Goal: Task Accomplishment & Management: Complete application form

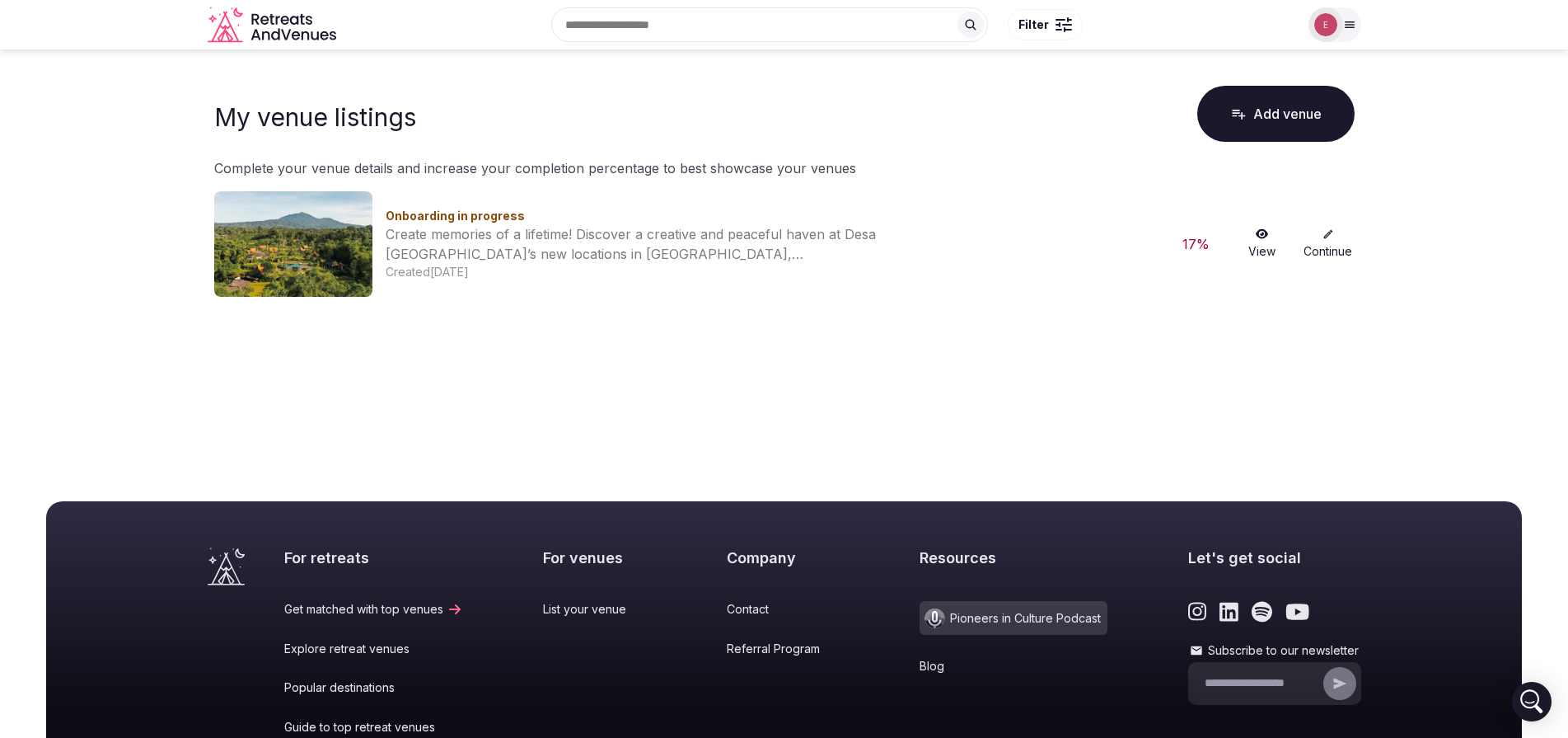
click at [1328, 248] on link "Continue" at bounding box center [1328, 244] width 53 height 32
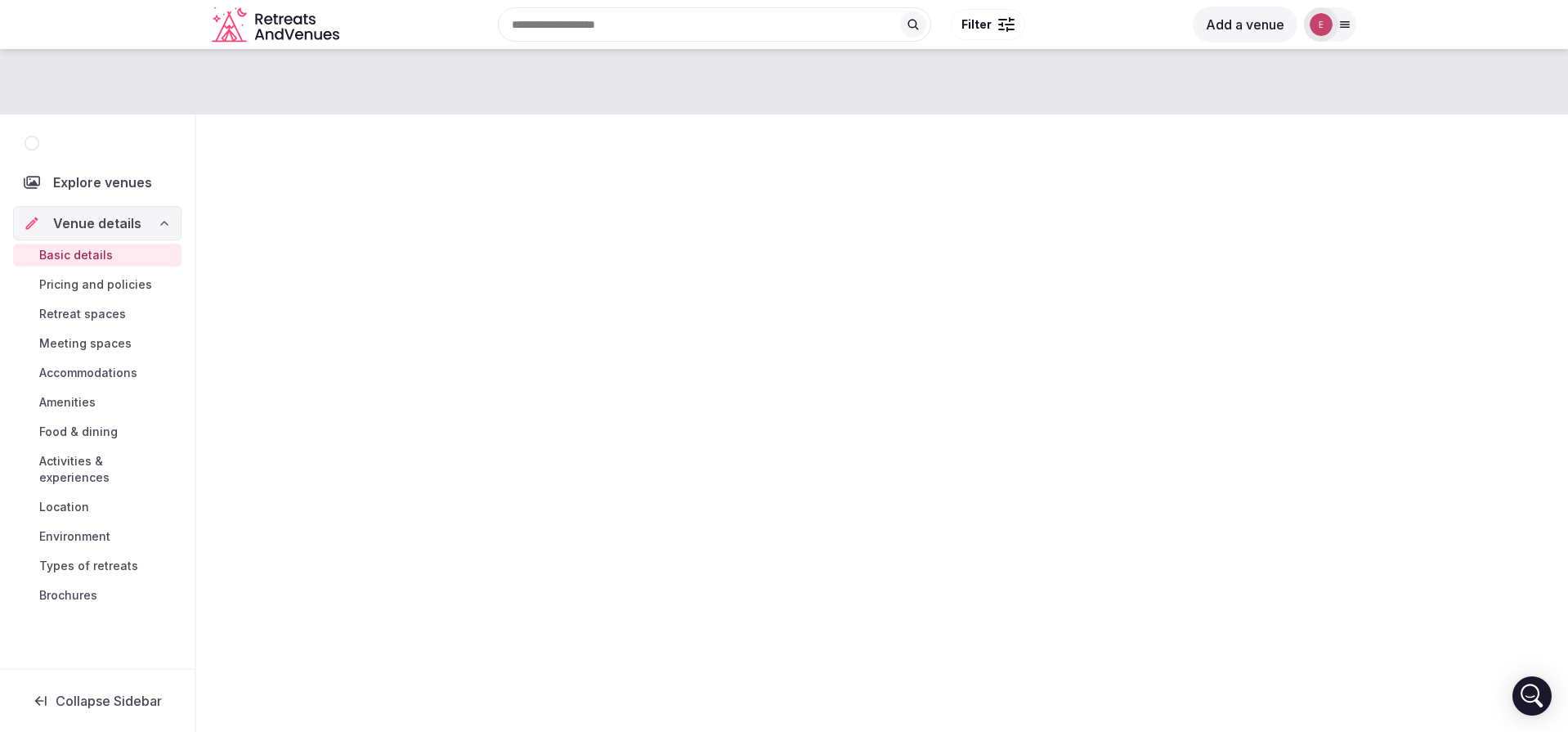
click at [1314, 234] on div "Explore venues Venue details Basic details Pricing and policies Retreat spaces …" at bounding box center [784, 385] width 1568 height 673
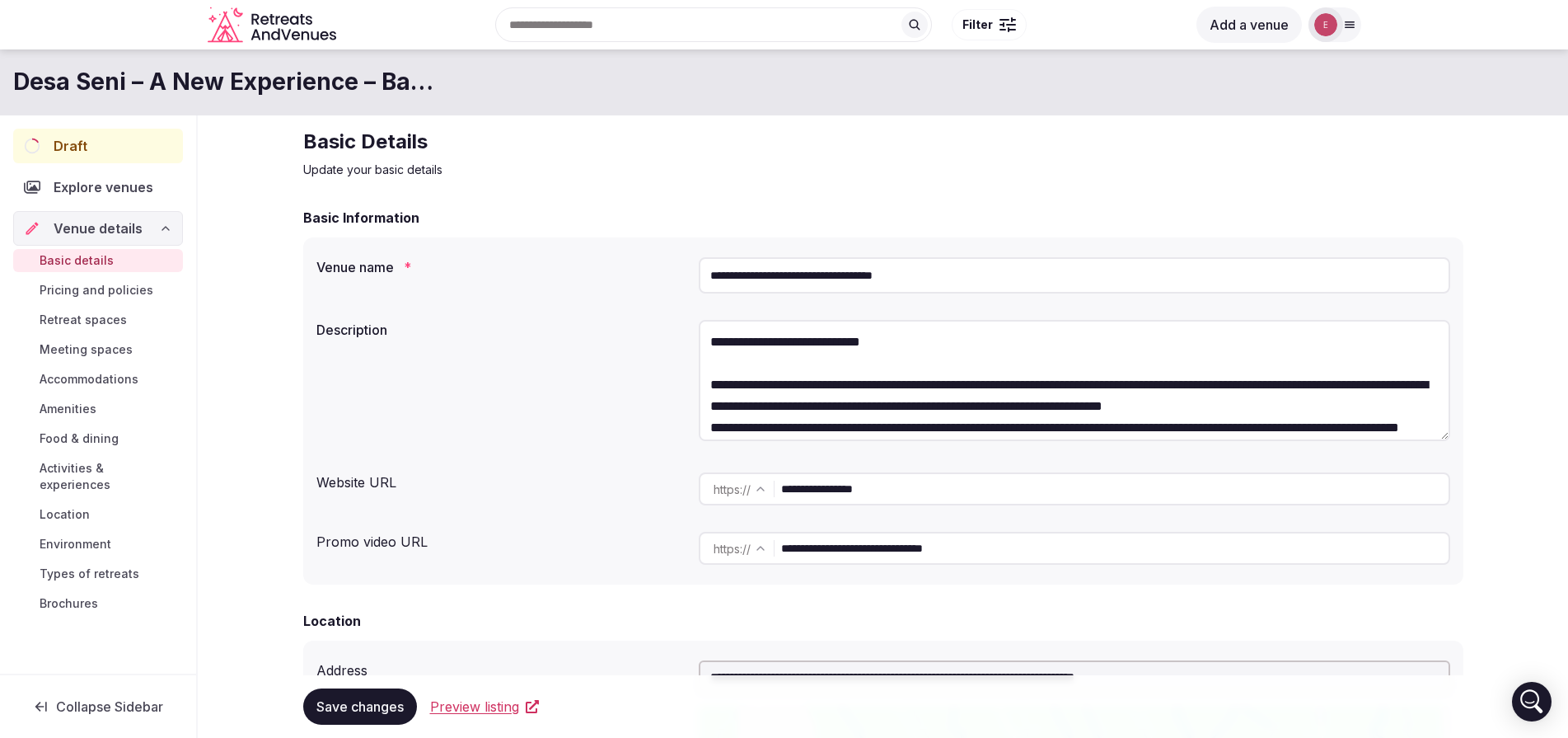
click at [835, 356] on textarea "**********" at bounding box center [1074, 380] width 752 height 121
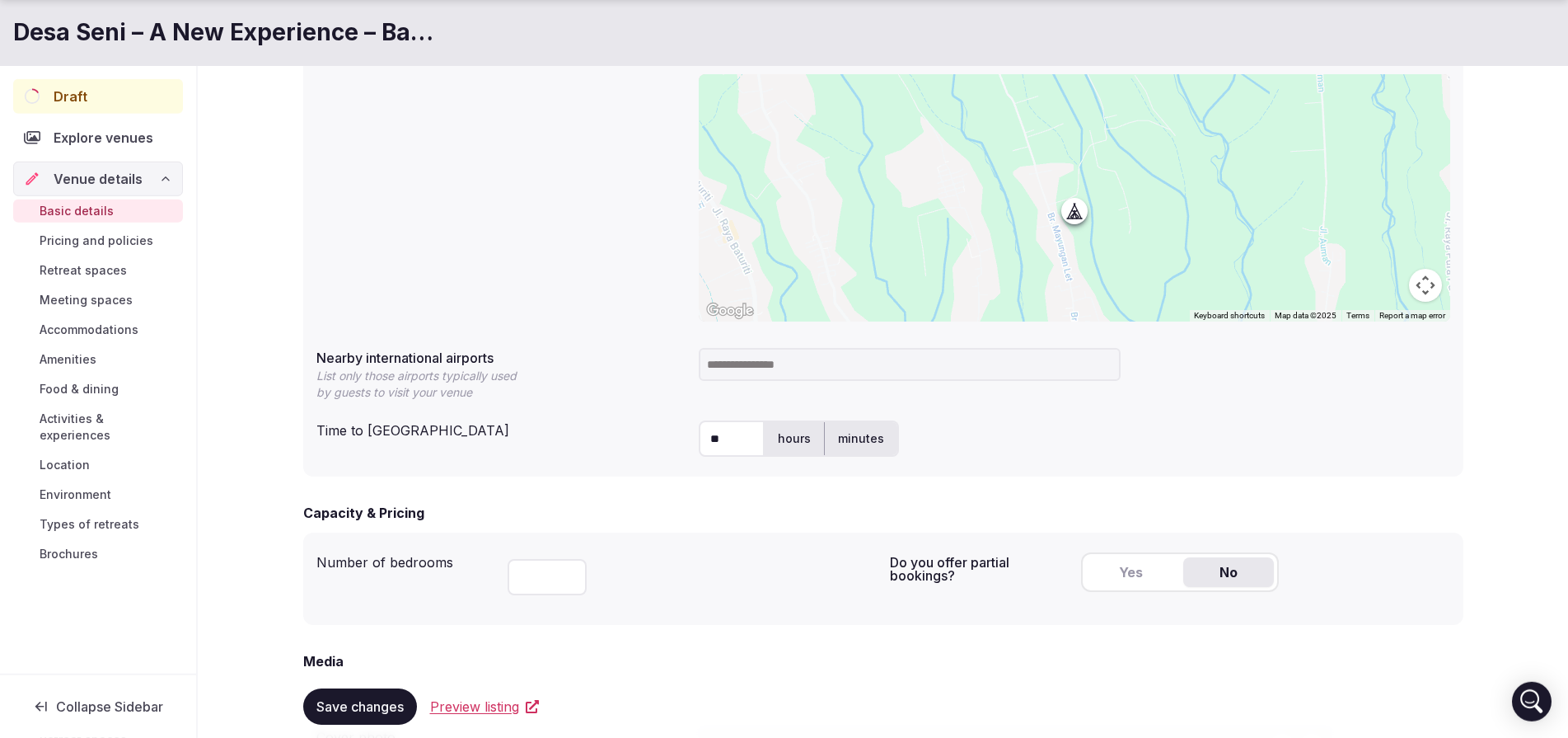
scroll to position [738, 0]
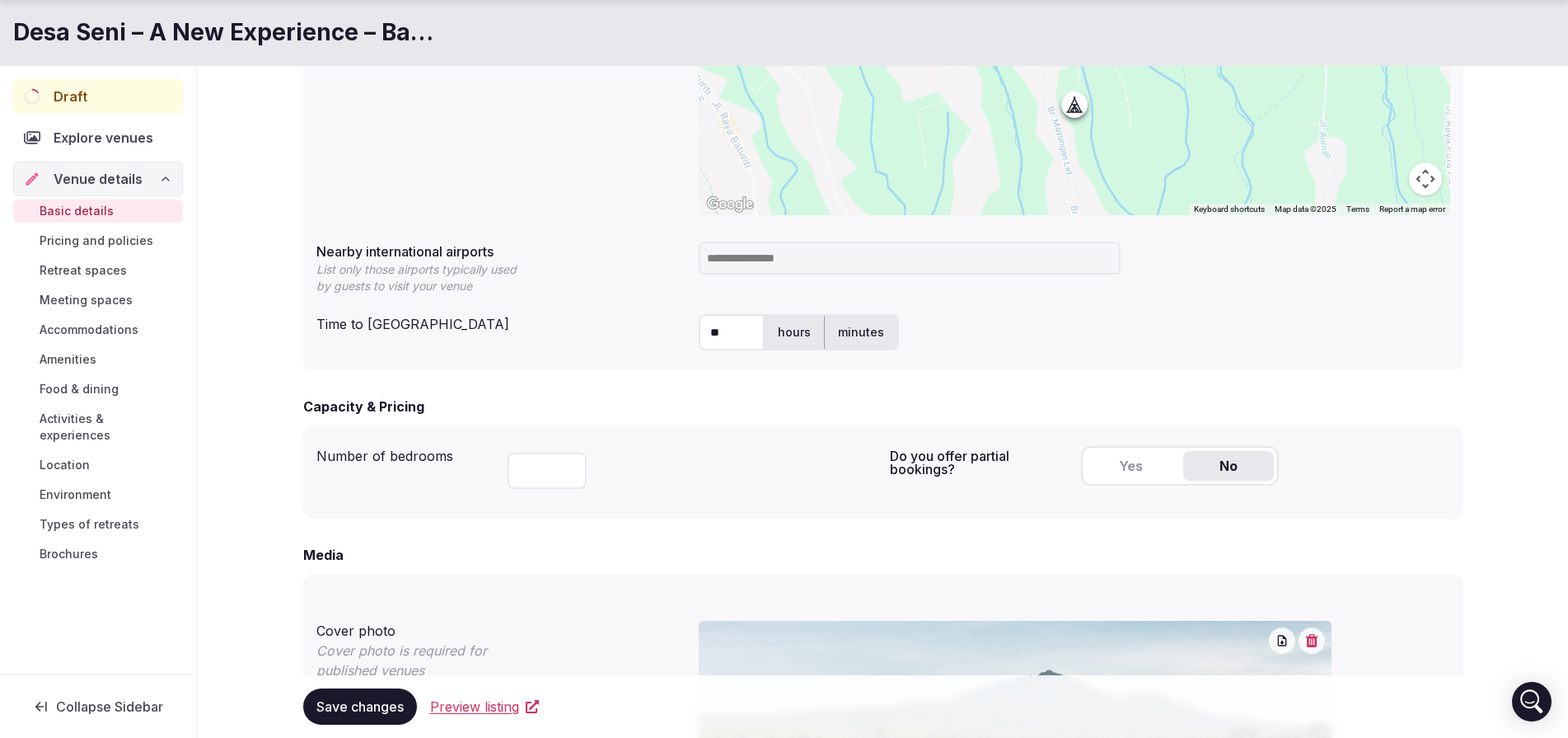
type textarea "**********"
click at [741, 326] on input "**" at bounding box center [731, 332] width 66 height 36
type input "*"
click at [801, 324] on label "hours" at bounding box center [795, 332] width 59 height 43
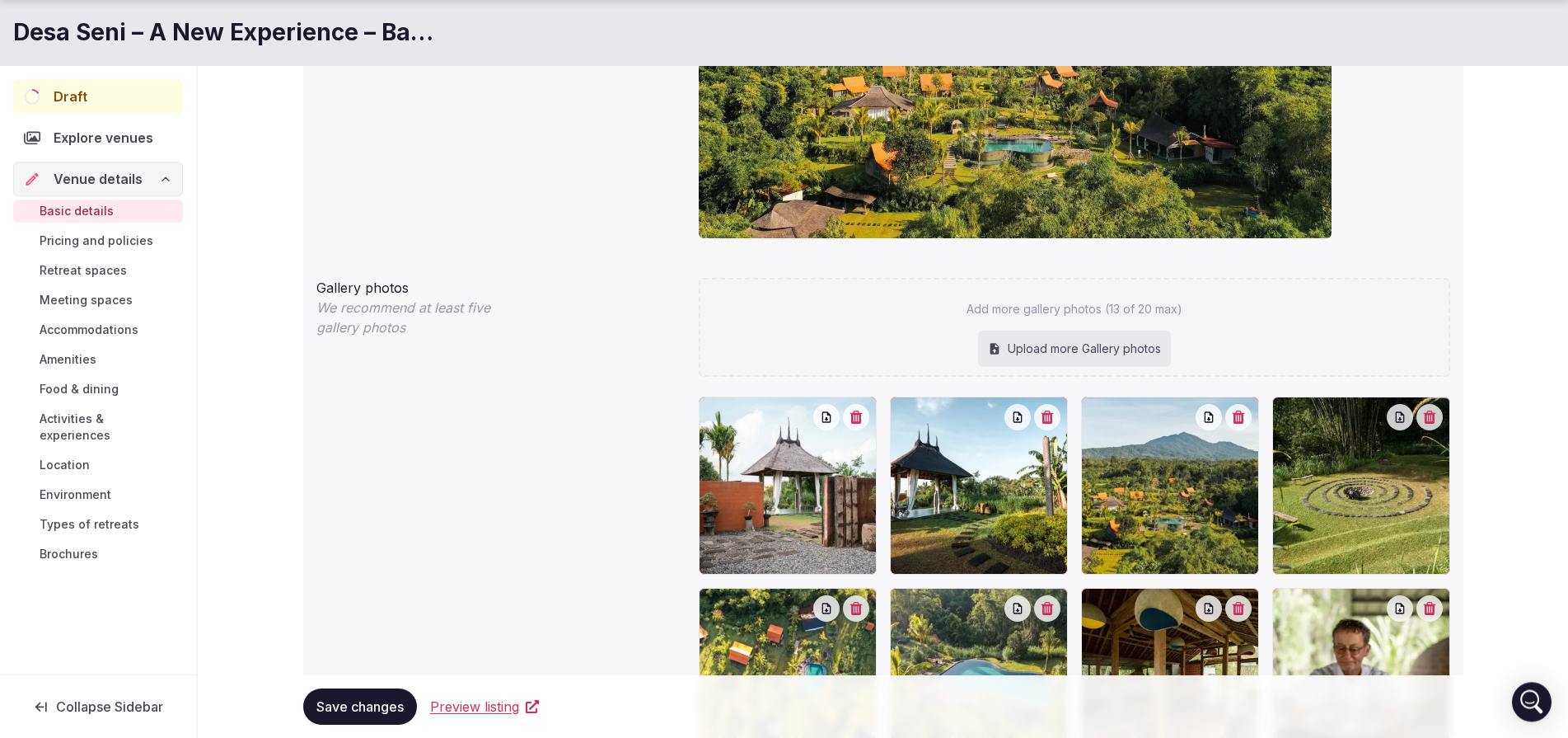
scroll to position [1543, 0]
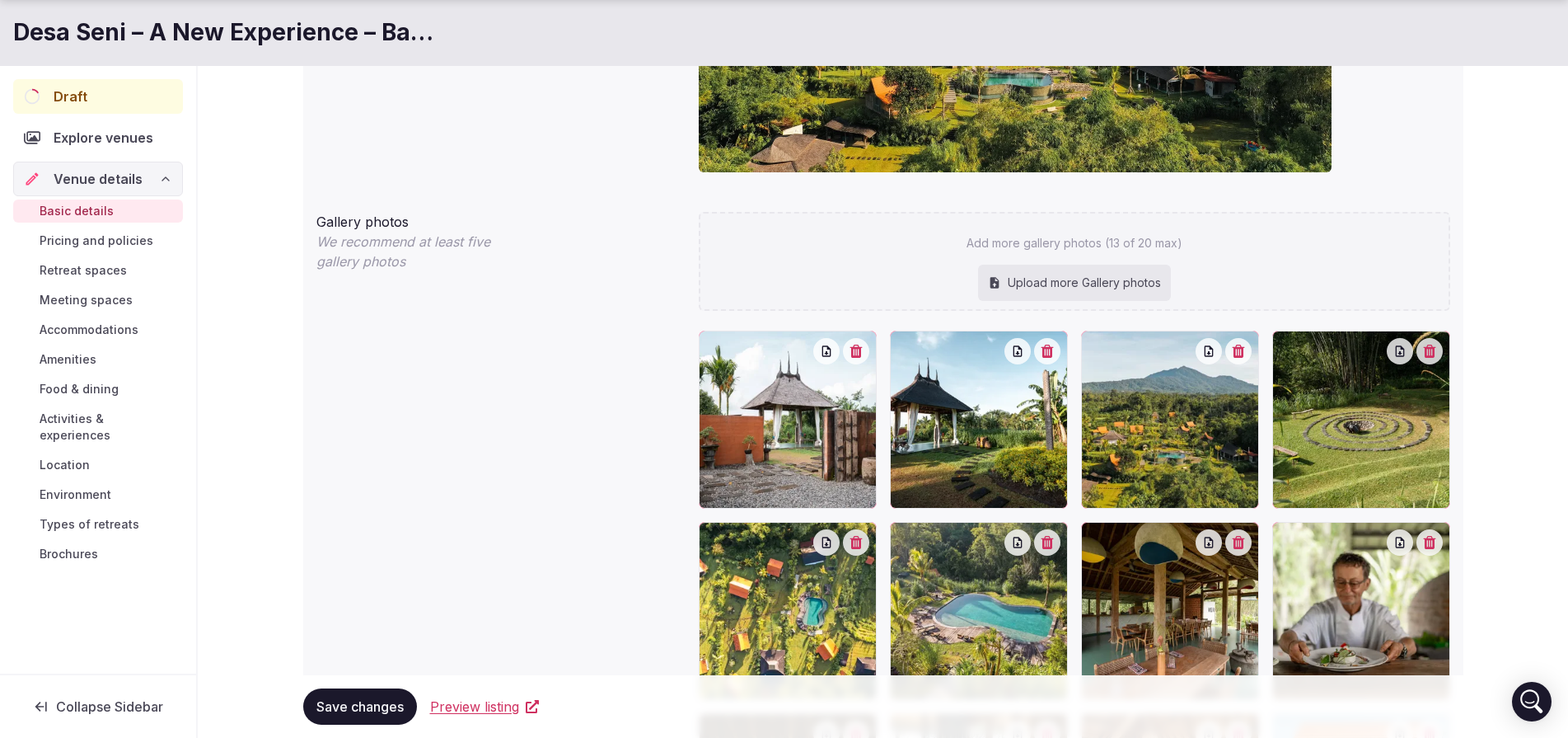
click at [870, 360] on div at bounding box center [788, 420] width 178 height 178
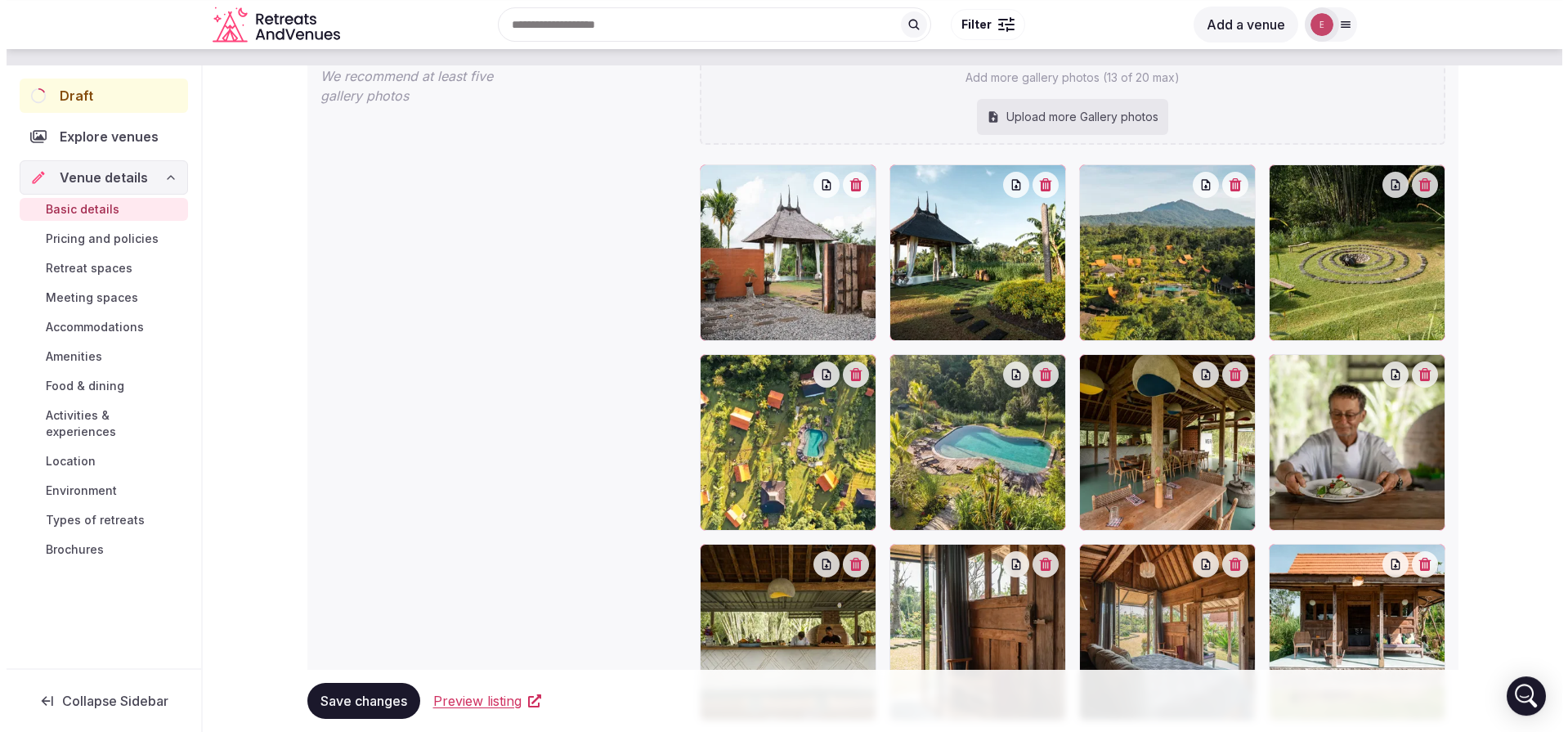
scroll to position [1635, 0]
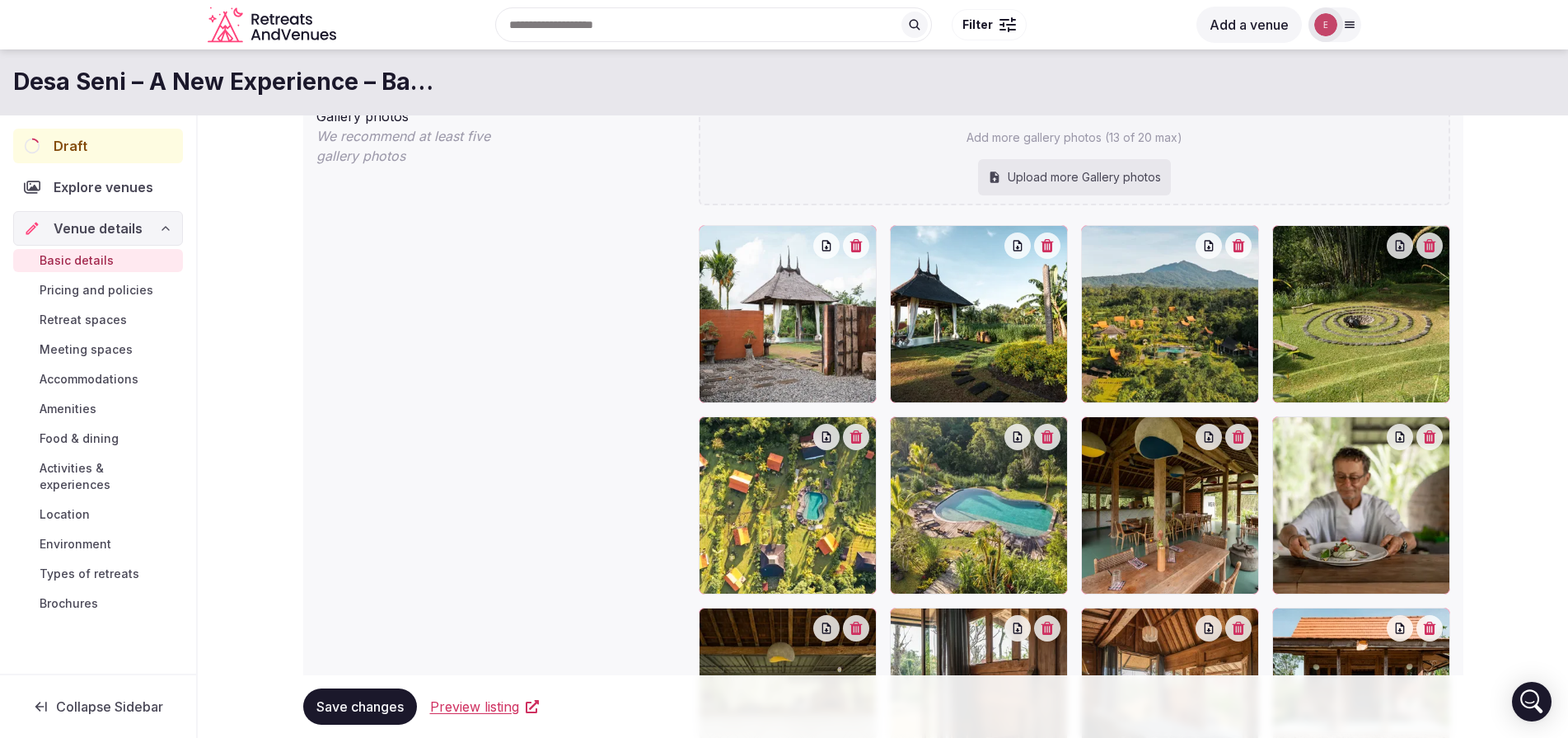
click at [861, 252] on button "button" at bounding box center [856, 245] width 26 height 26
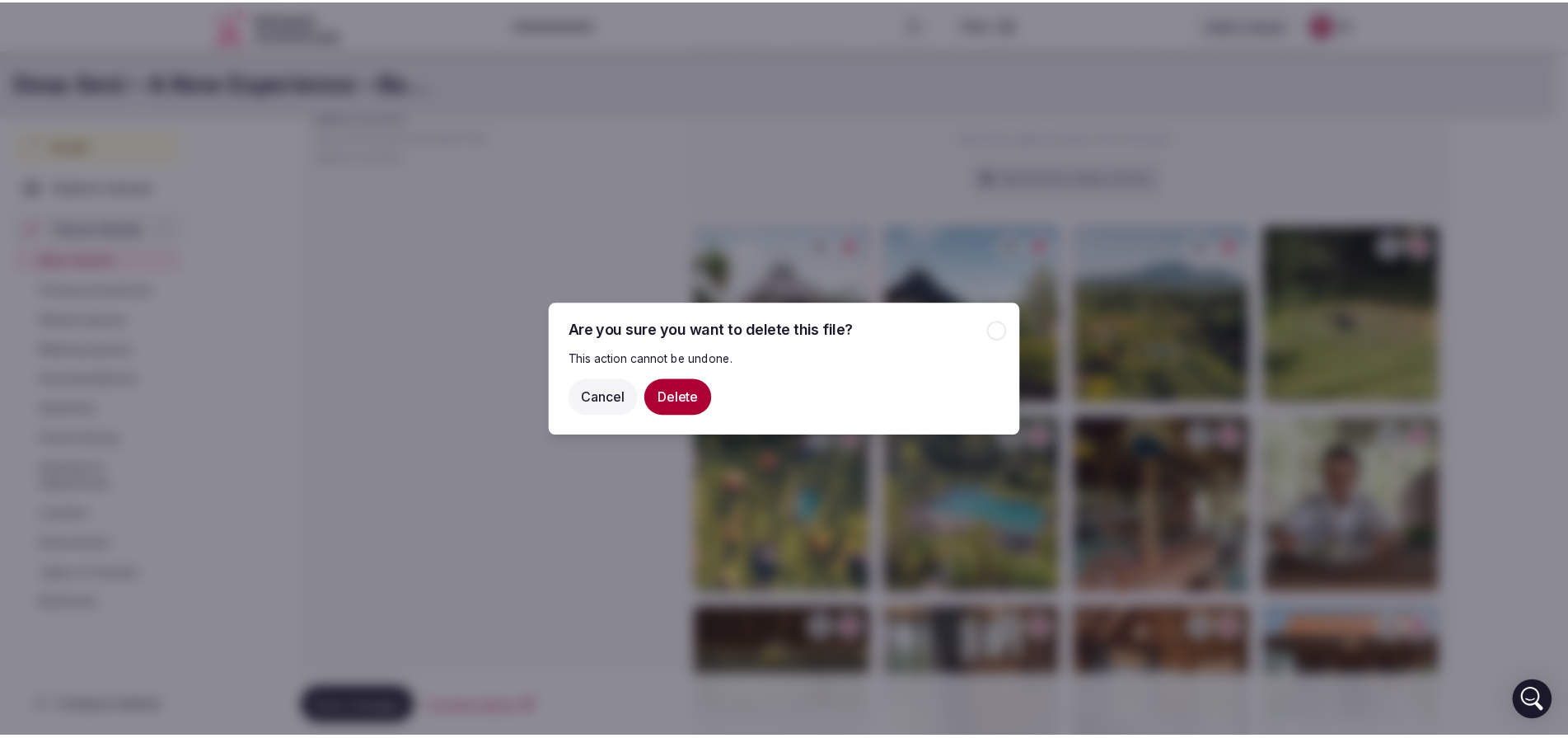
scroll to position [95, 0]
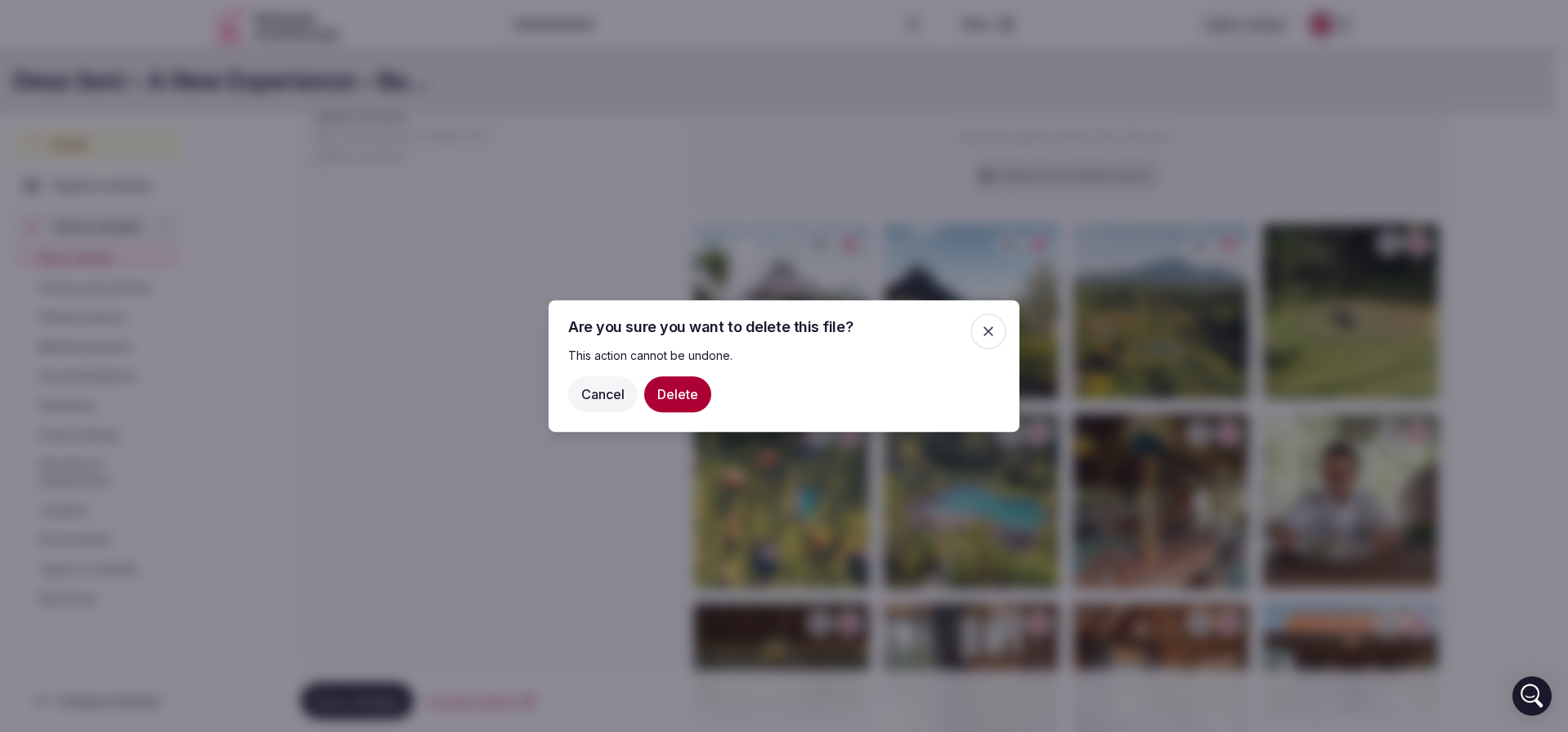
click at [607, 382] on button "Cancel" at bounding box center [602, 394] width 69 height 36
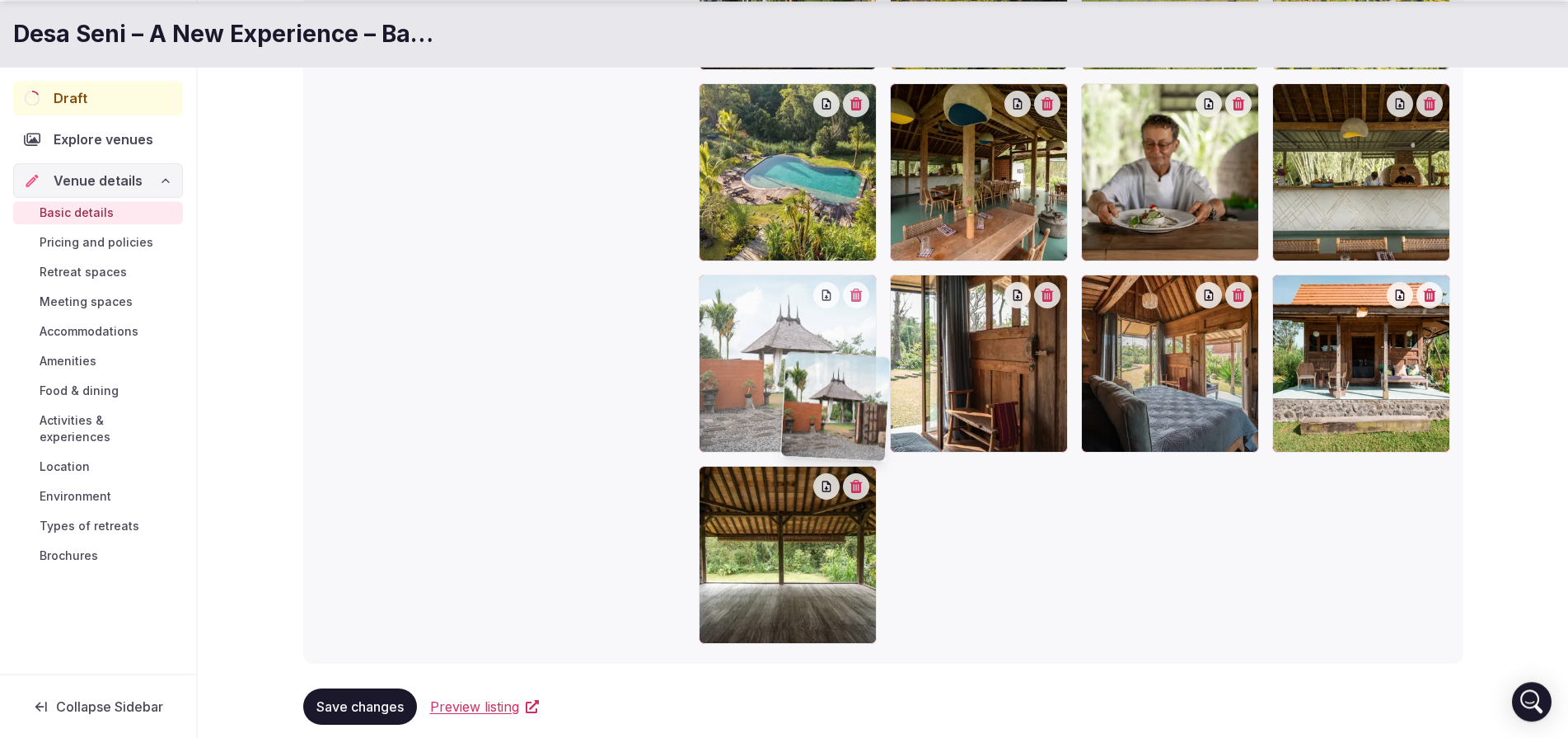
scroll to position [2006, 0]
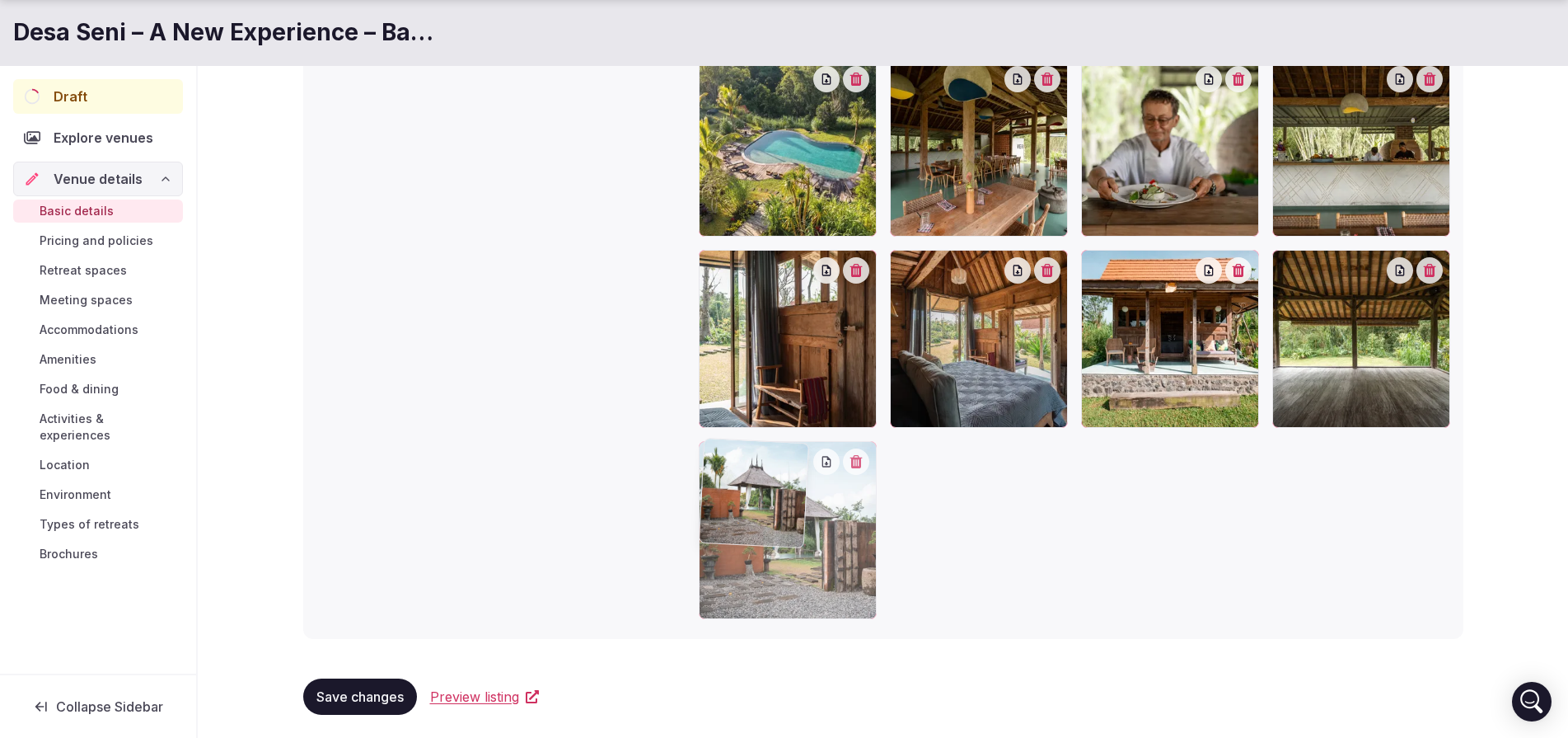
drag, startPoint x: 794, startPoint y: 312, endPoint x: 1013, endPoint y: 564, distance: 333.9
click at [1013, 565] on div at bounding box center [1074, 243] width 752 height 752
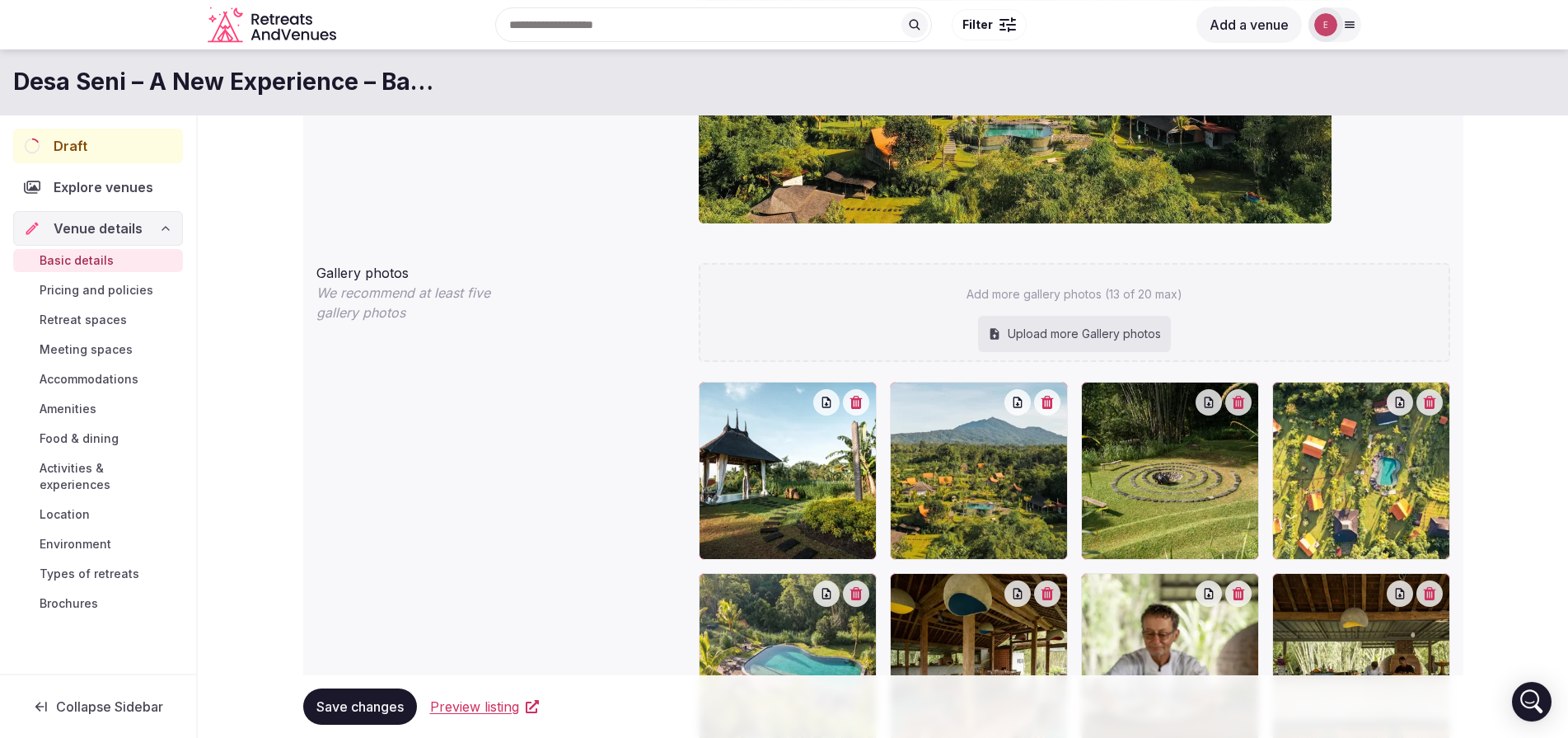
scroll to position [1254, 0]
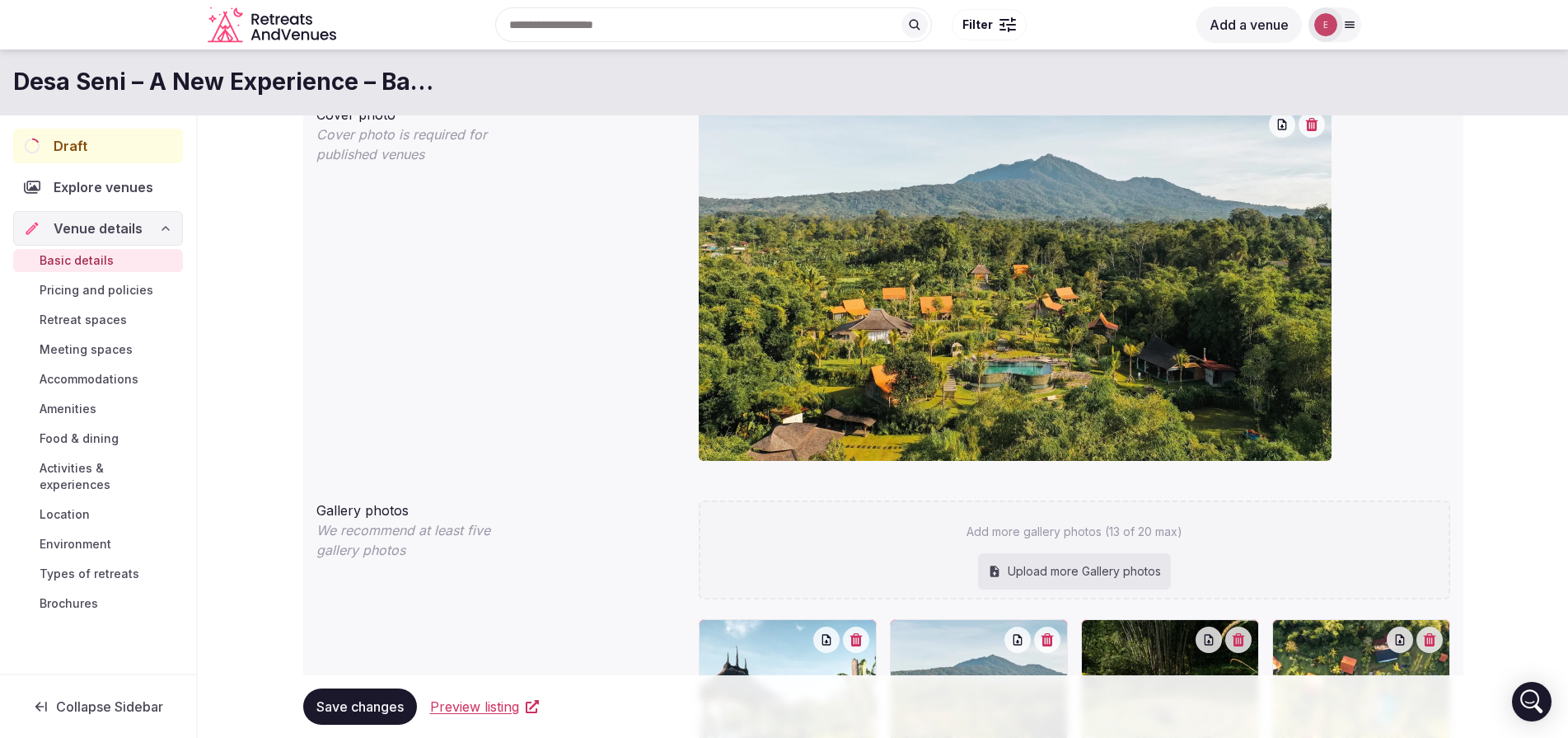
click at [1084, 557] on div "Upload more Gallery photos" at bounding box center [1074, 571] width 192 height 36
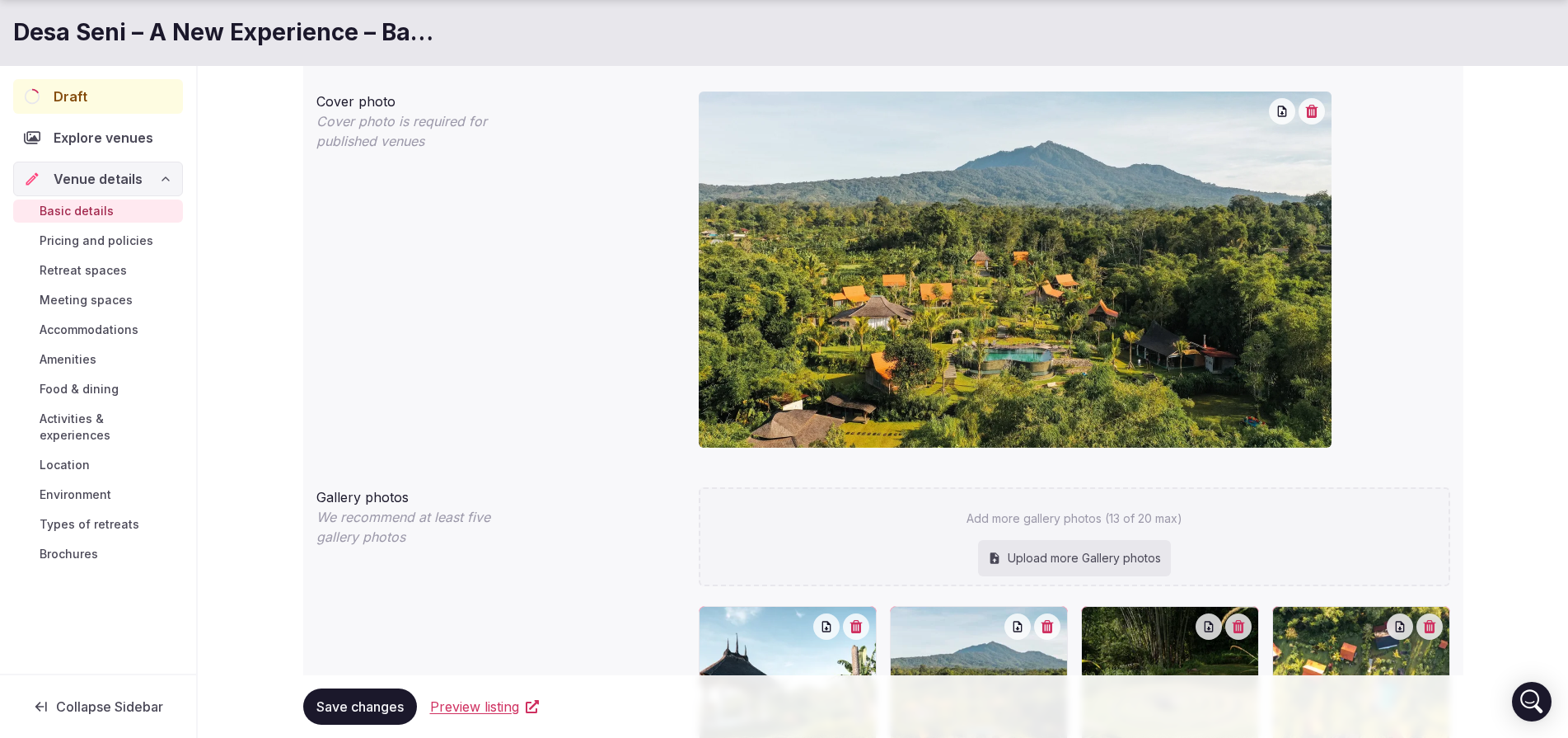
click at [107, 236] on span "Pricing and policies" at bounding box center [97, 241] width 113 height 17
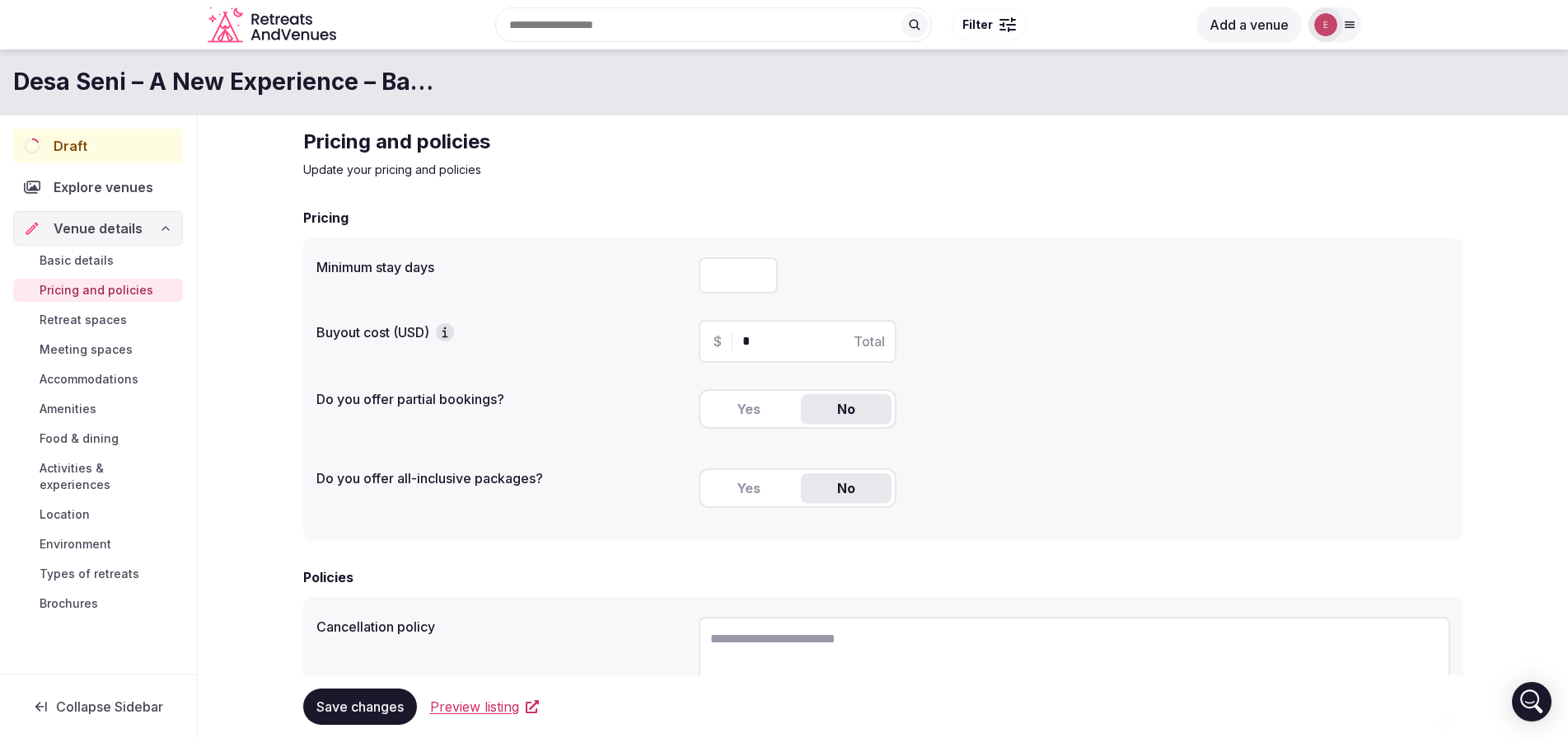
click at [759, 273] on input "*" at bounding box center [738, 275] width 79 height 36
type input "*"
click at [759, 273] on input "*" at bounding box center [738, 275] width 79 height 36
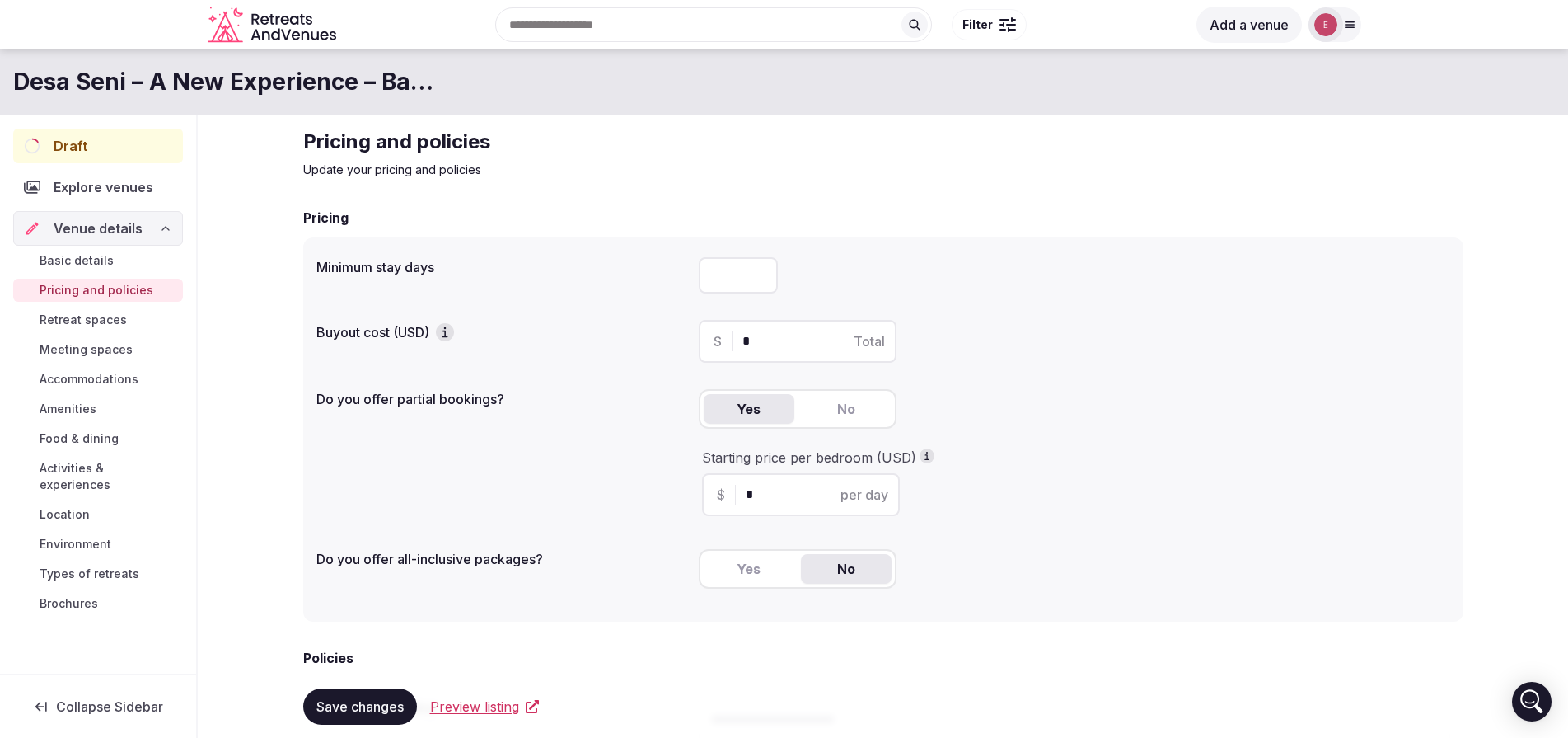
click at [747, 417] on button "Yes" at bounding box center [749, 409] width 91 height 30
click at [850, 493] on span "per day" at bounding box center [863, 494] width 47 height 20
click at [745, 495] on div "$ * per day" at bounding box center [800, 494] width 198 height 43
drag, startPoint x: 745, startPoint y: 496, endPoint x: 755, endPoint y: 497, distance: 10.0
click at [753, 497] on input "*" at bounding box center [815, 494] width 139 height 20
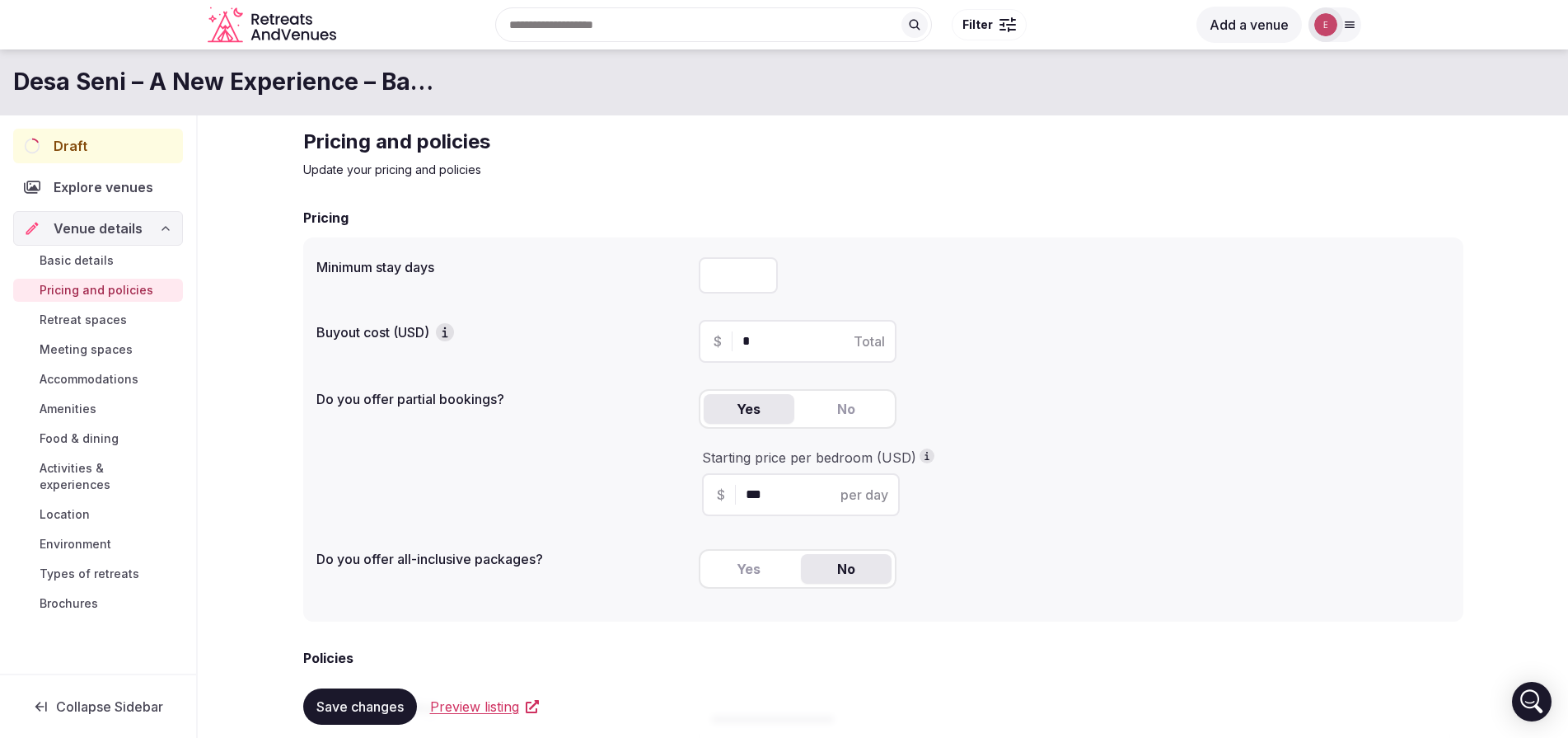
type input "***"
click at [748, 342] on input "*" at bounding box center [812, 340] width 139 height 20
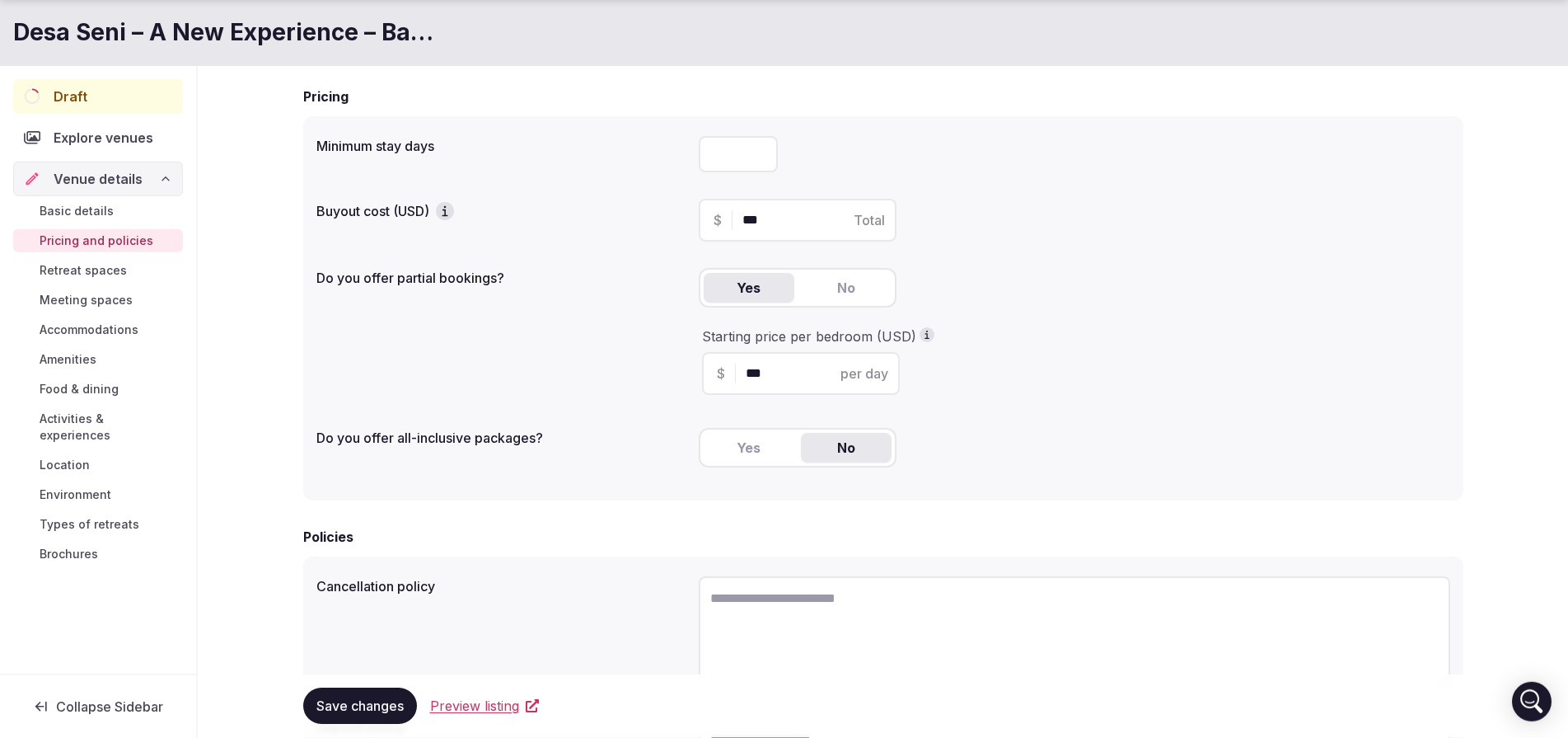
scroll to position [132, 0]
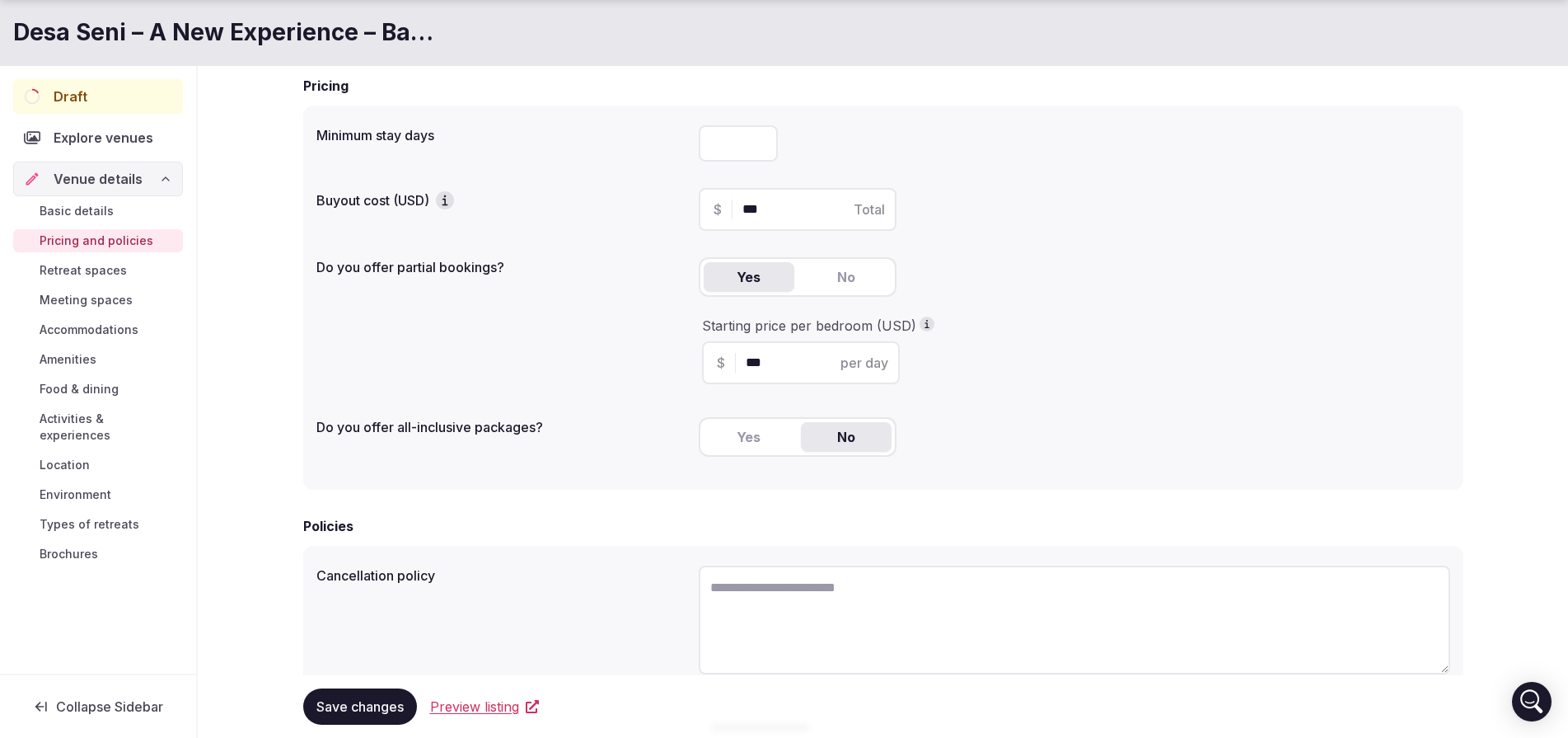
type input "***"
click at [767, 436] on button "Yes" at bounding box center [749, 437] width 91 height 30
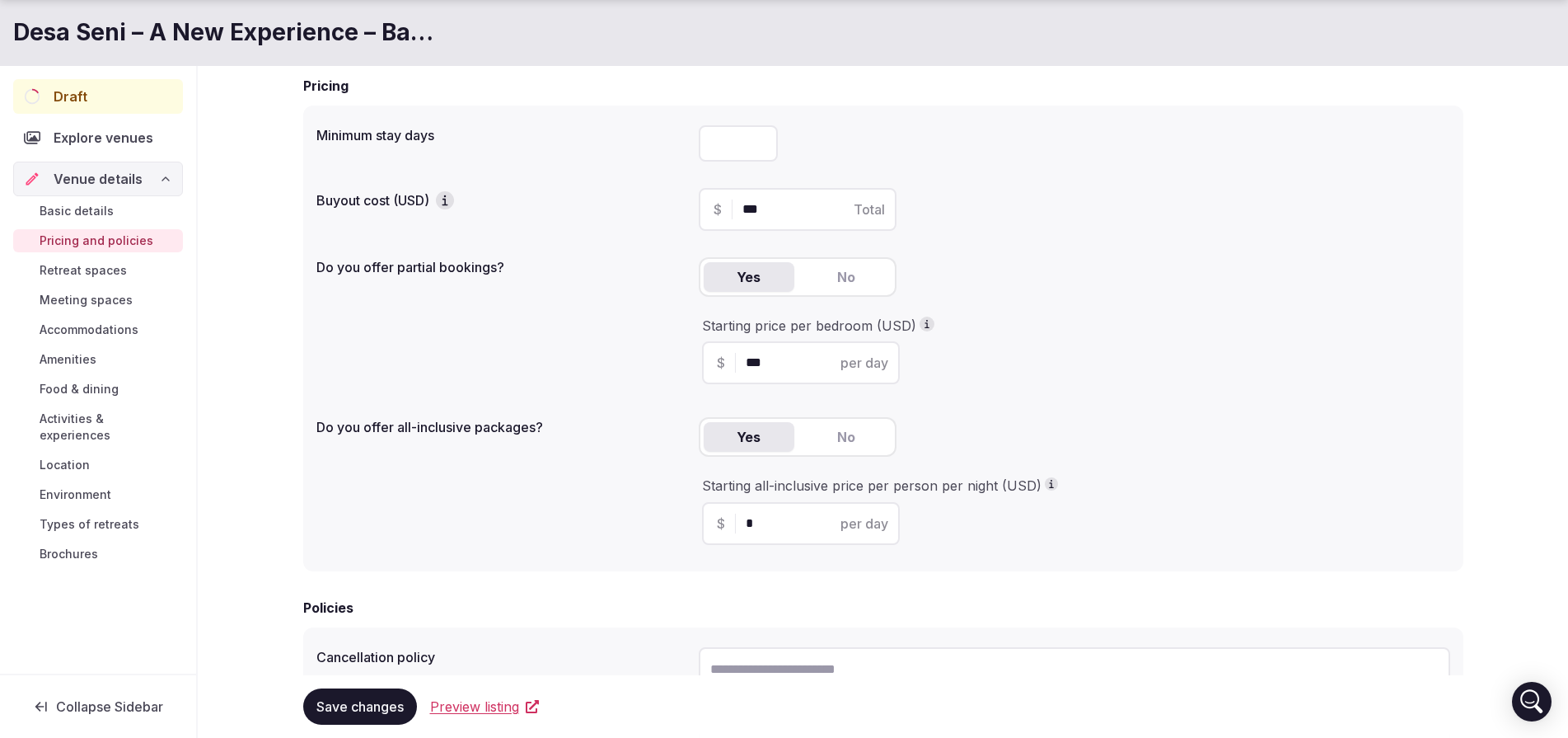
click at [770, 526] on input "*" at bounding box center [815, 522] width 139 height 20
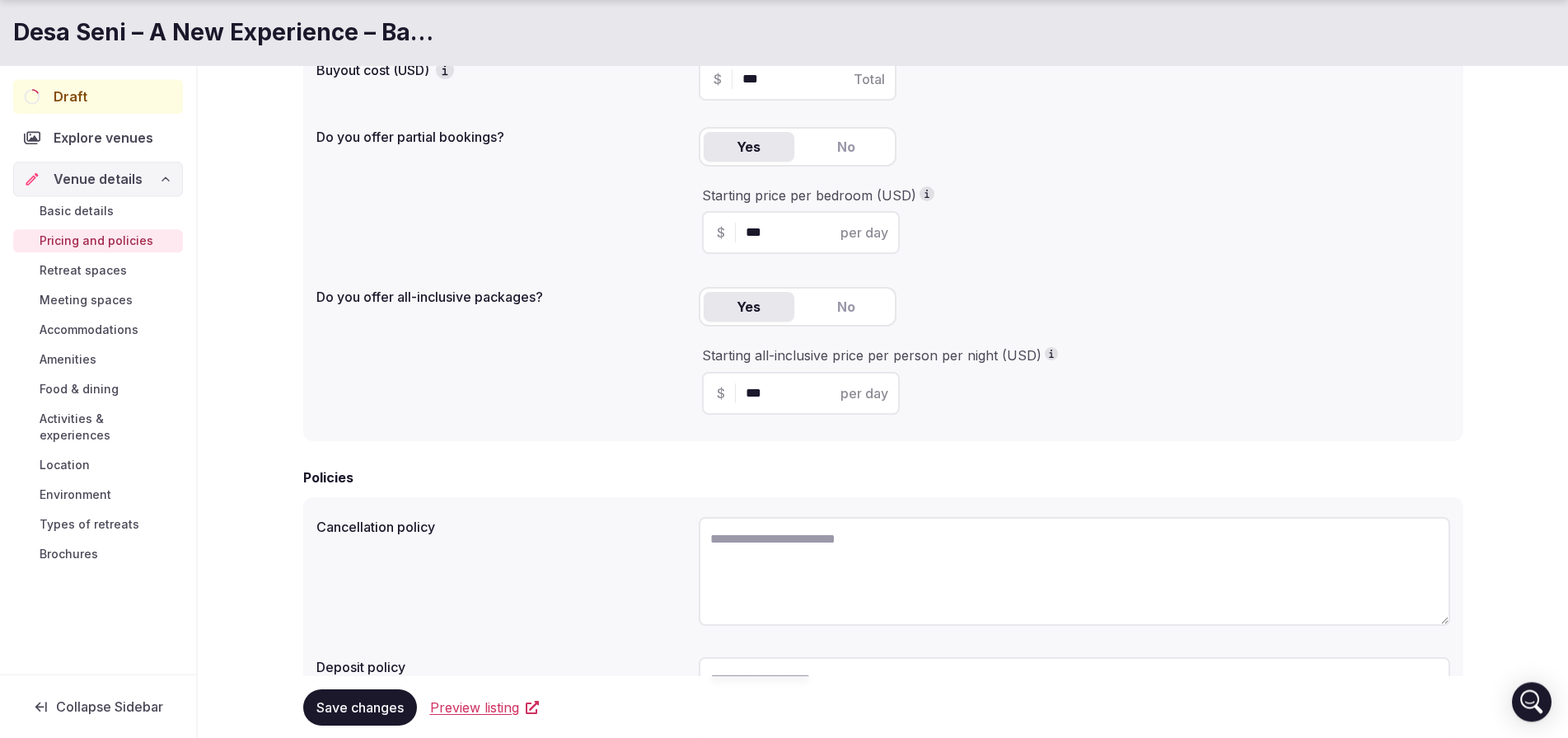
scroll to position [369, 0]
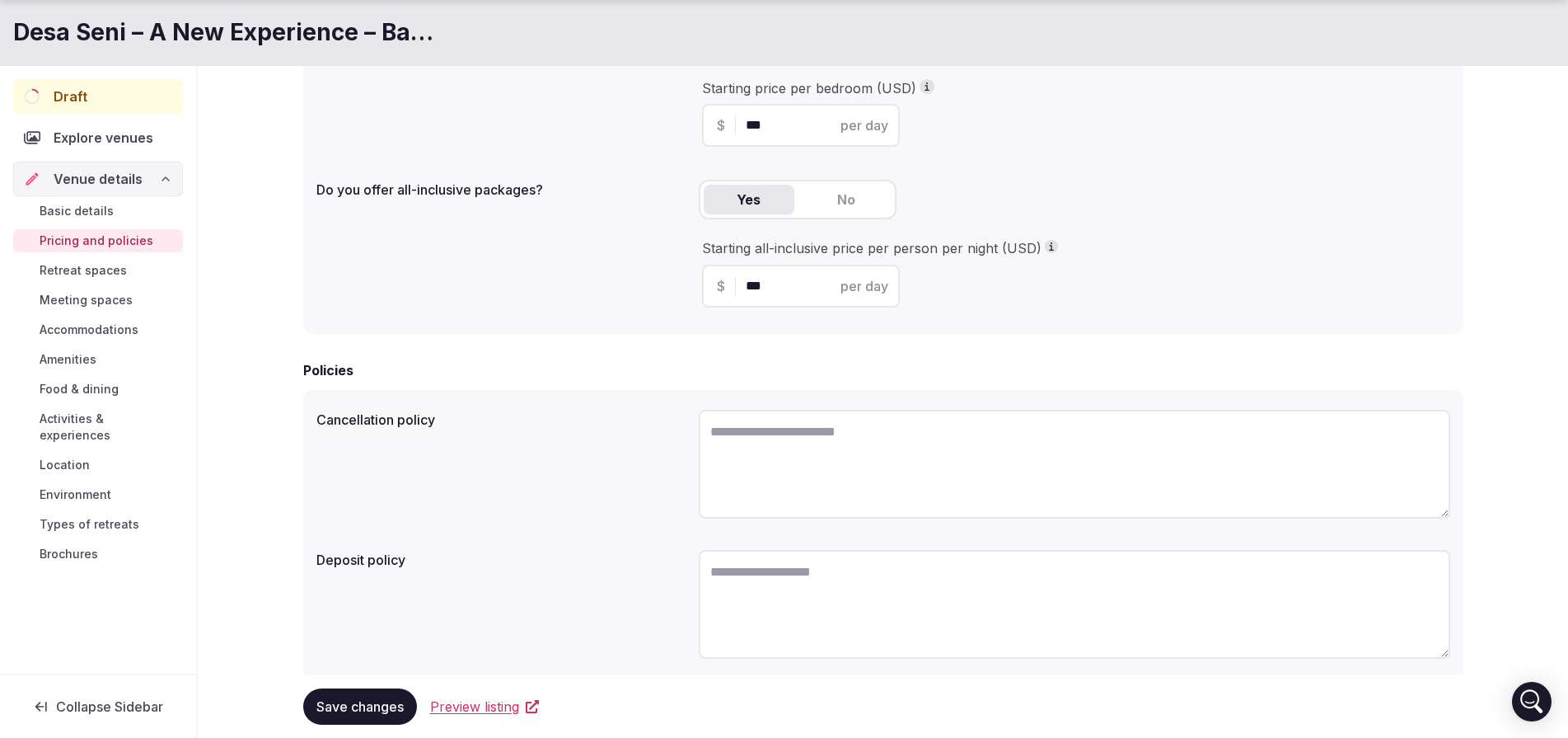
type input "***"
click at [807, 445] on textarea at bounding box center [1074, 464] width 752 height 109
click at [845, 468] on textarea at bounding box center [1074, 464] width 752 height 109
paste textarea "**********"
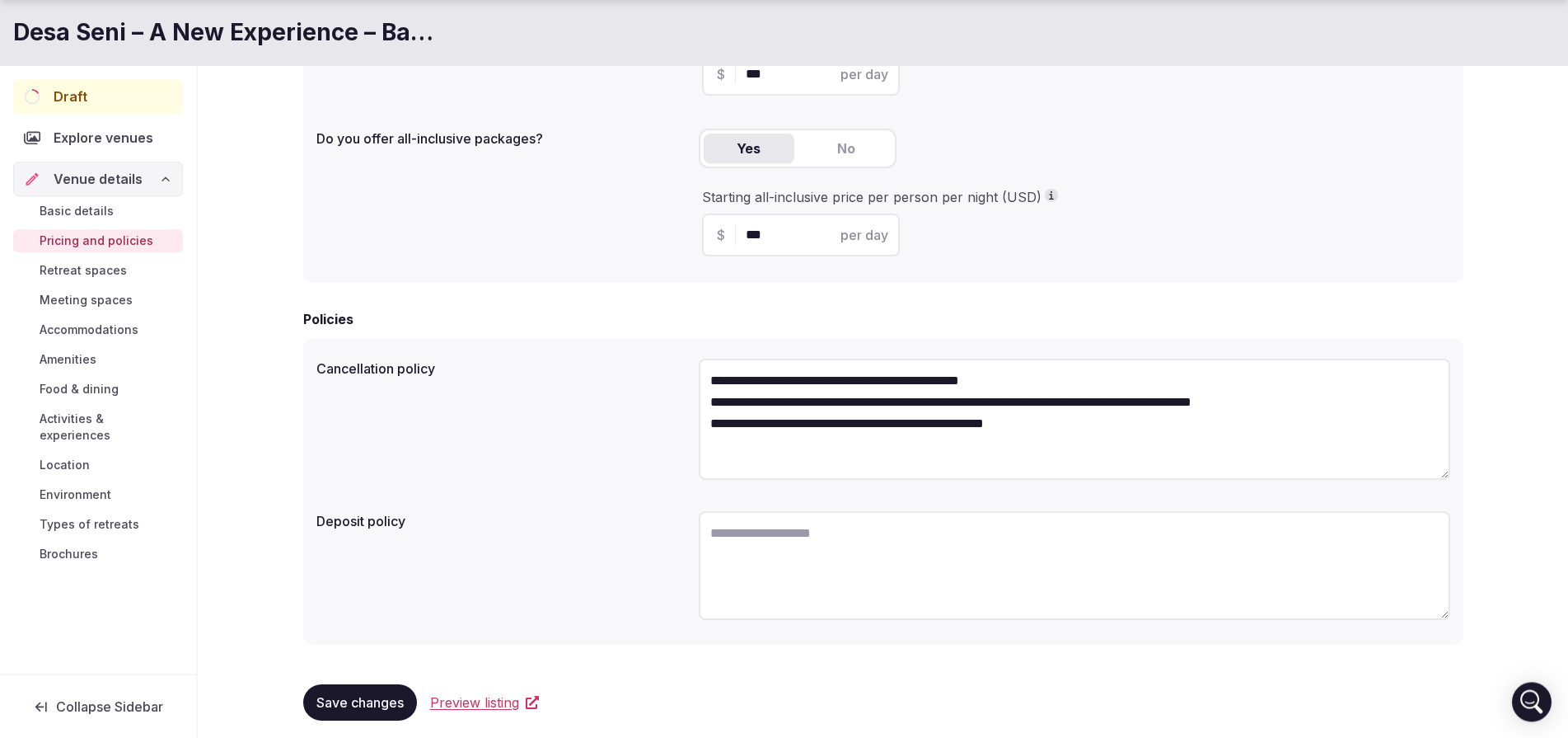
scroll to position [435, 0]
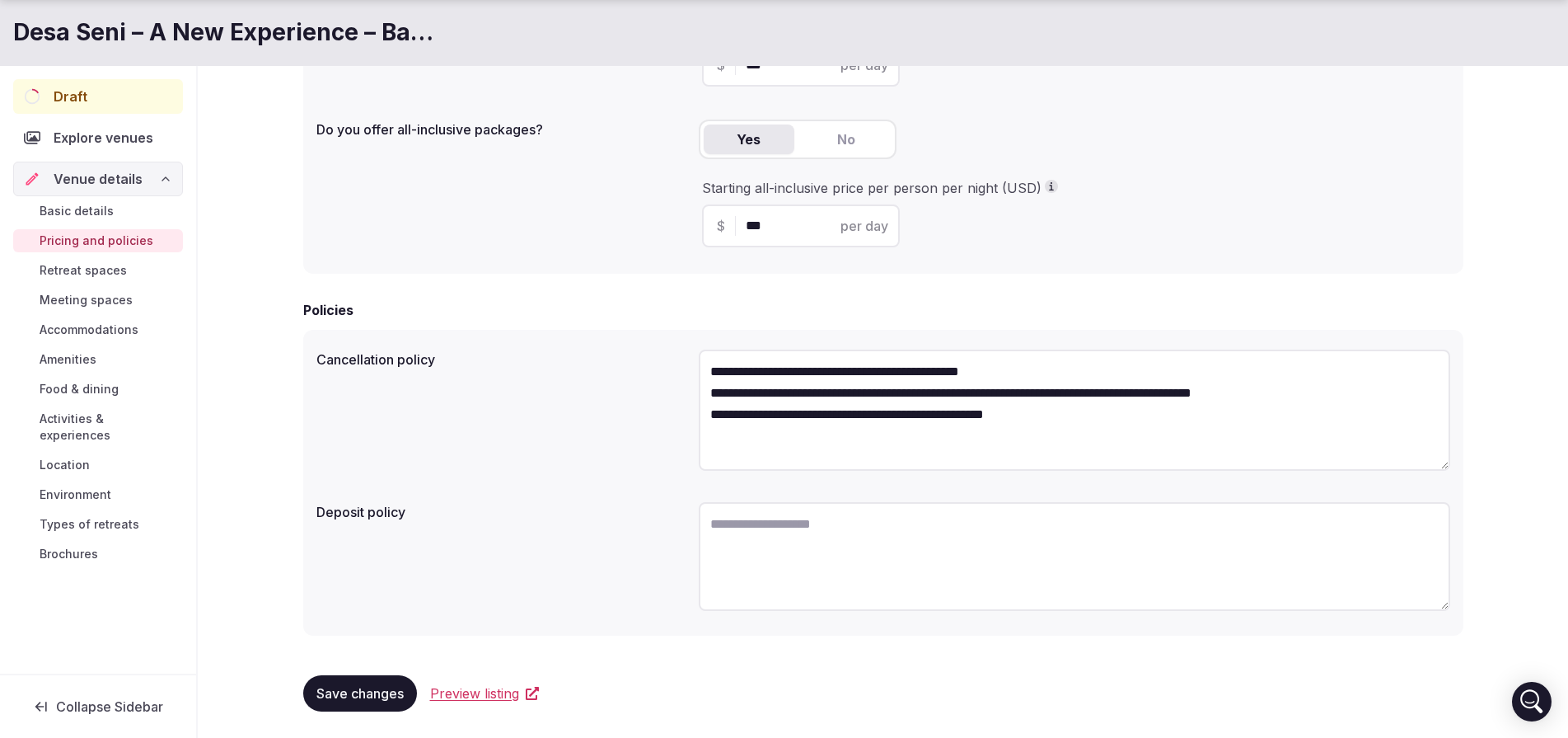
type textarea "**********"
click at [940, 560] on textarea at bounding box center [1074, 556] width 752 height 109
paste textarea "**********"
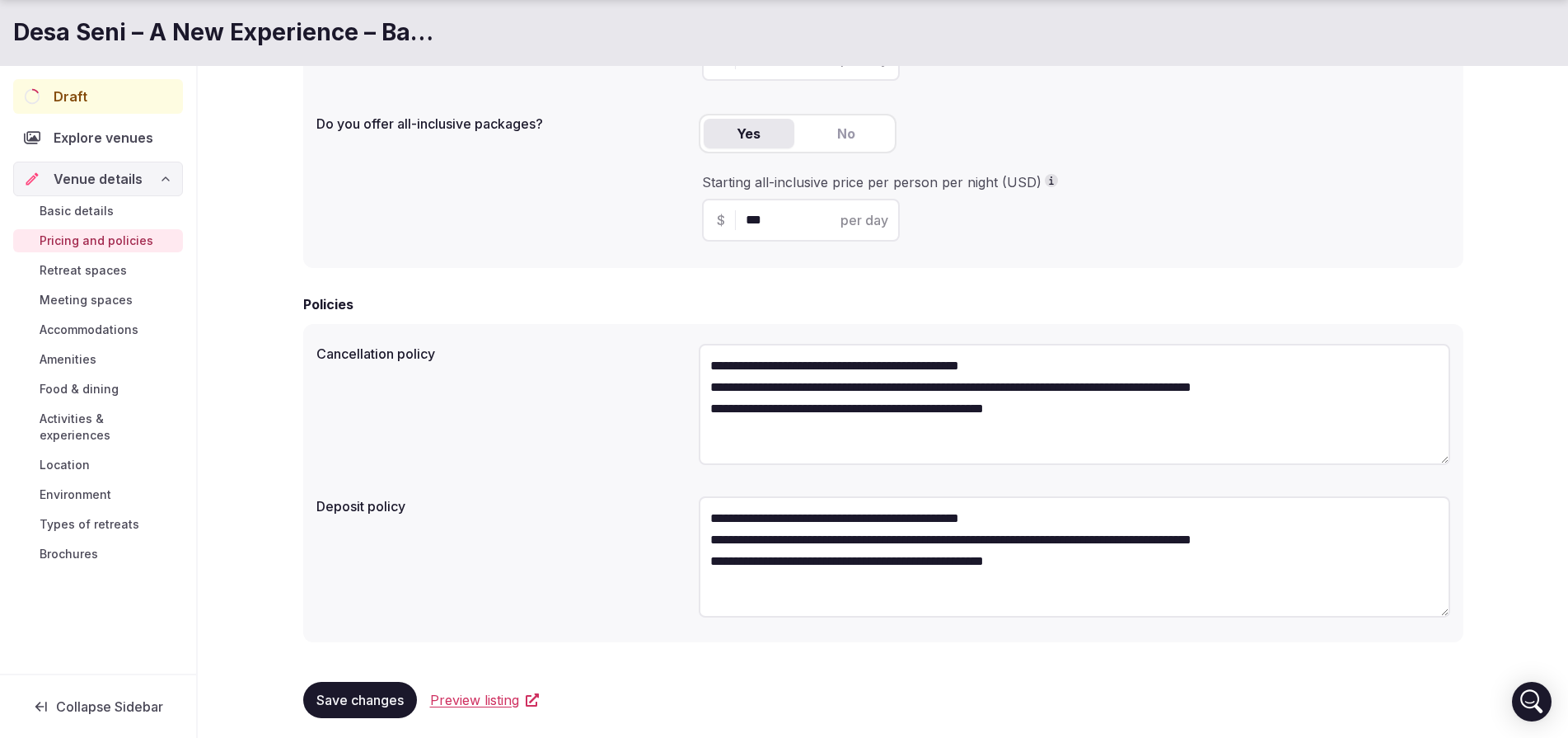
type textarea "**********"
click at [371, 693] on span "Save changes" at bounding box center [360, 700] width 87 height 17
click at [91, 217] on span "Basic details" at bounding box center [77, 211] width 74 height 17
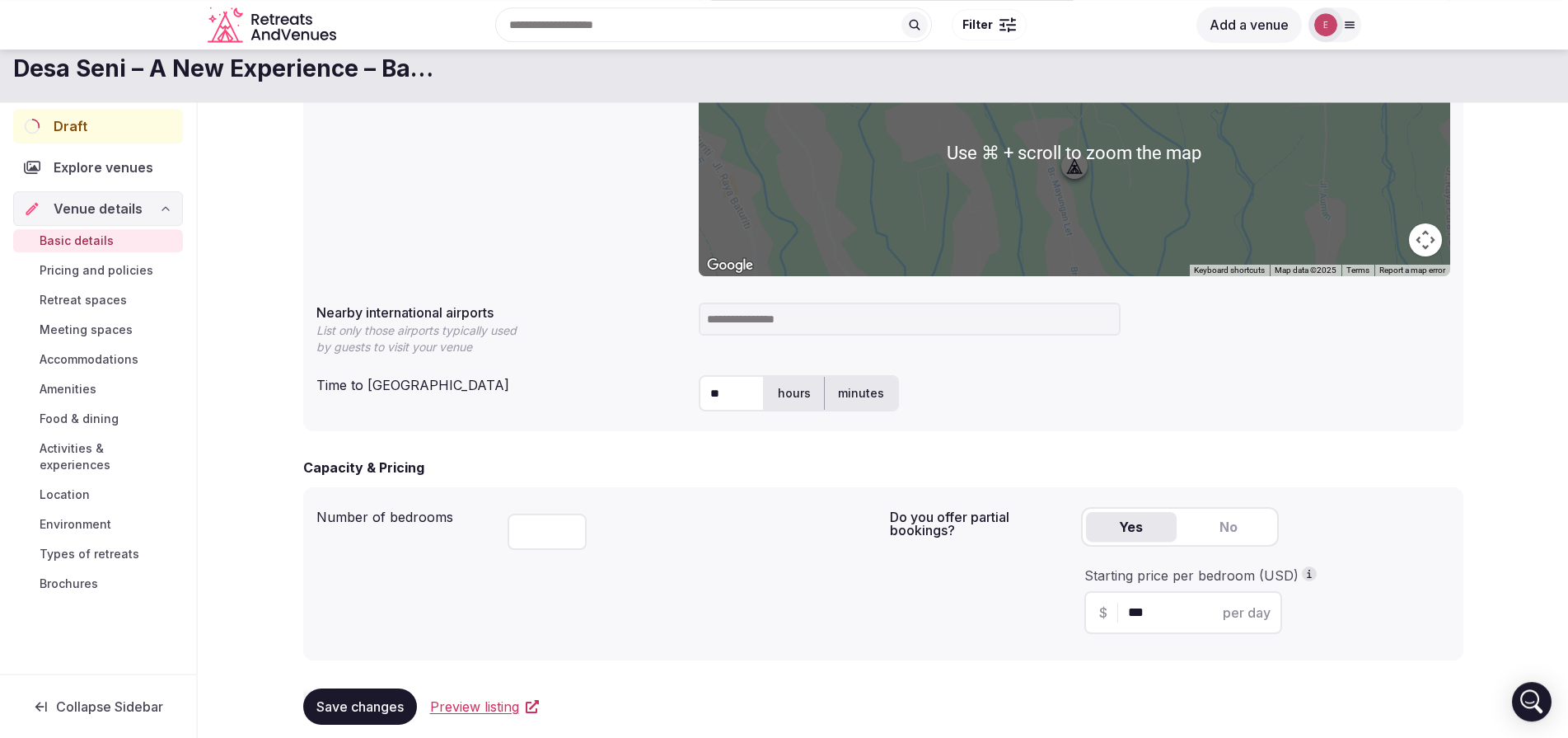
scroll to position [646, 0]
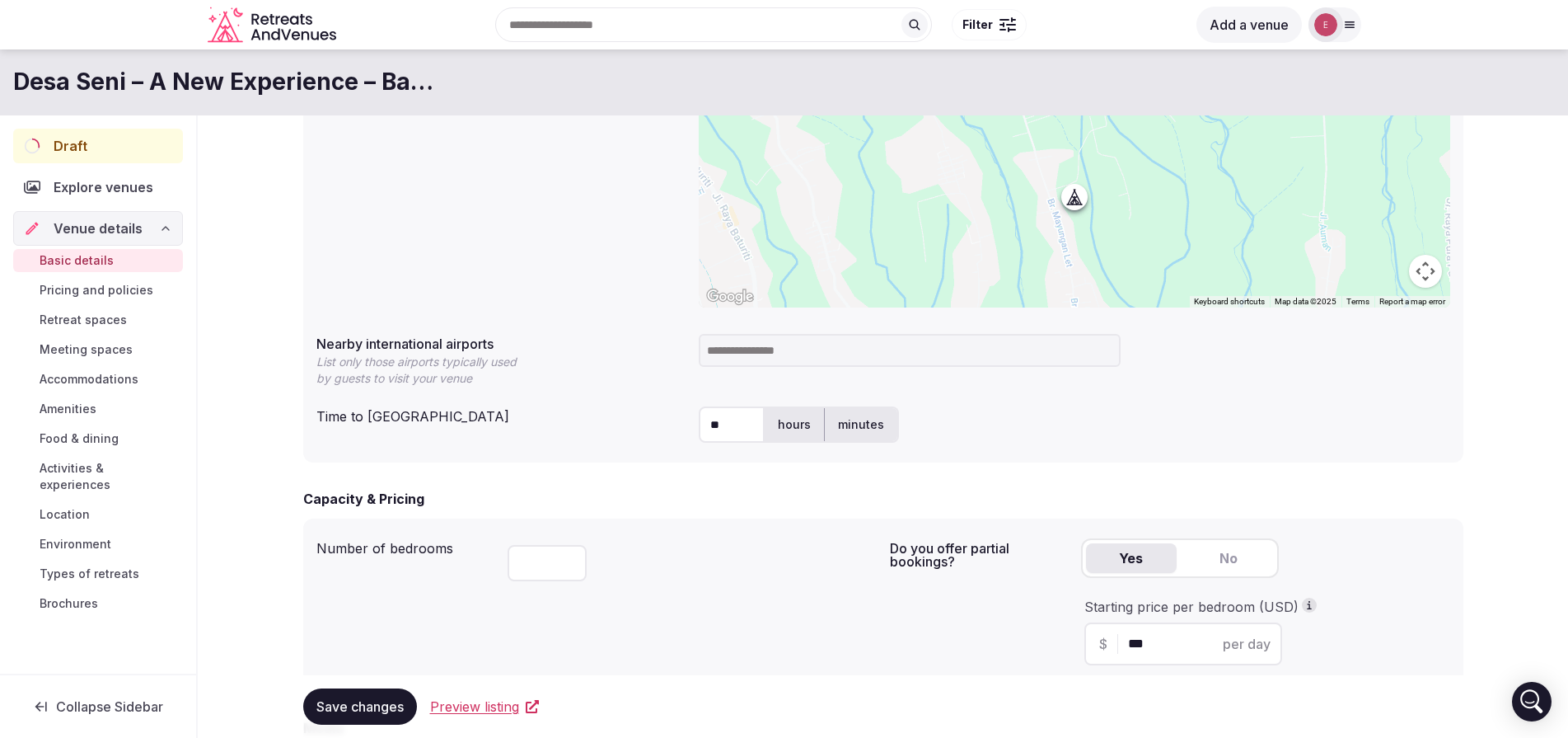
click at [731, 421] on input "**" at bounding box center [731, 424] width 66 height 36
type input "*"
click at [783, 423] on label "hours" at bounding box center [795, 425] width 59 height 43
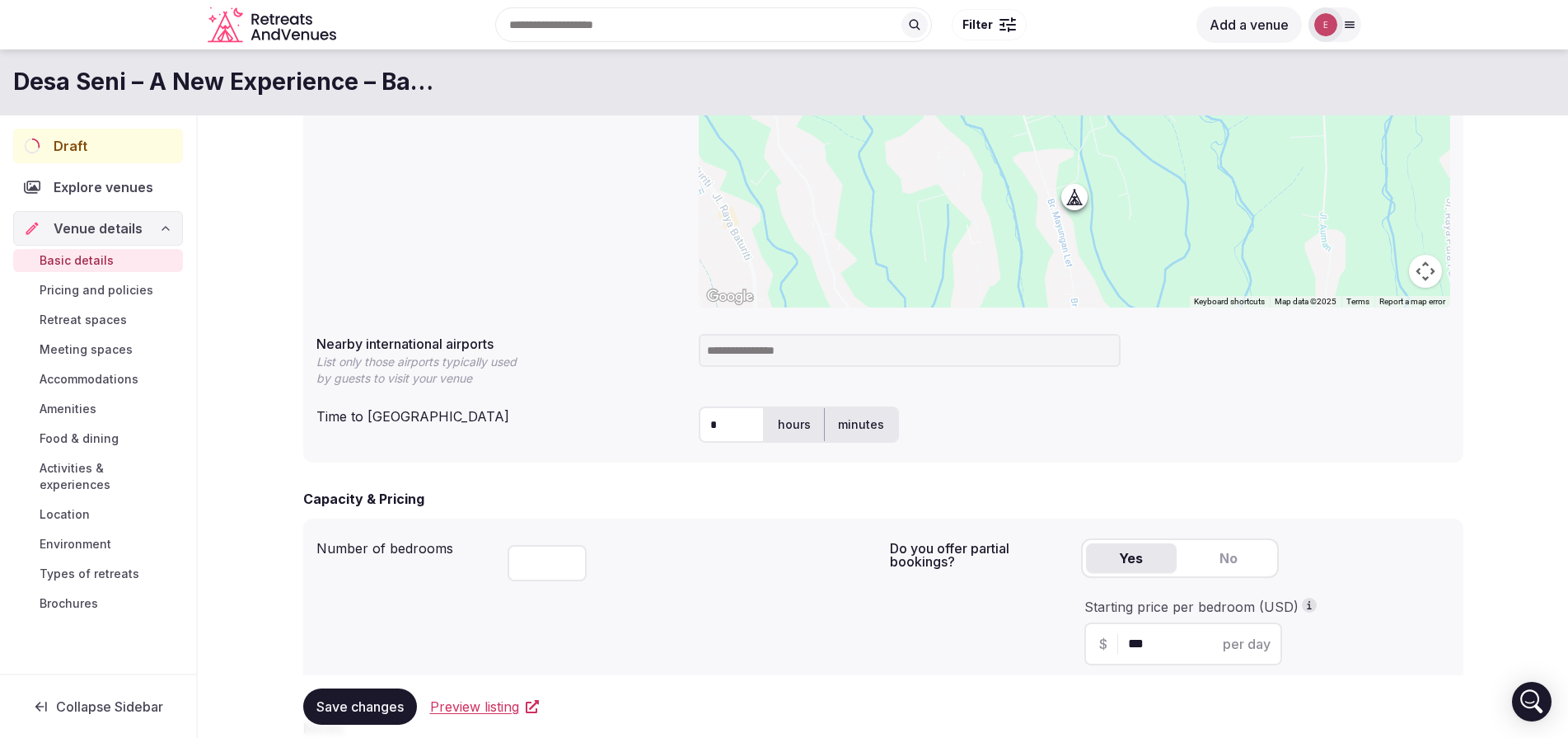
click at [810, 426] on label "hours" at bounding box center [795, 425] width 59 height 43
click at [949, 357] on input at bounding box center [910, 349] width 422 height 33
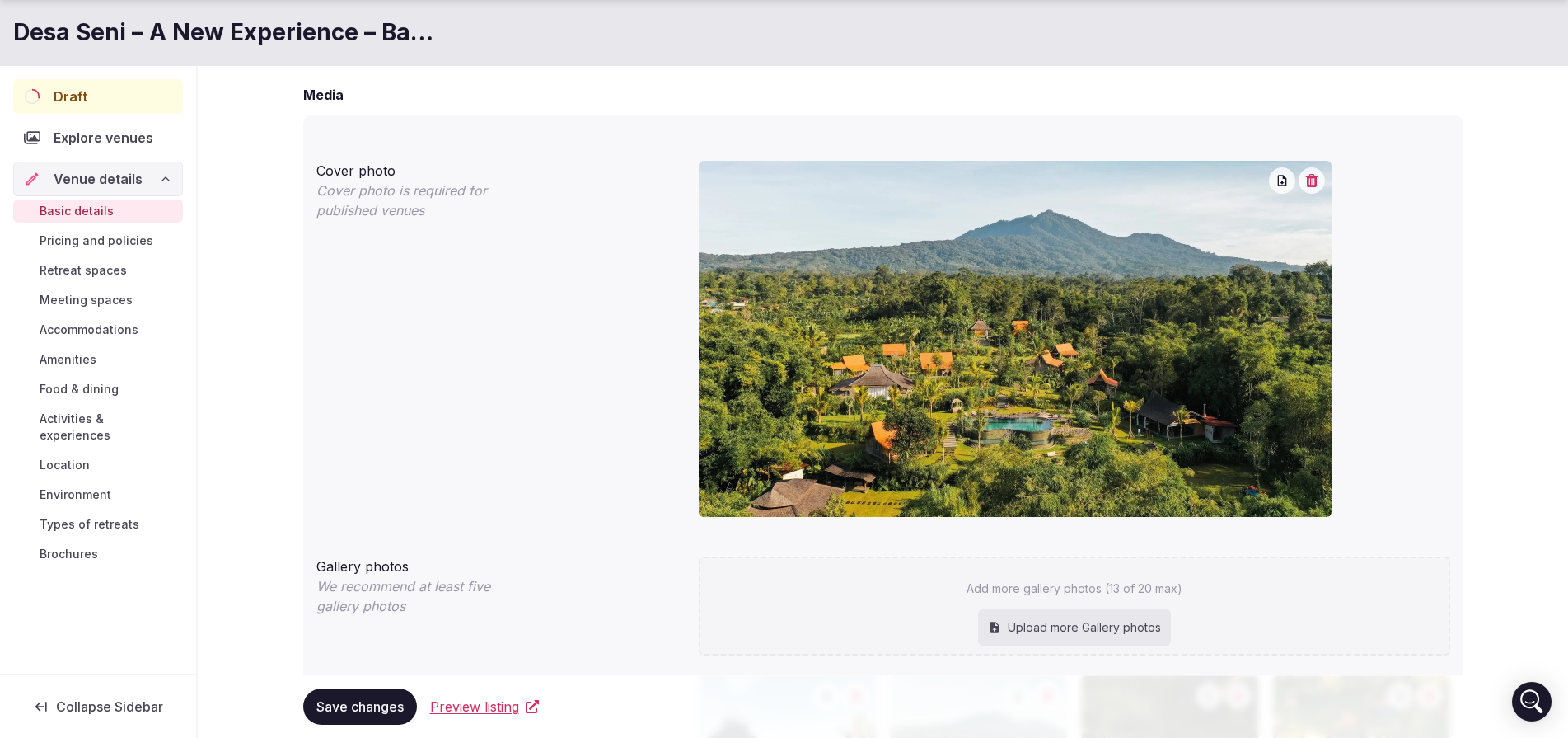
scroll to position [1661, 0]
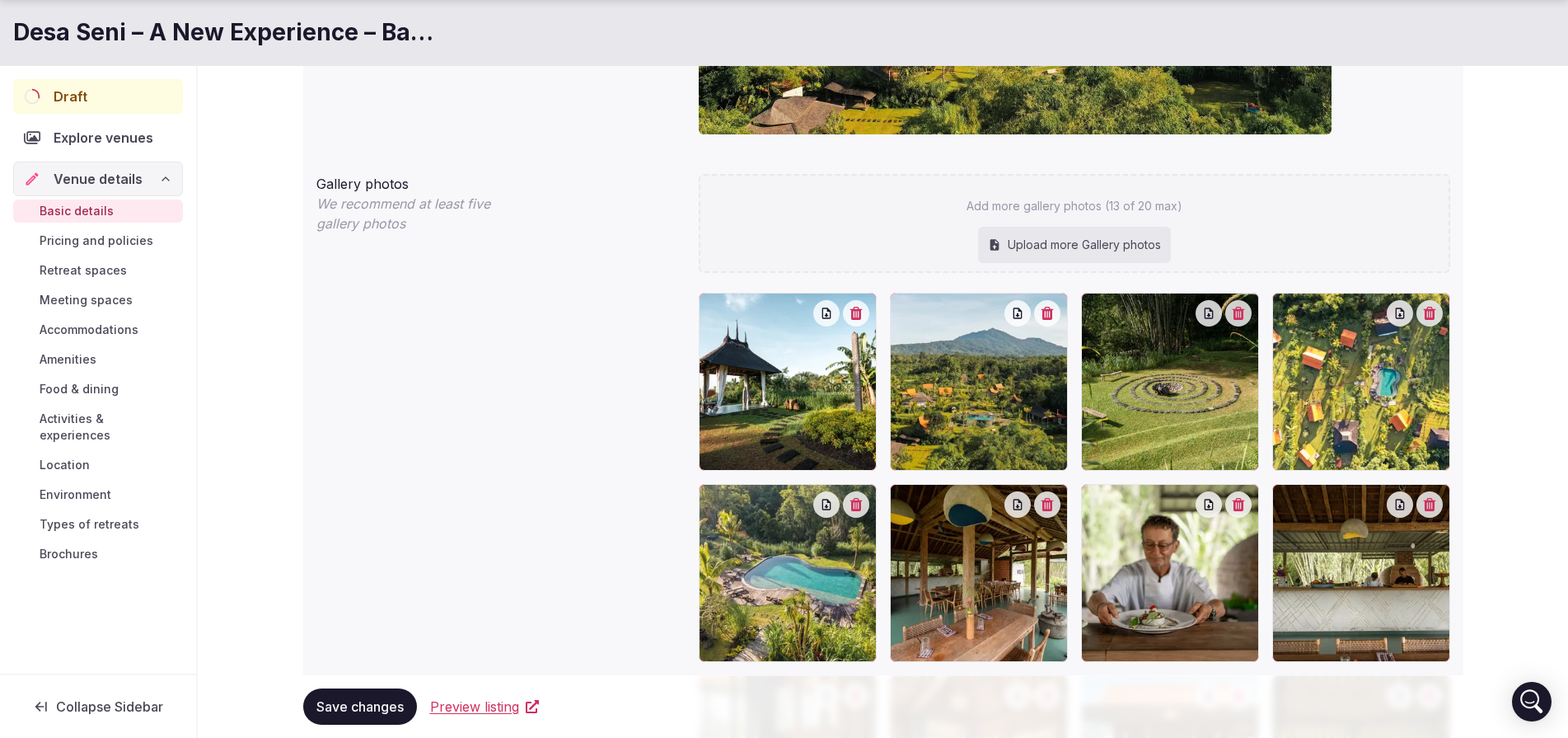
click at [342, 704] on span "Save changes" at bounding box center [360, 706] width 87 height 17
click at [84, 269] on span "Retreat spaces" at bounding box center [84, 270] width 87 height 17
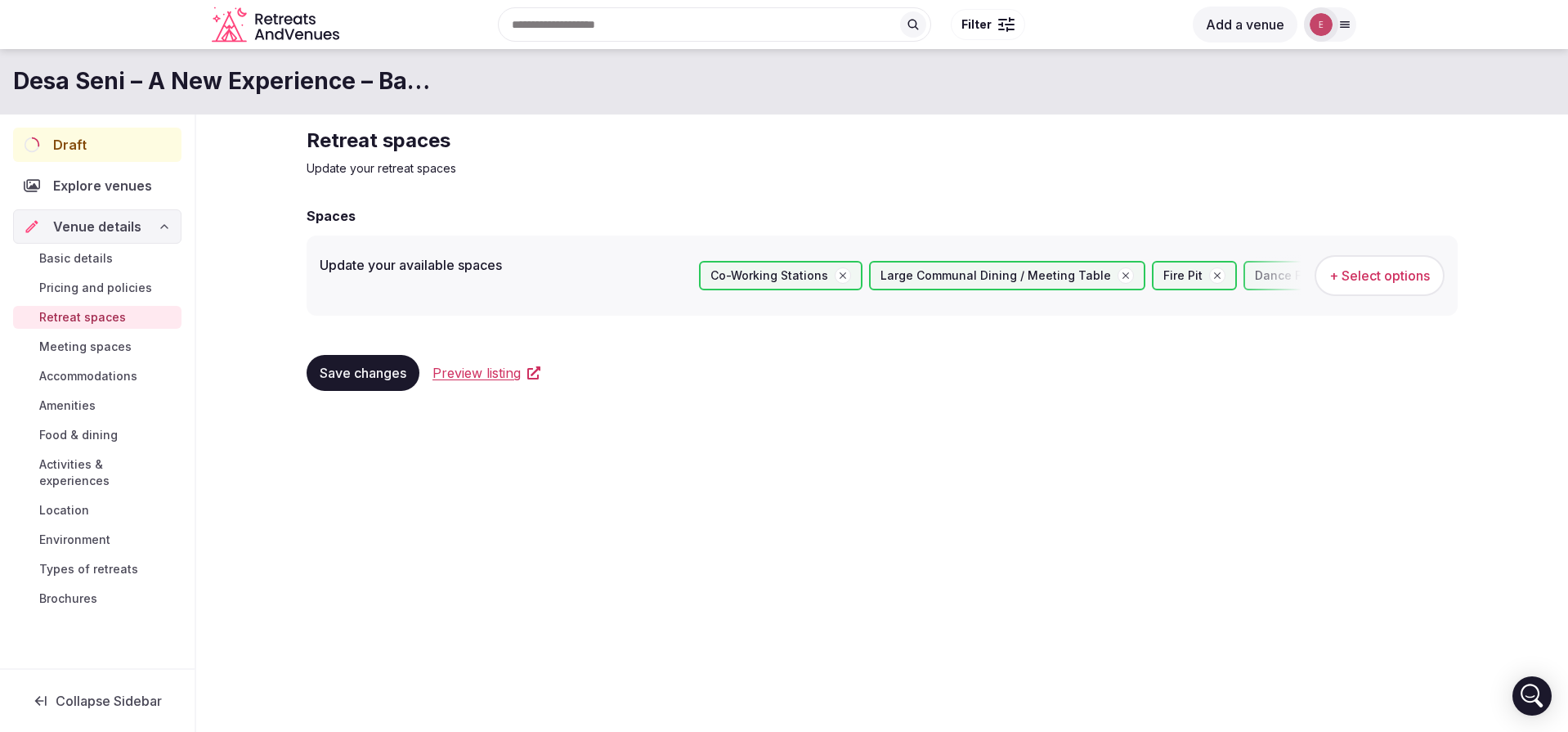
click at [339, 378] on span "Save changes" at bounding box center [363, 372] width 87 height 17
click at [85, 349] on span "Meeting spaces" at bounding box center [86, 347] width 92 height 17
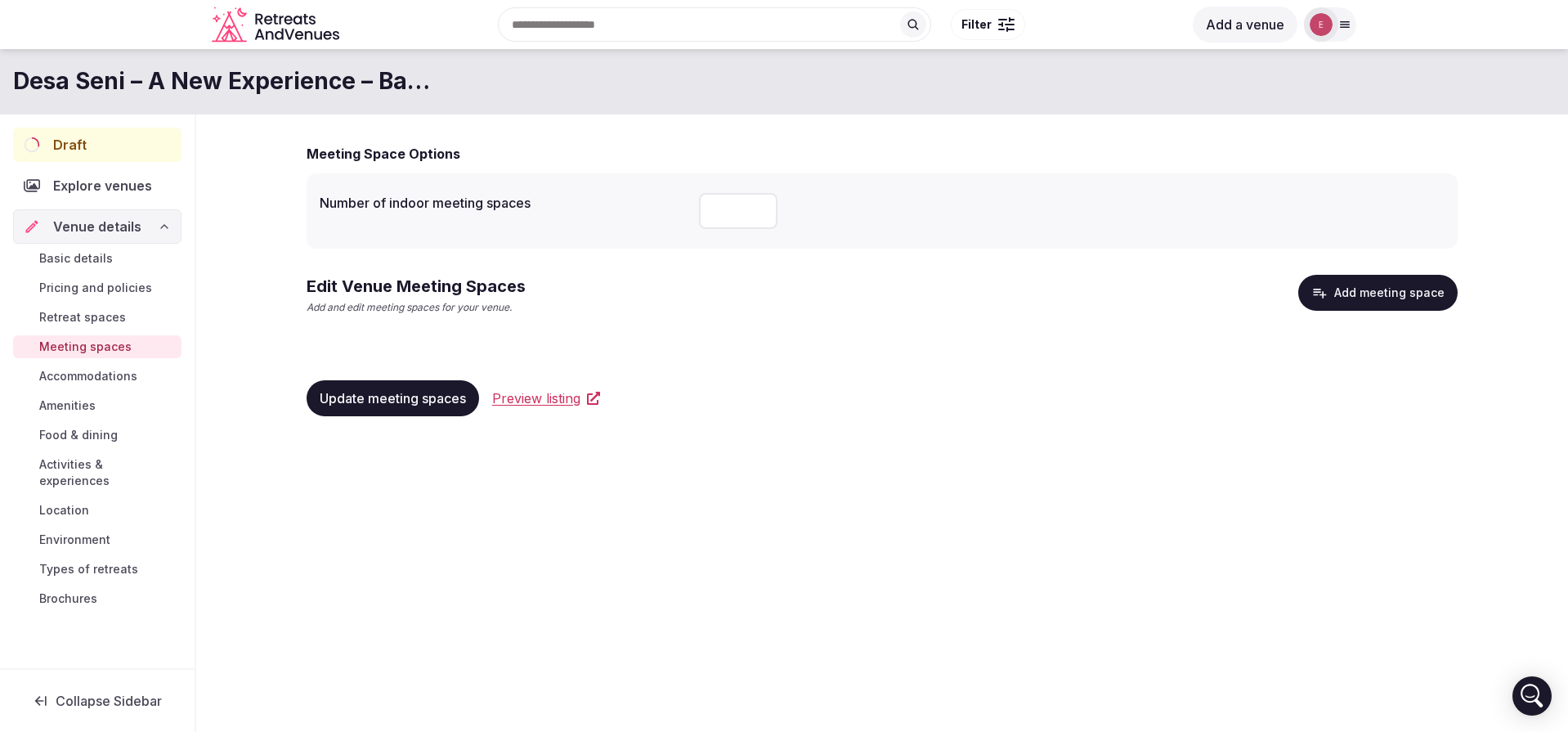
click at [743, 206] on input "number" at bounding box center [737, 210] width 78 height 36
click at [1385, 299] on button "Add meeting space" at bounding box center [1377, 292] width 159 height 36
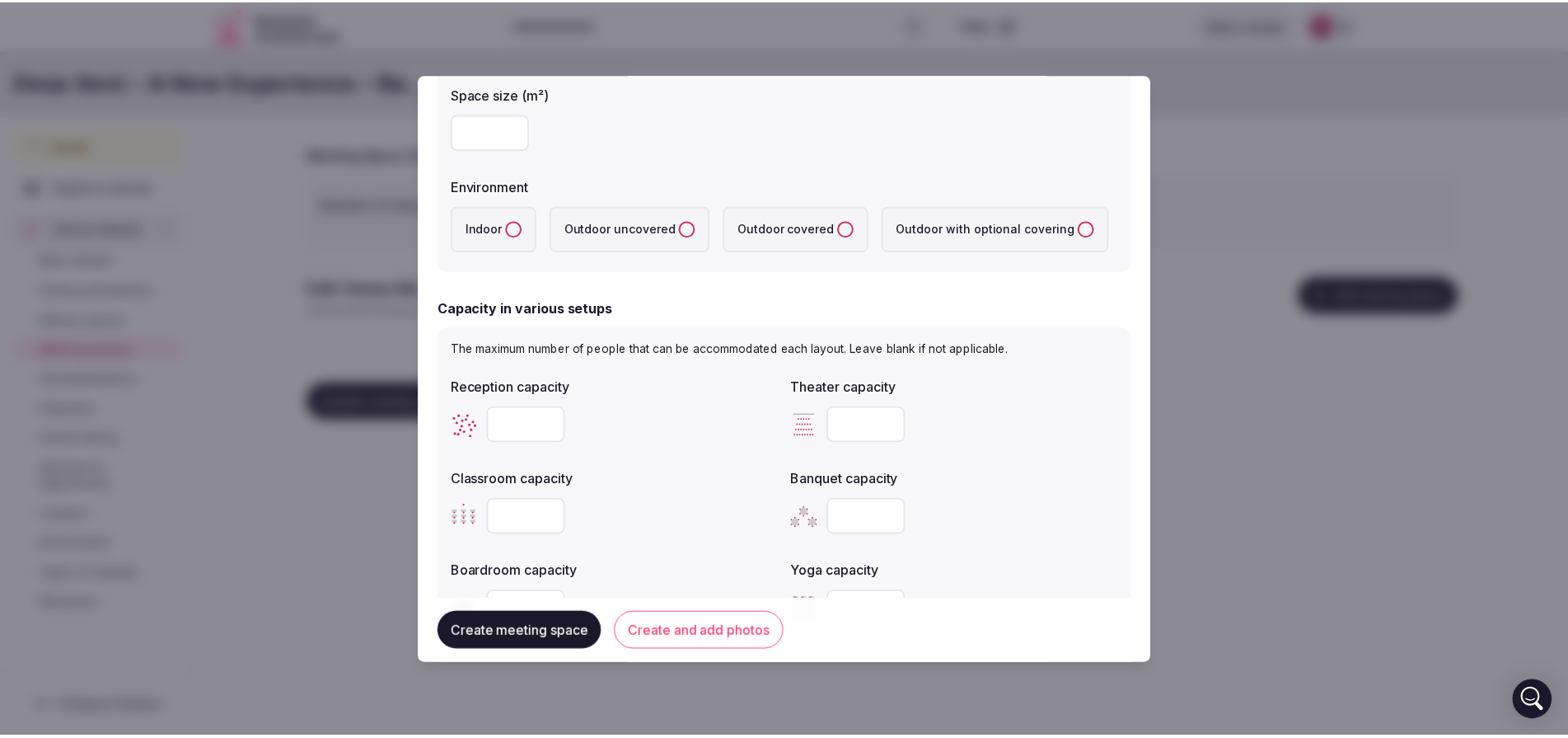
scroll to position [527, 0]
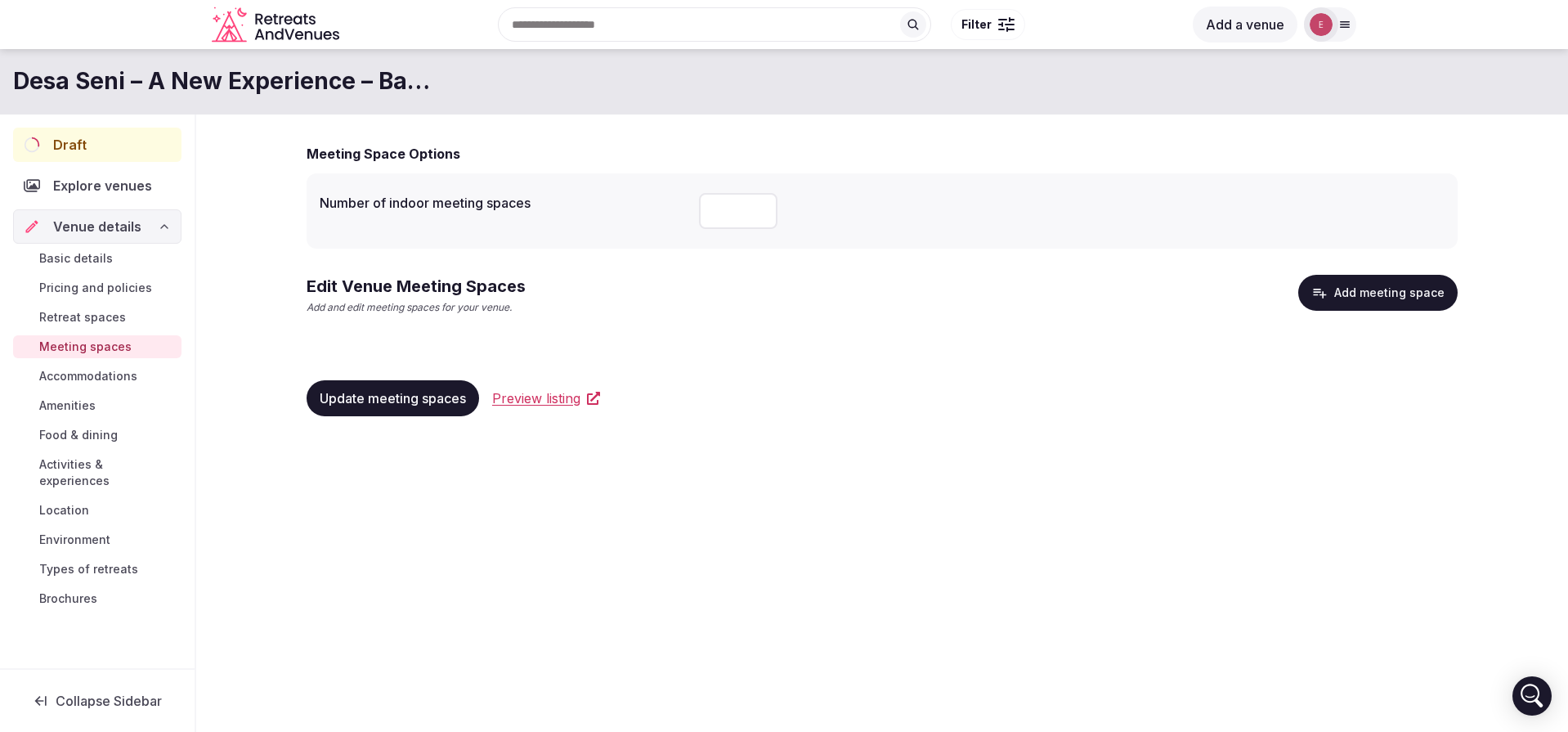
click at [129, 378] on span "Accommodations" at bounding box center [88, 376] width 98 height 17
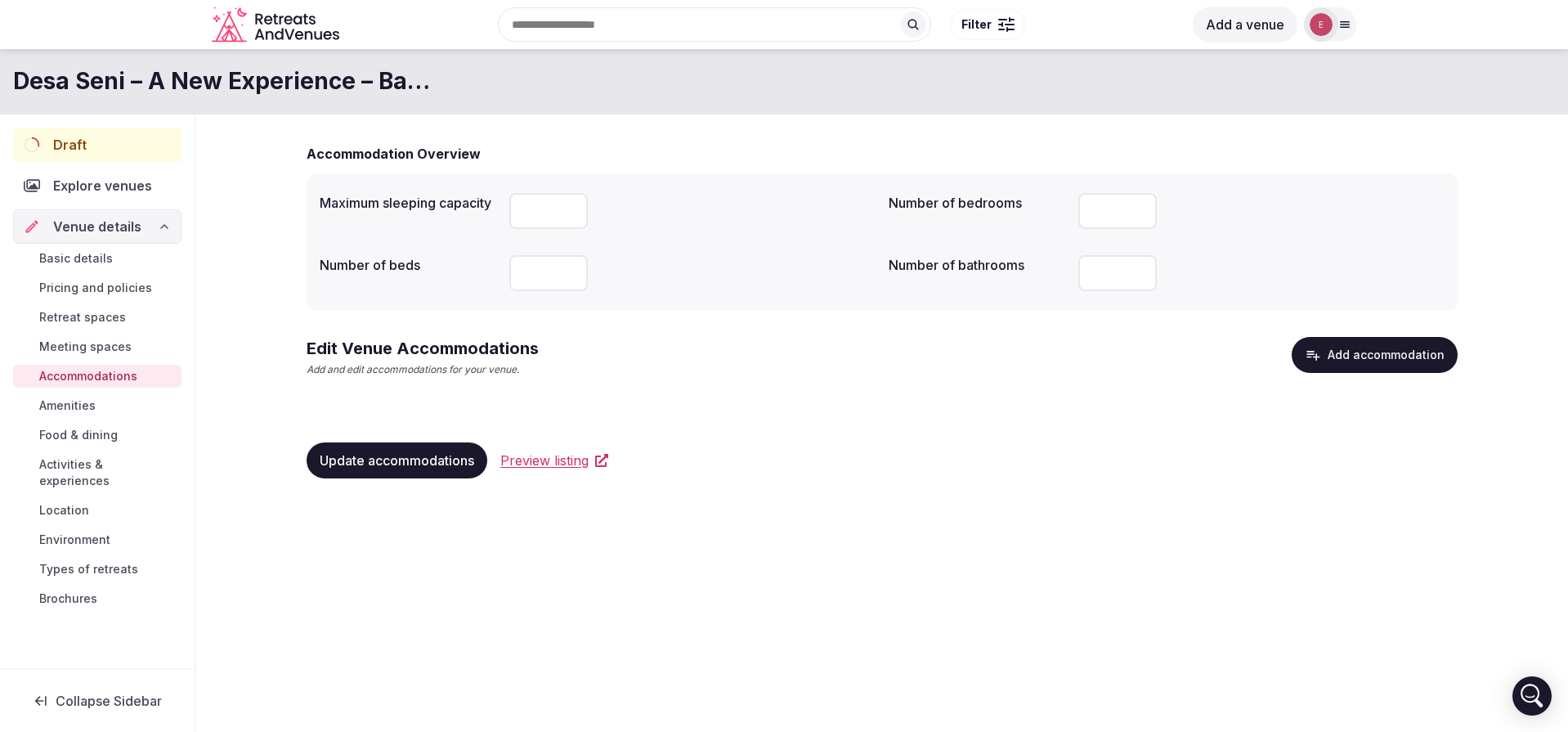
click at [571, 208] on input "*" at bounding box center [548, 210] width 78 height 36
click at [571, 207] on input "*" at bounding box center [548, 210] width 78 height 36
type input "*"
click at [571, 207] on input "*" at bounding box center [548, 210] width 78 height 36
click at [571, 270] on input "*" at bounding box center [548, 273] width 78 height 36
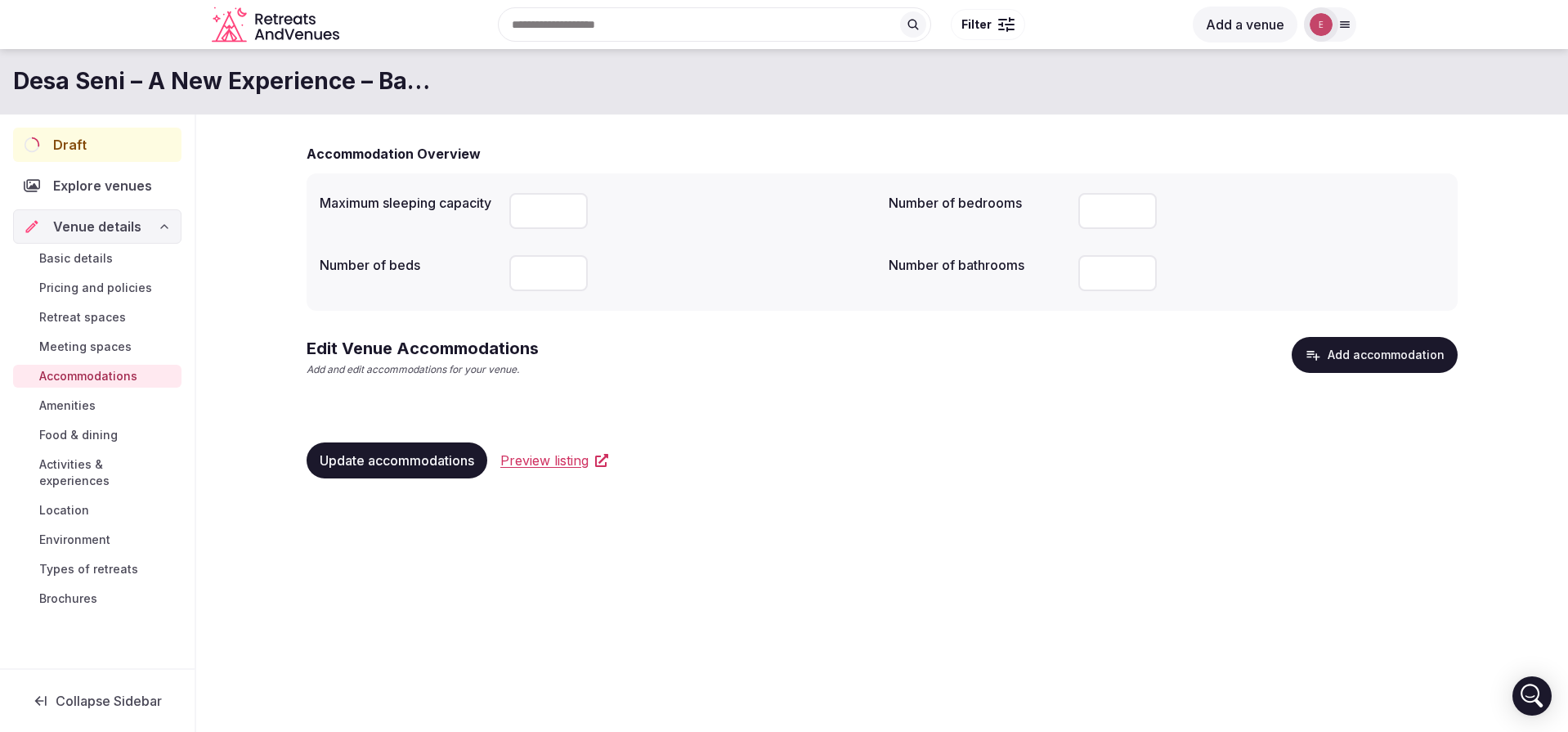
click at [571, 270] on input "*" at bounding box center [548, 273] width 78 height 36
type input "*"
click at [571, 270] on input "*" at bounding box center [548, 273] width 78 height 36
click at [1137, 268] on input "*" at bounding box center [1116, 273] width 78 height 36
click at [1105, 272] on input "*" at bounding box center [1116, 273] width 78 height 36
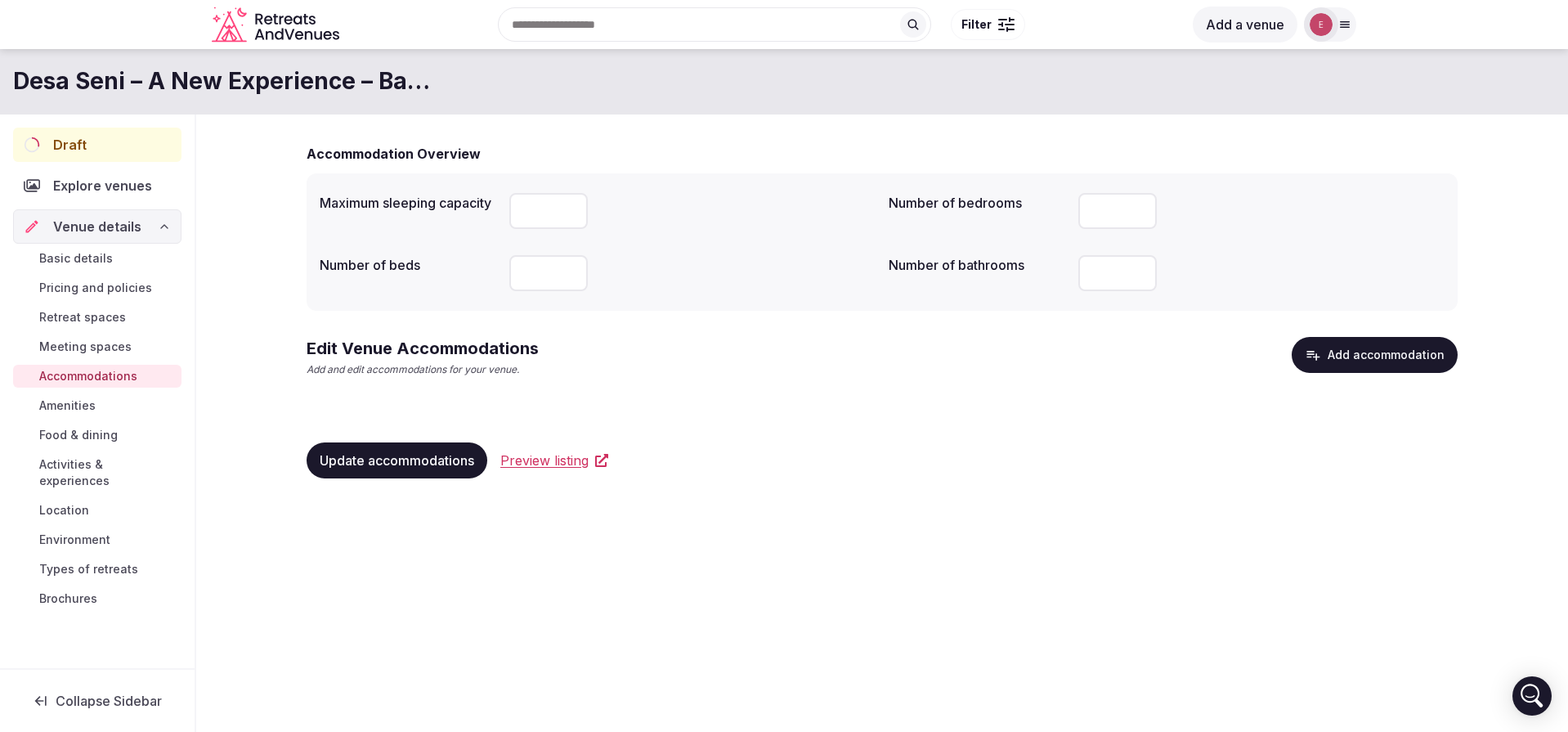
click at [1105, 272] on input "*" at bounding box center [1116, 273] width 78 height 36
type input "**"
click at [420, 459] on span "Update accommodations" at bounding box center [397, 460] width 155 height 17
click at [102, 407] on link "Amenities" at bounding box center [97, 405] width 169 height 23
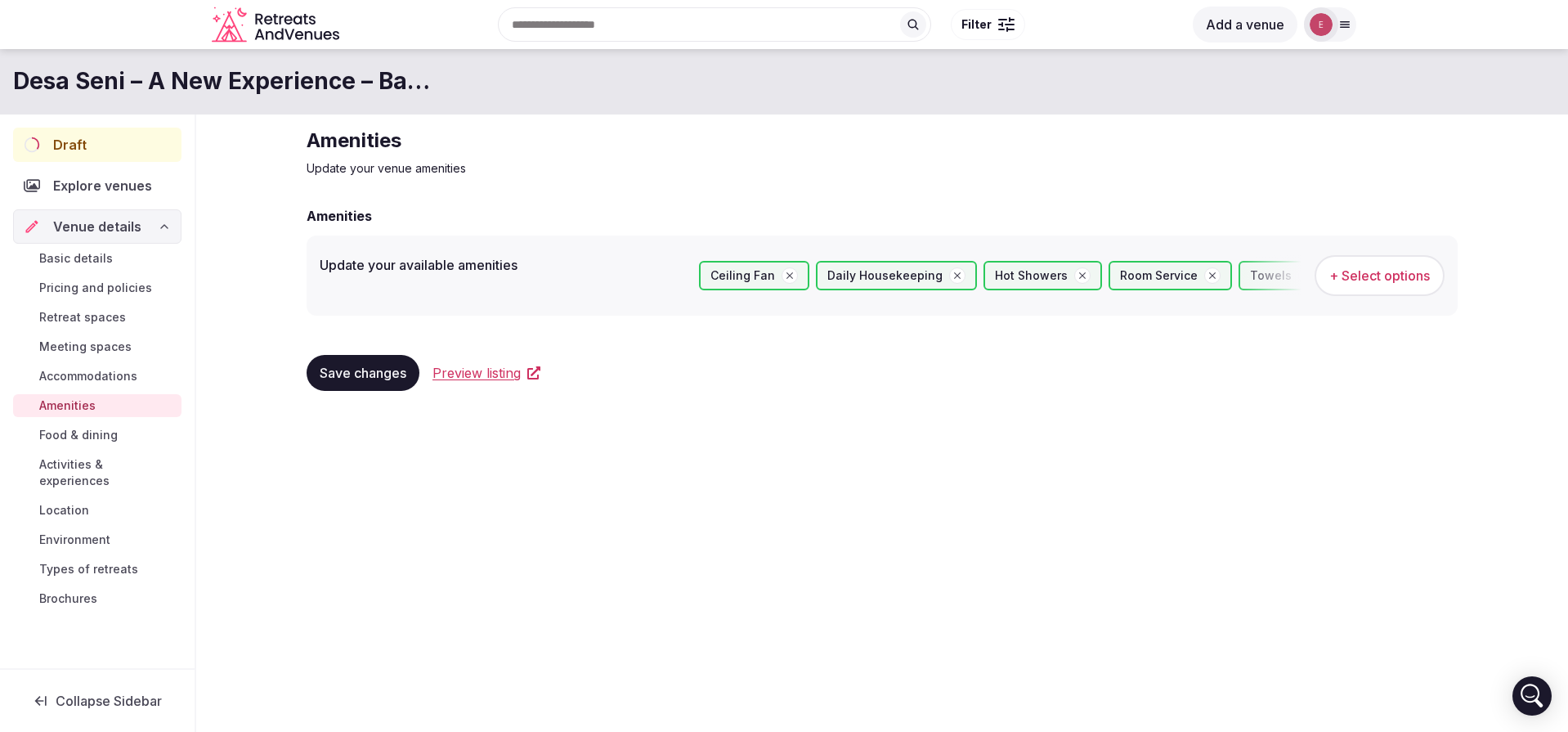
click at [359, 386] on button "Save changes" at bounding box center [362, 372] width 112 height 36
click at [80, 443] on span "Food & dining" at bounding box center [78, 435] width 78 height 17
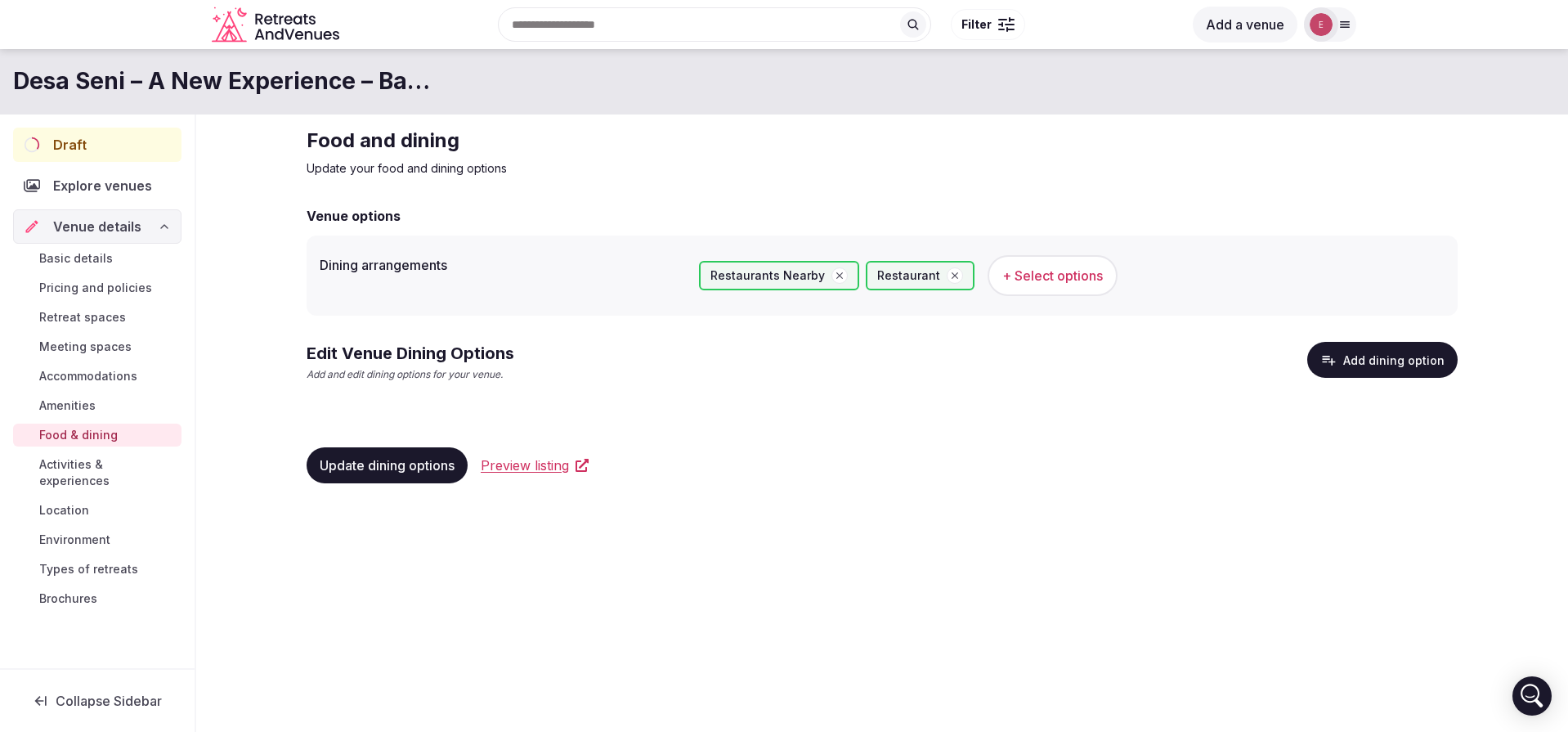
click at [379, 367] on div "Edit Venue Dining Options Add and edit dining options for your venue." at bounding box center [409, 361] width 207 height 40
click at [111, 466] on span "Activities & experiences" at bounding box center [107, 472] width 136 height 32
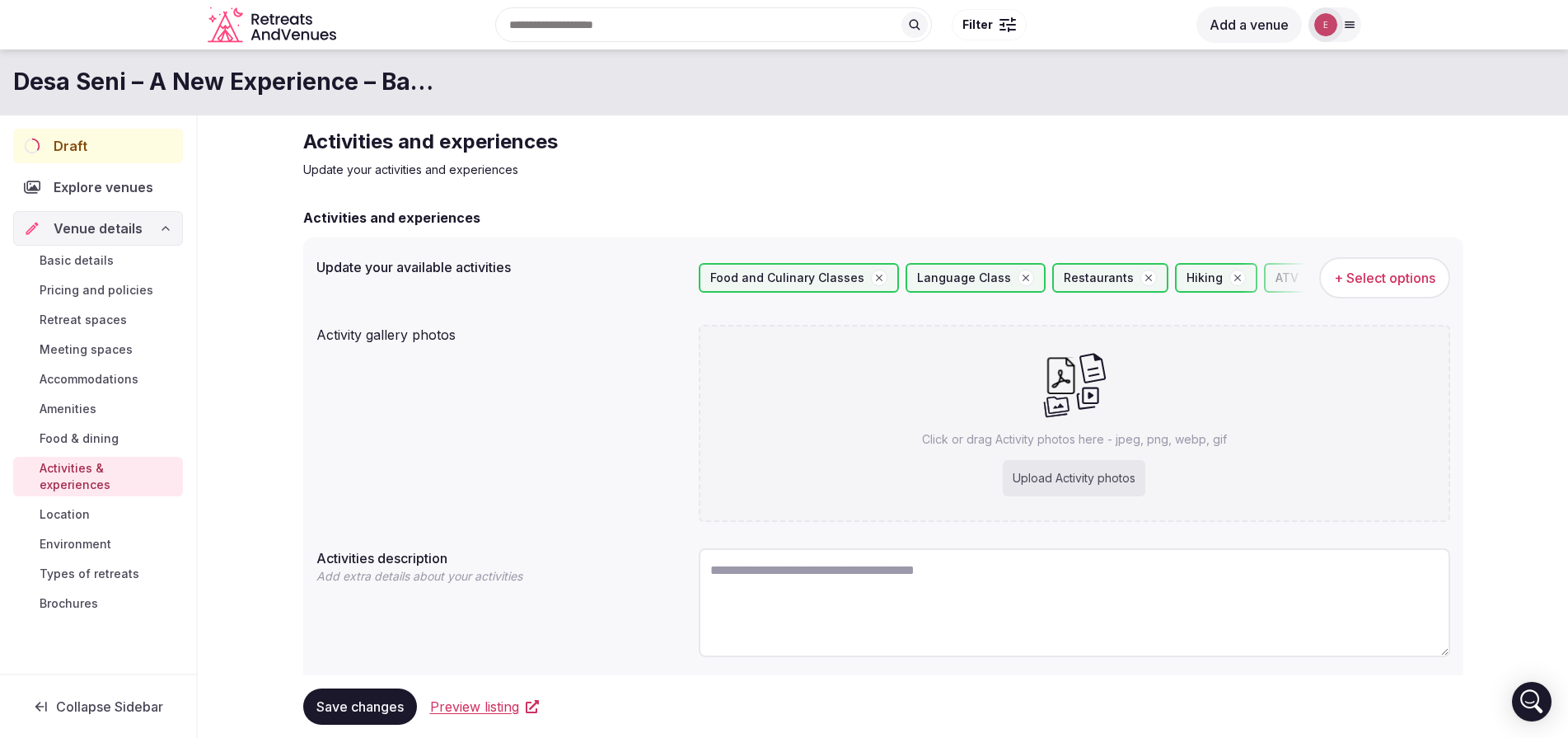
click at [1049, 481] on div "Upload Activity photos" at bounding box center [1074, 478] width 142 height 36
type input "**********"
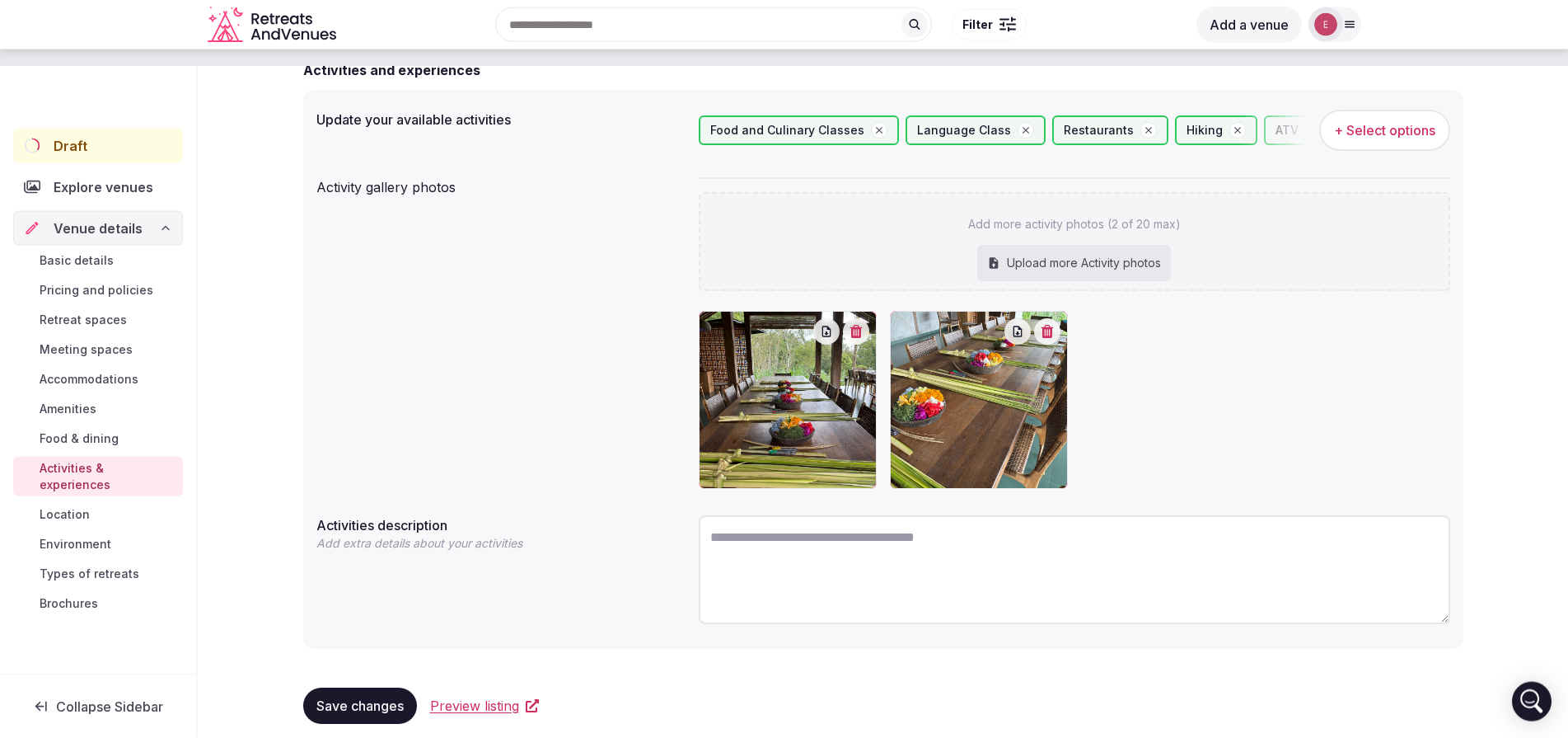
scroll to position [170, 0]
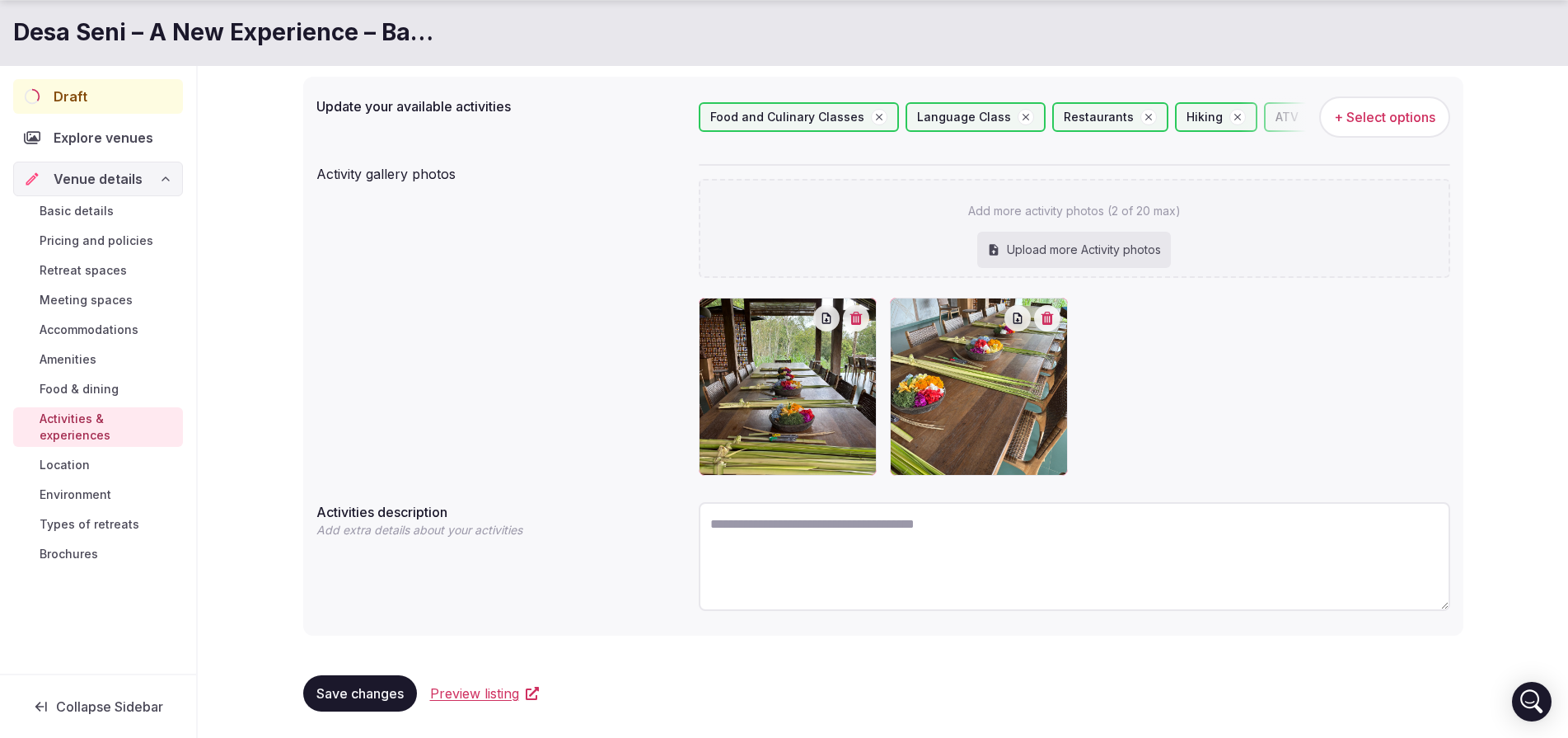
click at [842, 534] on textarea at bounding box center [1074, 556] width 752 height 109
click at [1009, 519] on textarea at bounding box center [1074, 556] width 752 height 109
paste textarea "**********"
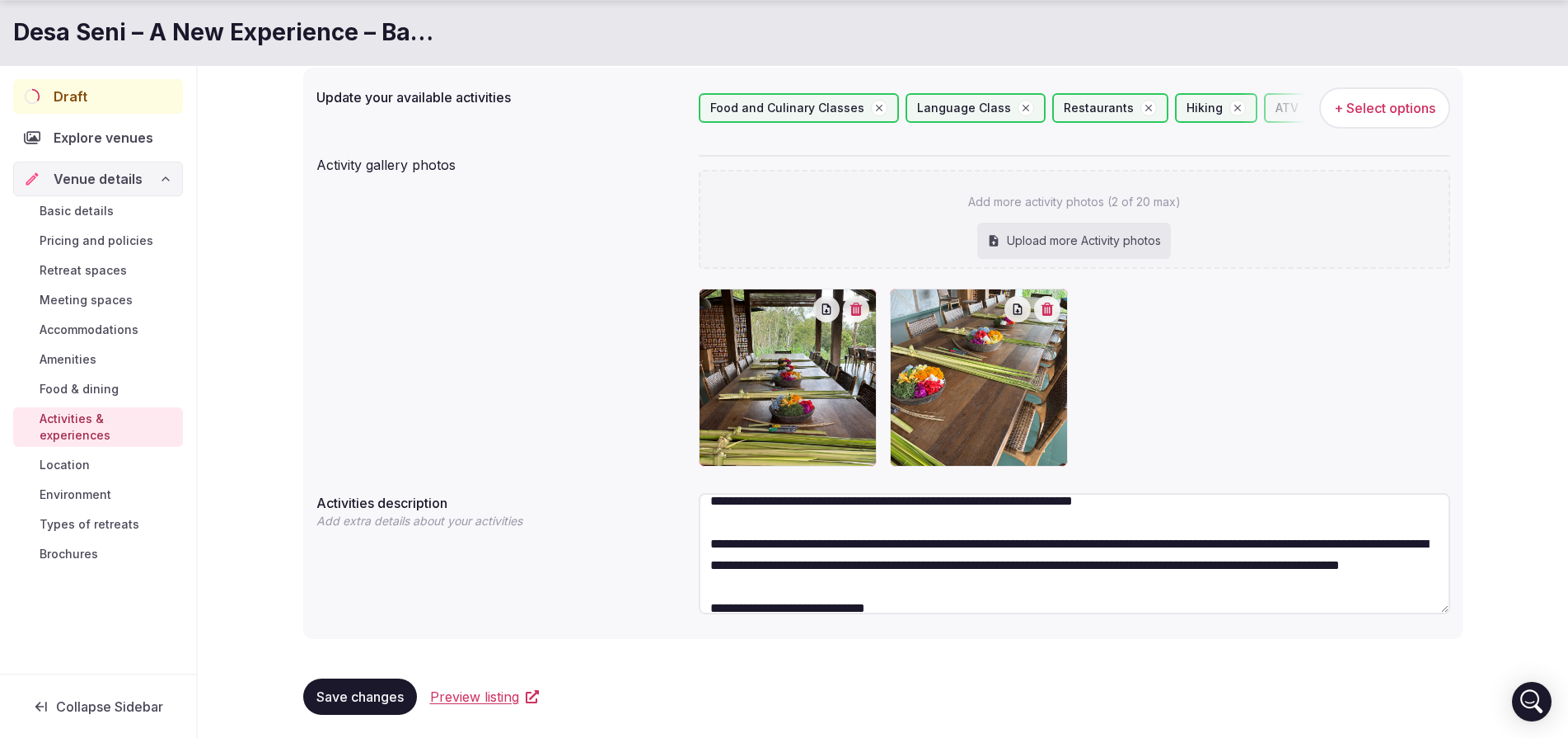
scroll to position [0, 0]
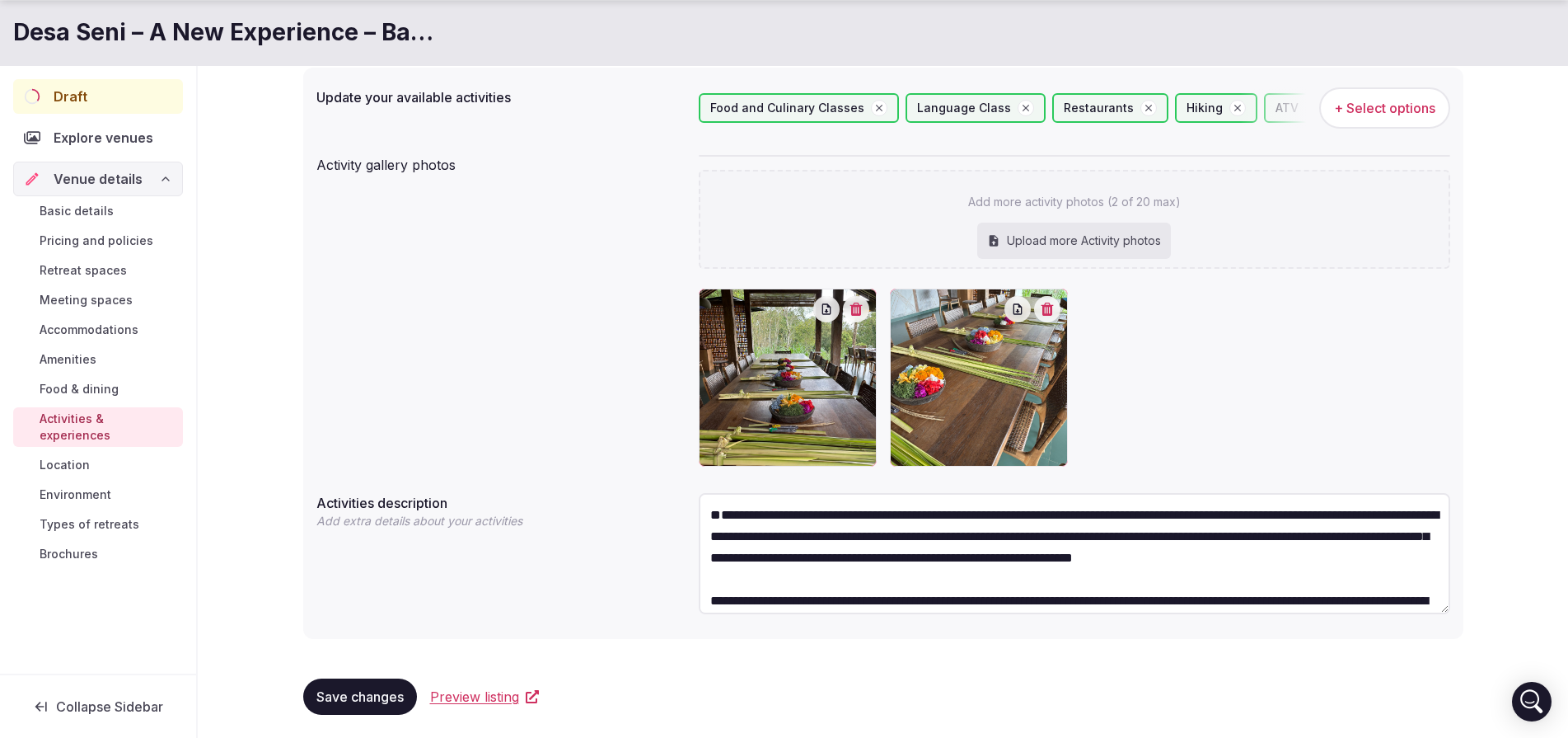
click at [774, 527] on textarea "**********" at bounding box center [1074, 553] width 752 height 121
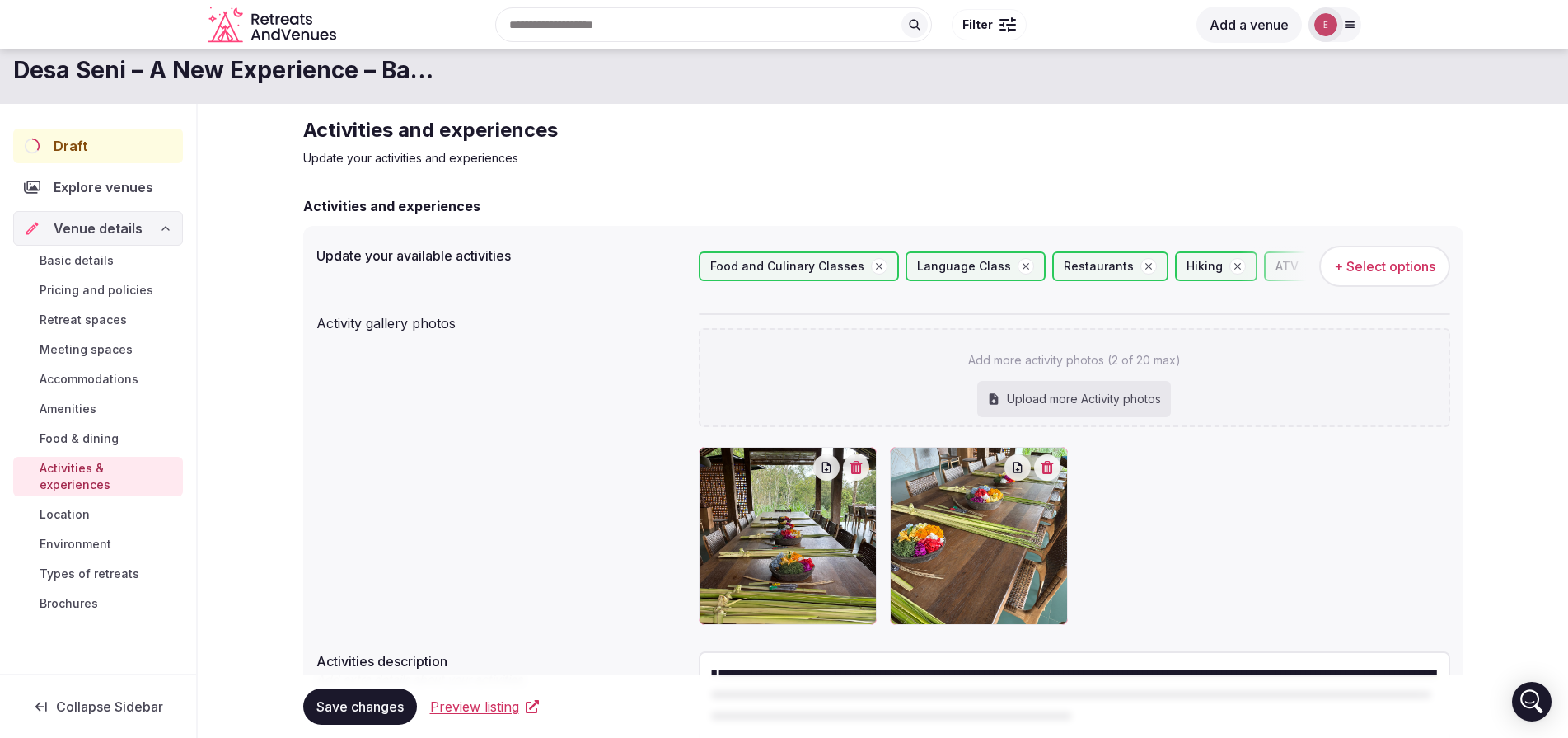
scroll to position [170, 0]
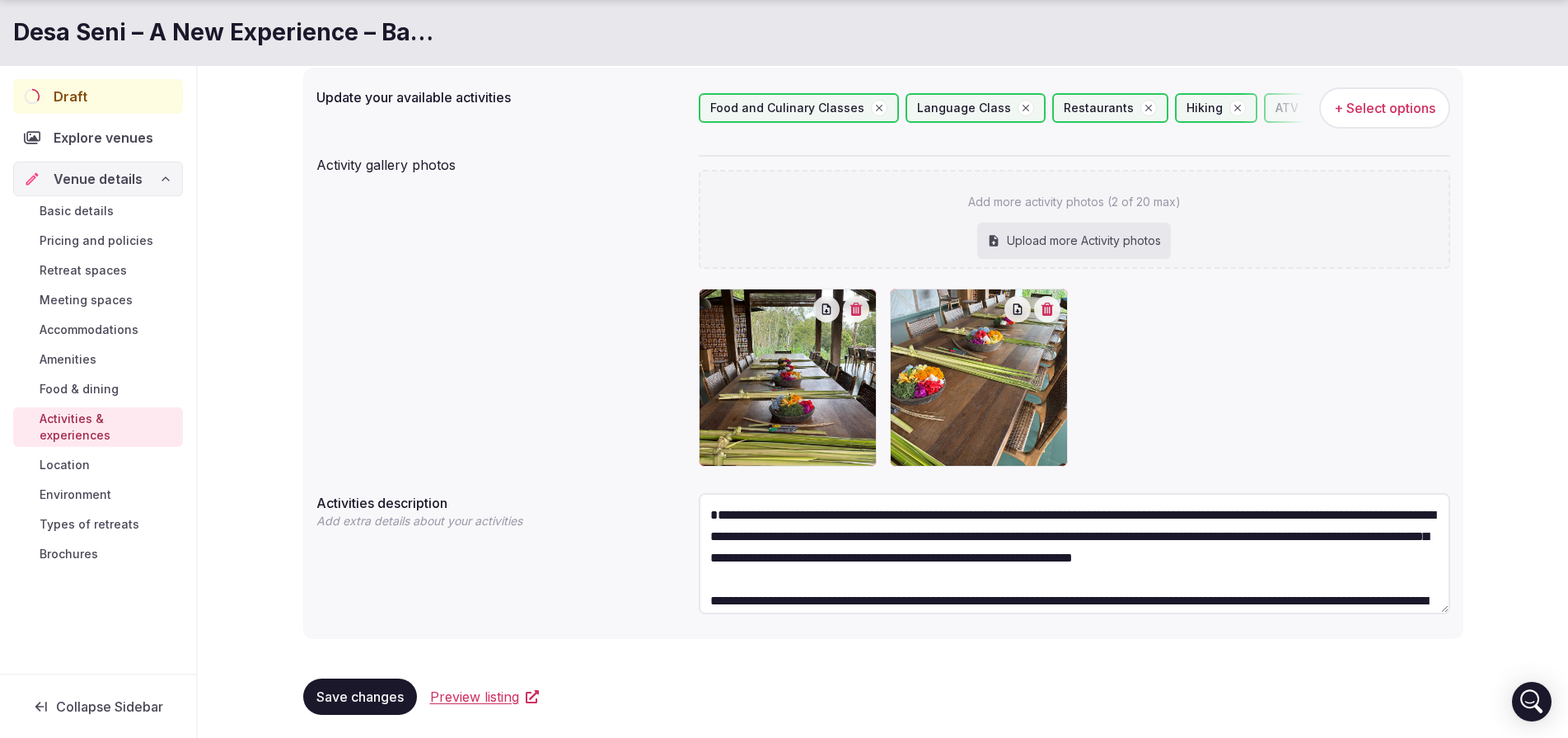
click at [709, 534] on textarea "**********" at bounding box center [1074, 553] width 752 height 121
click at [920, 590] on textarea "**********" at bounding box center [1074, 553] width 752 height 121
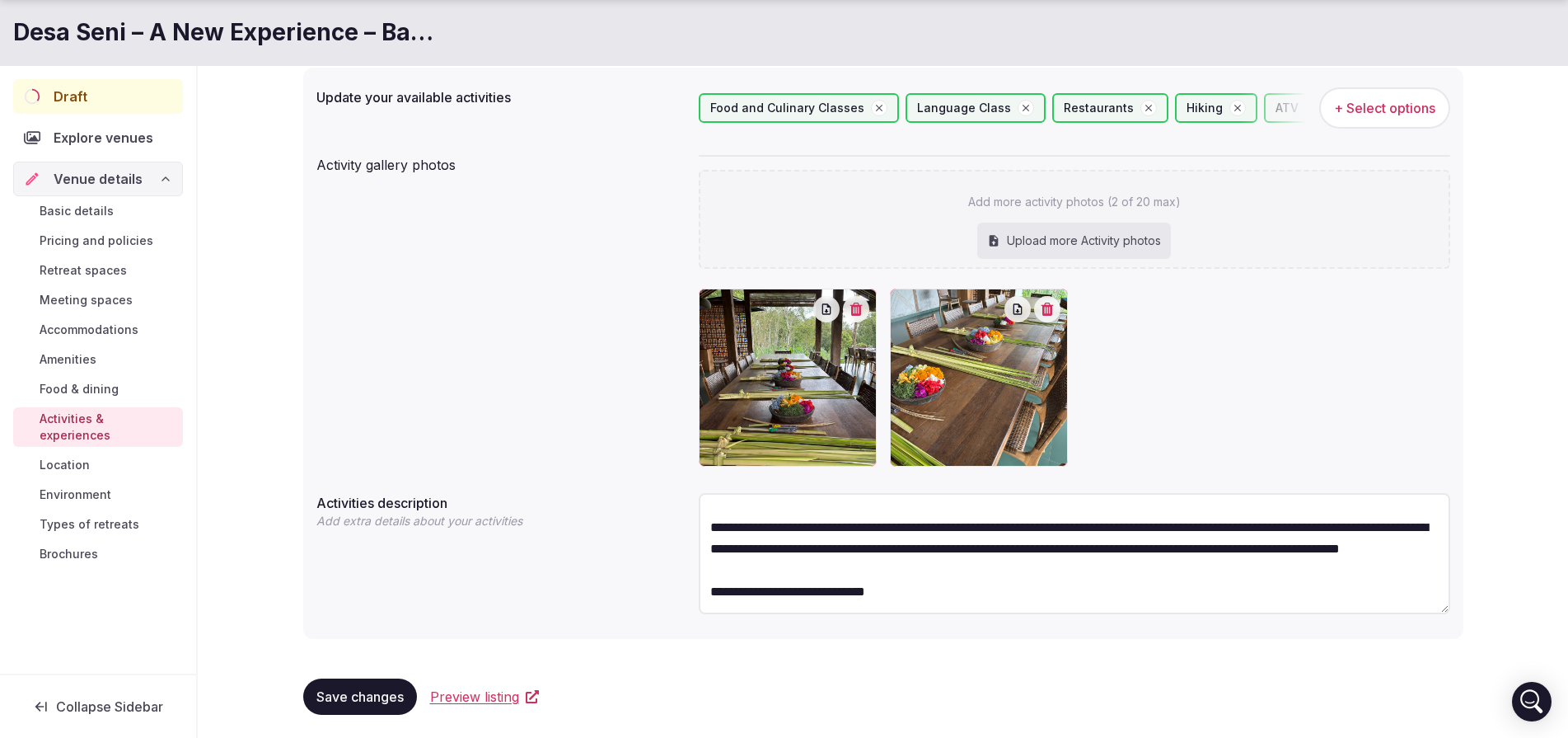
scroll to position [66, 0]
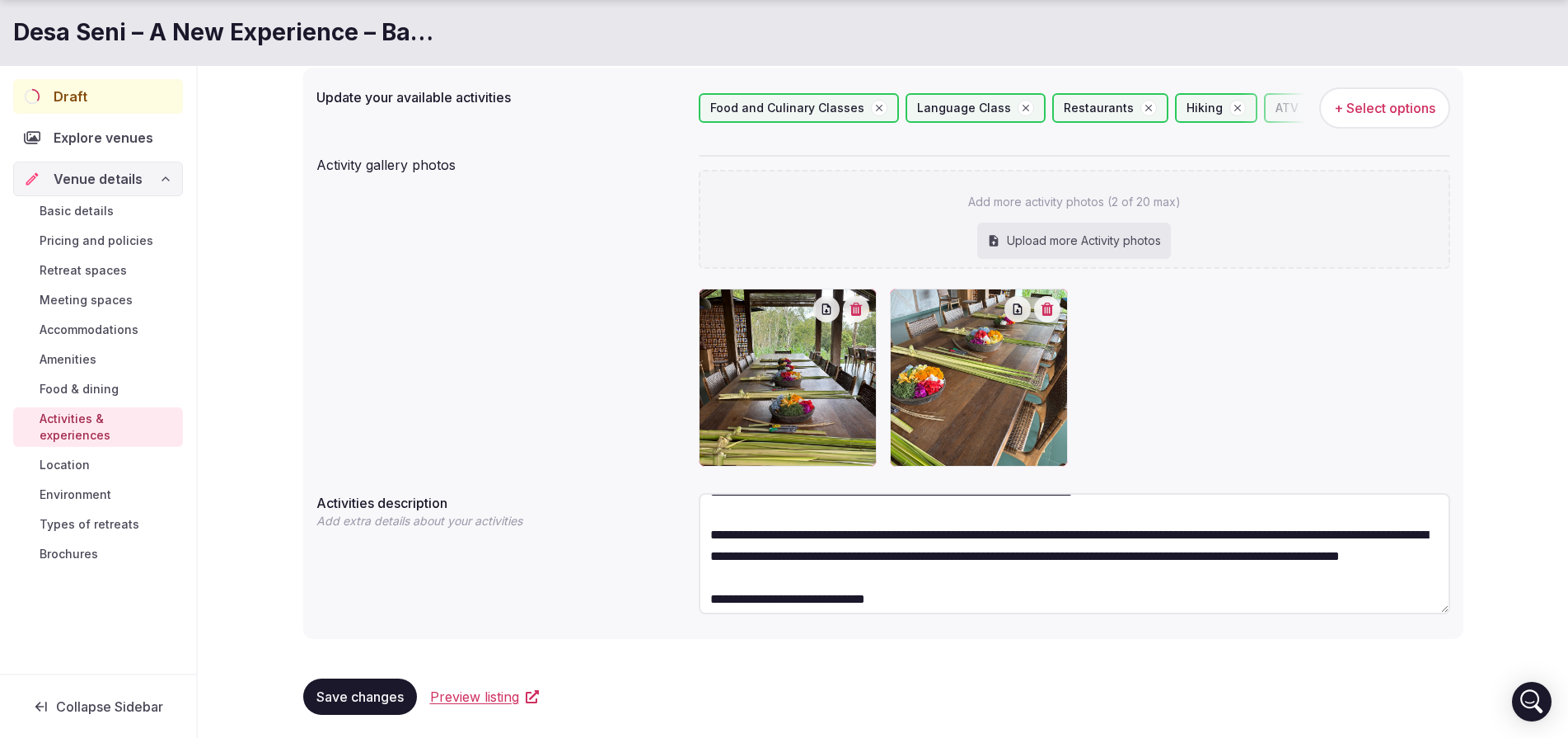
click at [720, 535] on textarea "**********" at bounding box center [1074, 553] width 752 height 121
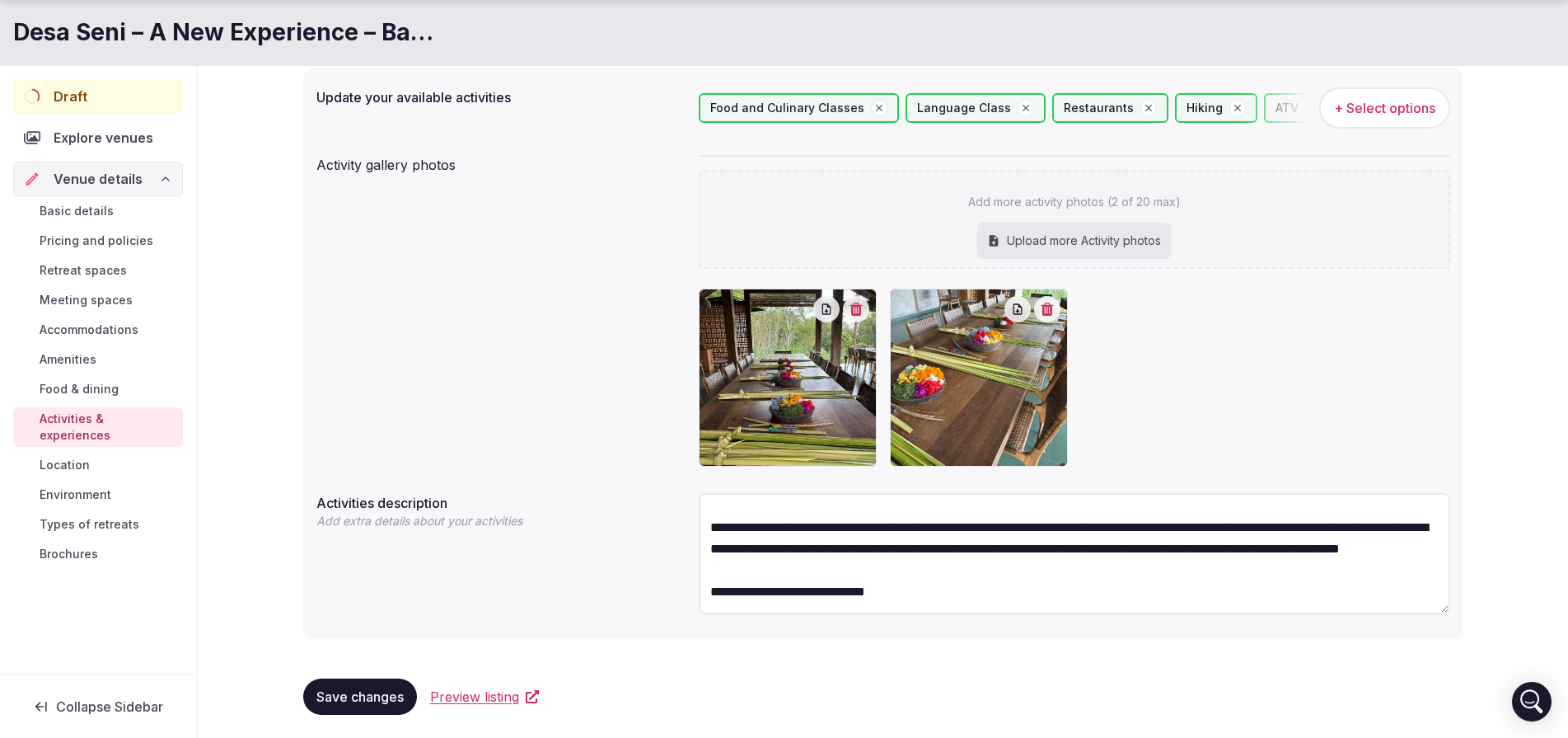
scroll to position [138, 0]
type textarea "**********"
click at [1062, 224] on div "Upload more Activity photos" at bounding box center [1074, 240] width 193 height 36
type input "**********"
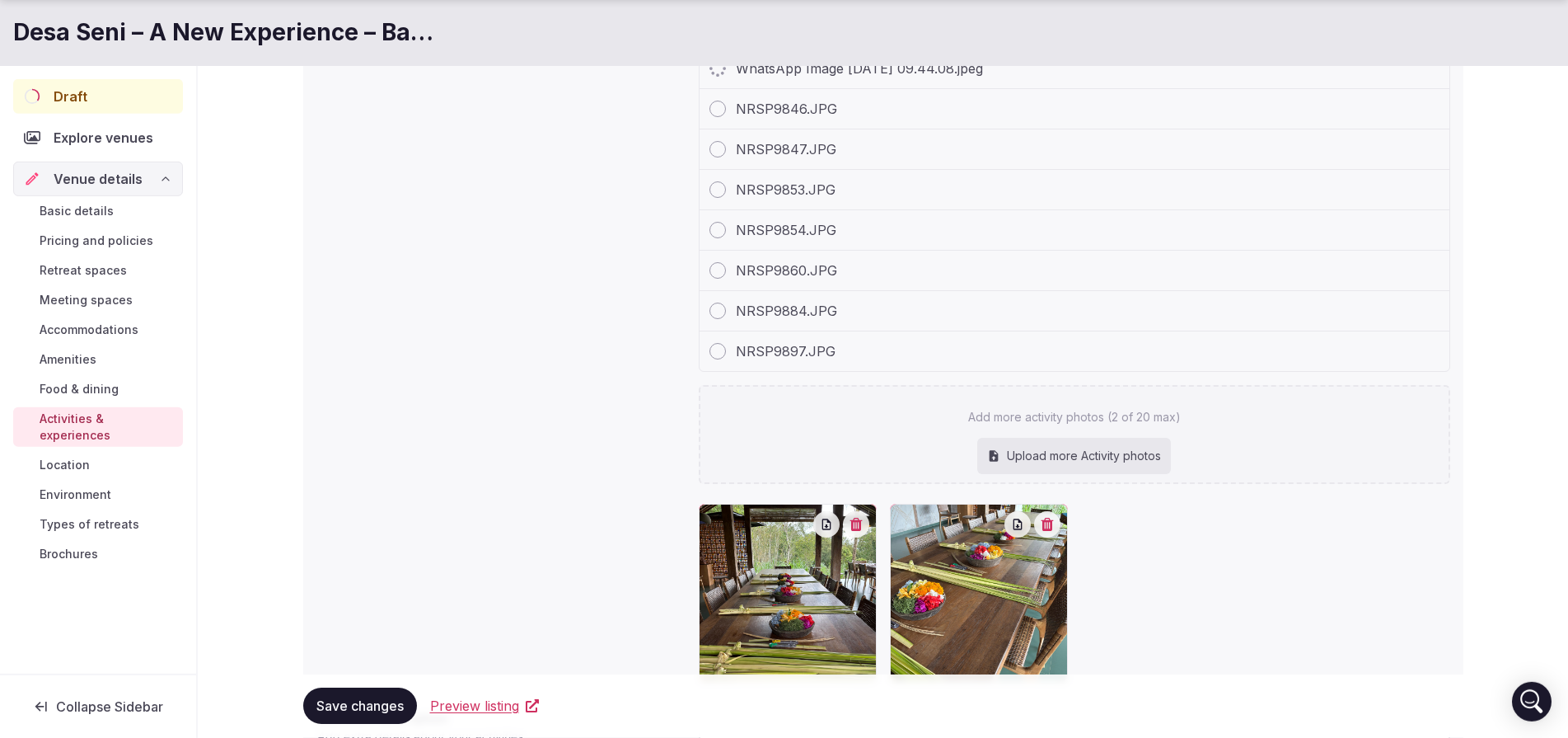
scroll to position [407, 0]
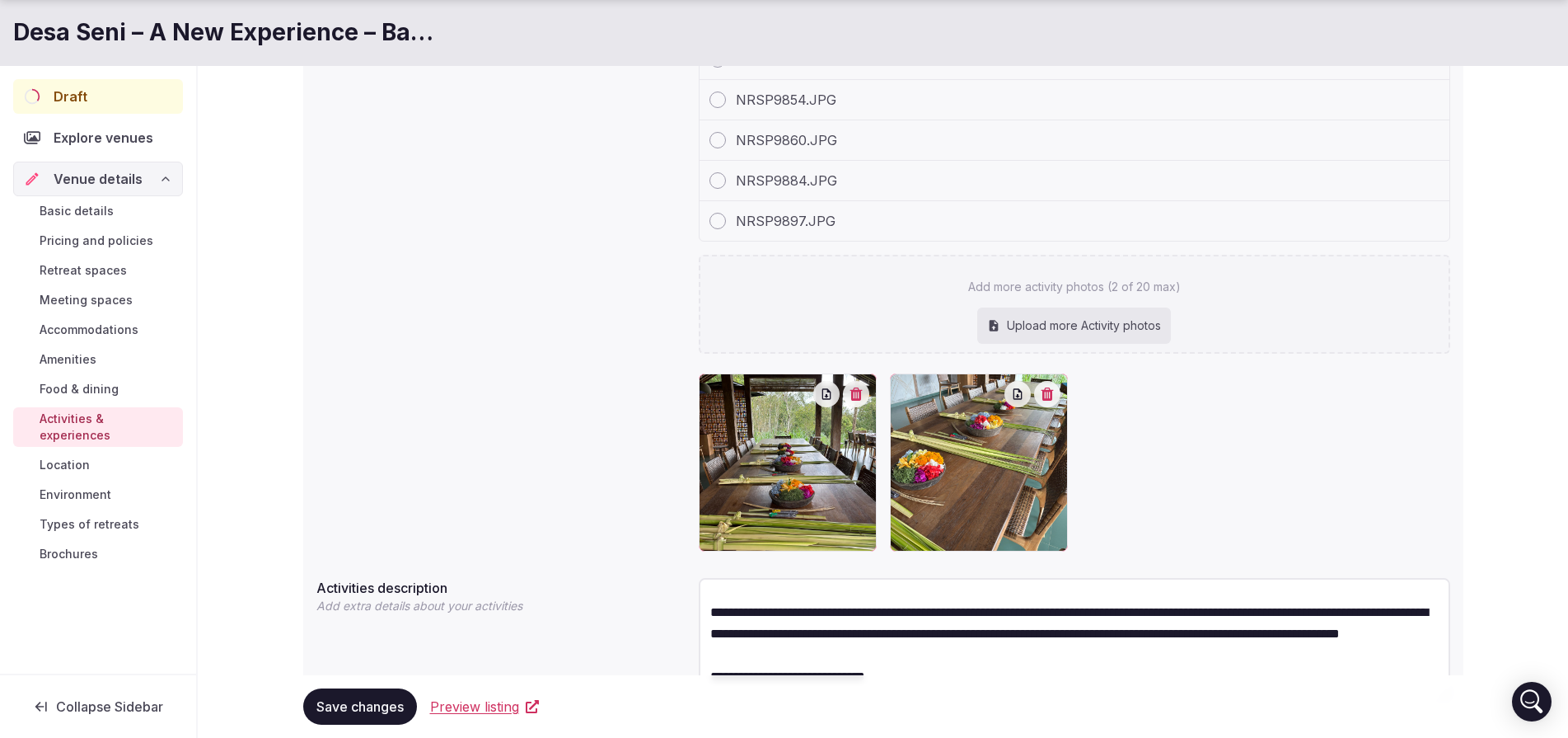
click at [1109, 331] on div "Upload more Activity photos" at bounding box center [1074, 325] width 193 height 36
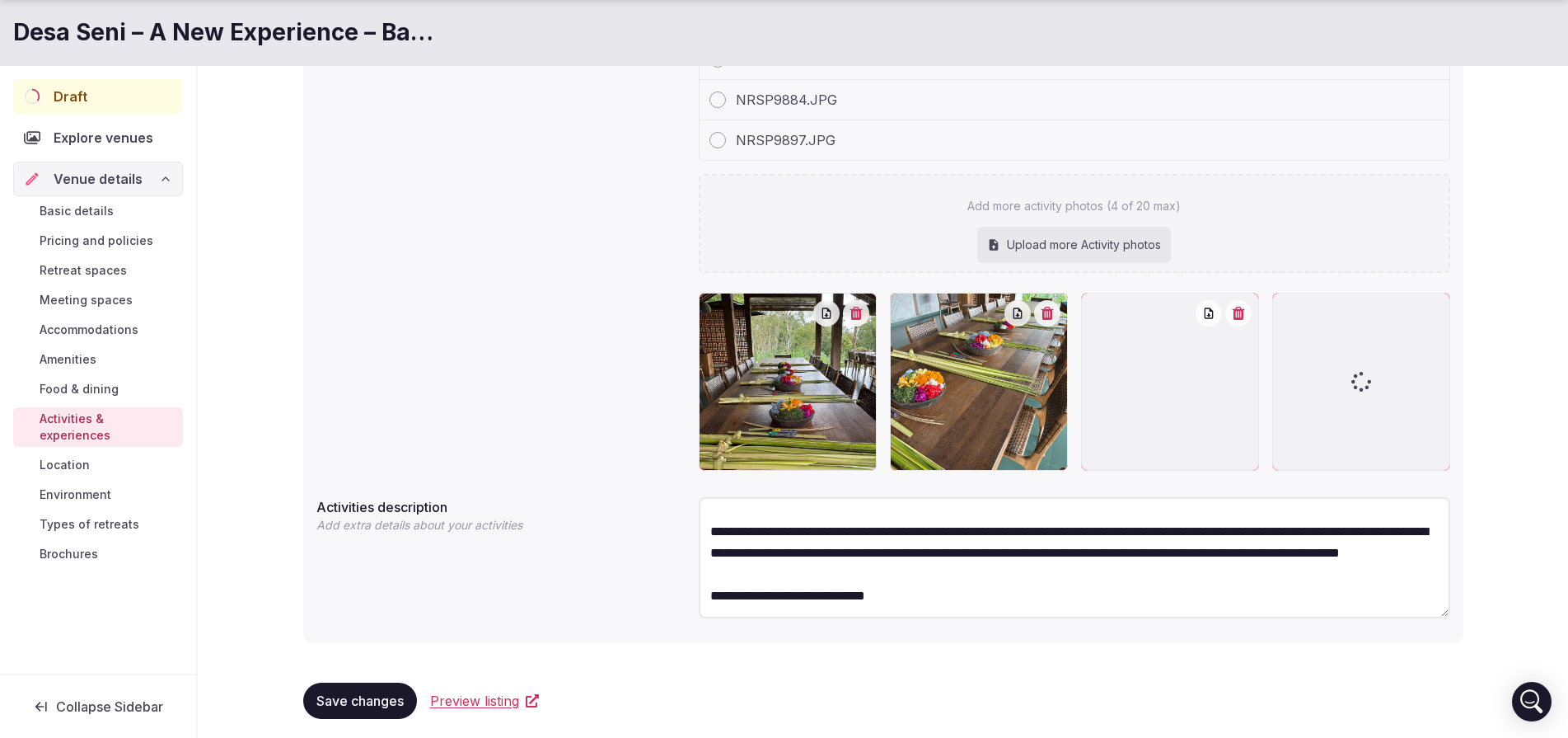
type input "**********"
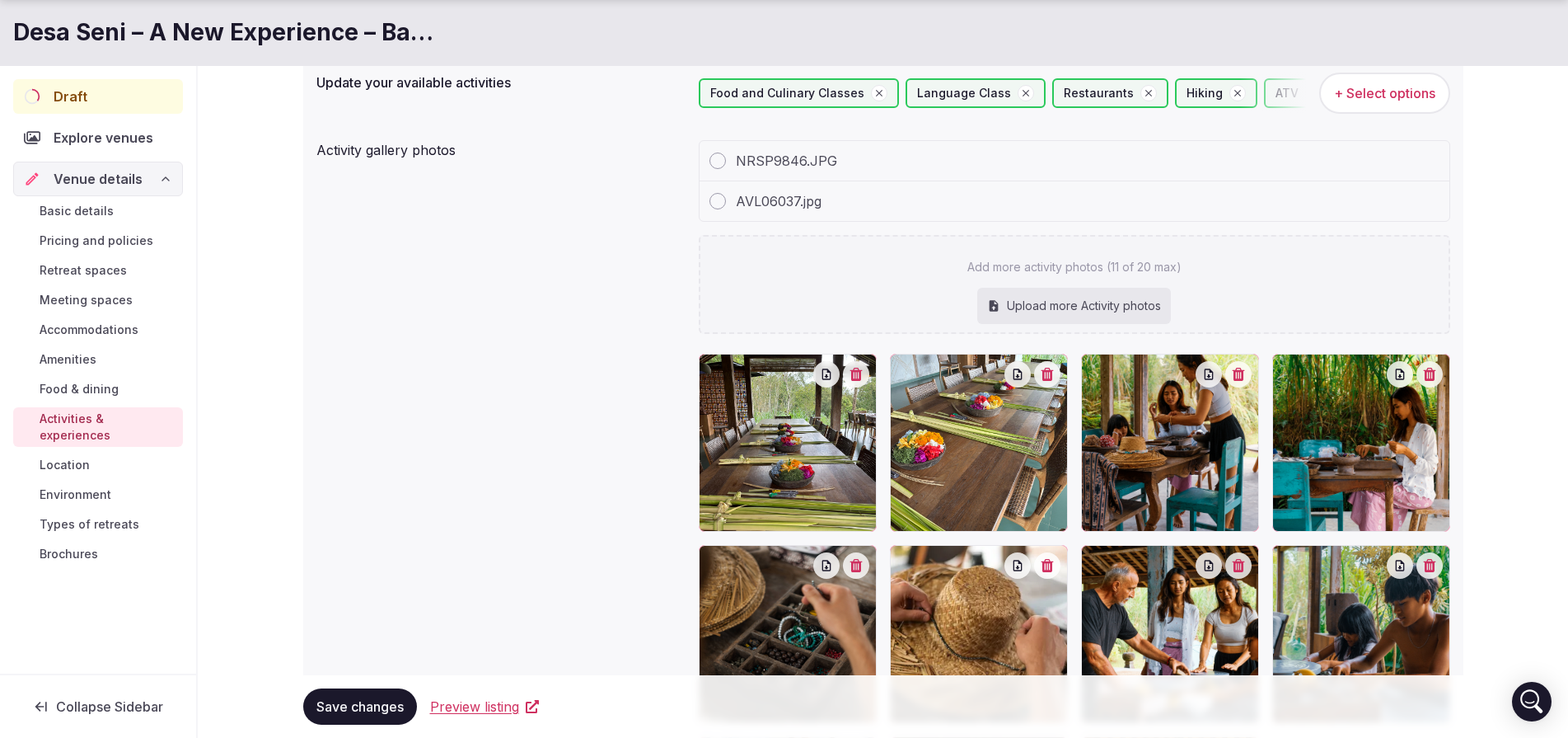
scroll to position [632, 0]
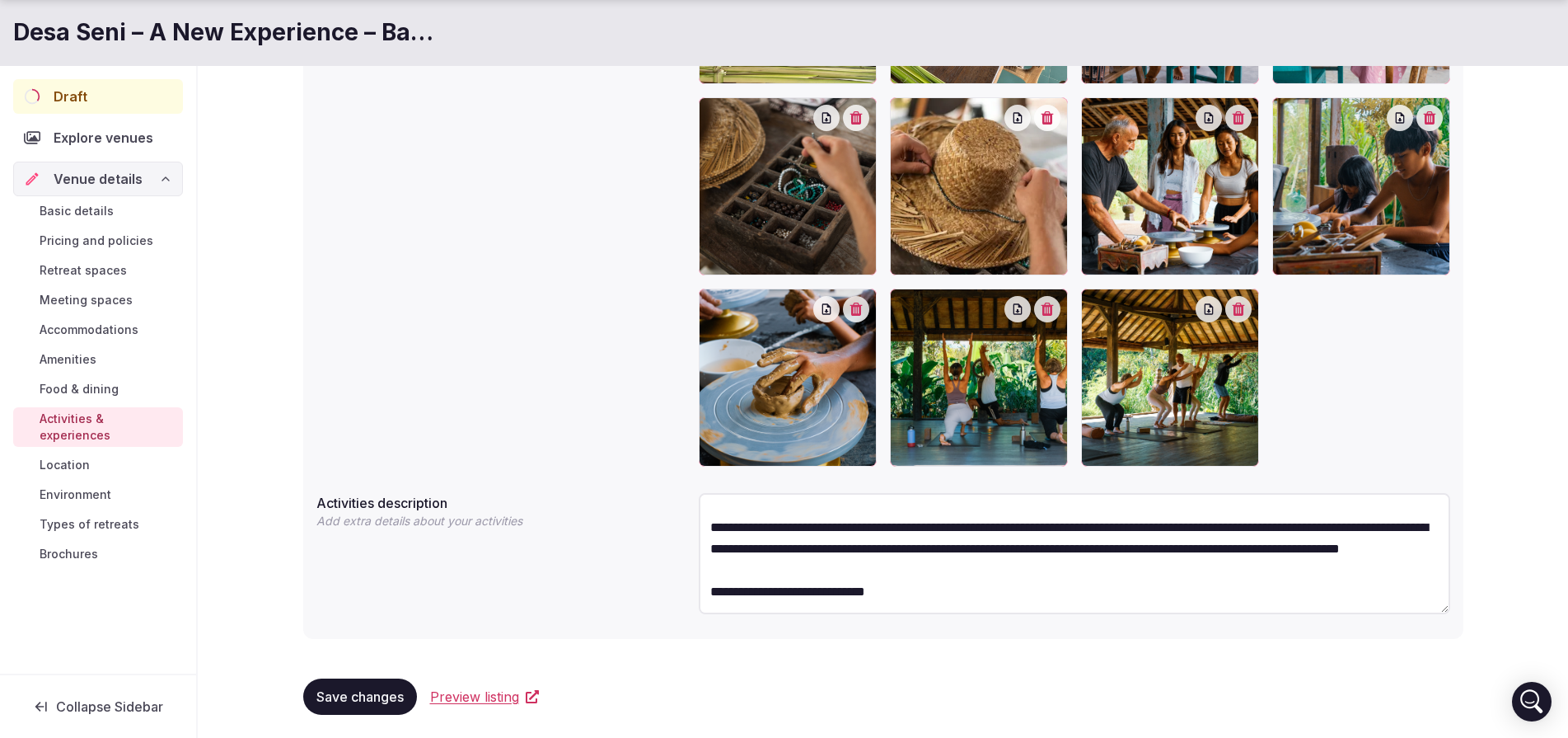
click at [346, 688] on span "Save changes" at bounding box center [360, 696] width 87 height 17
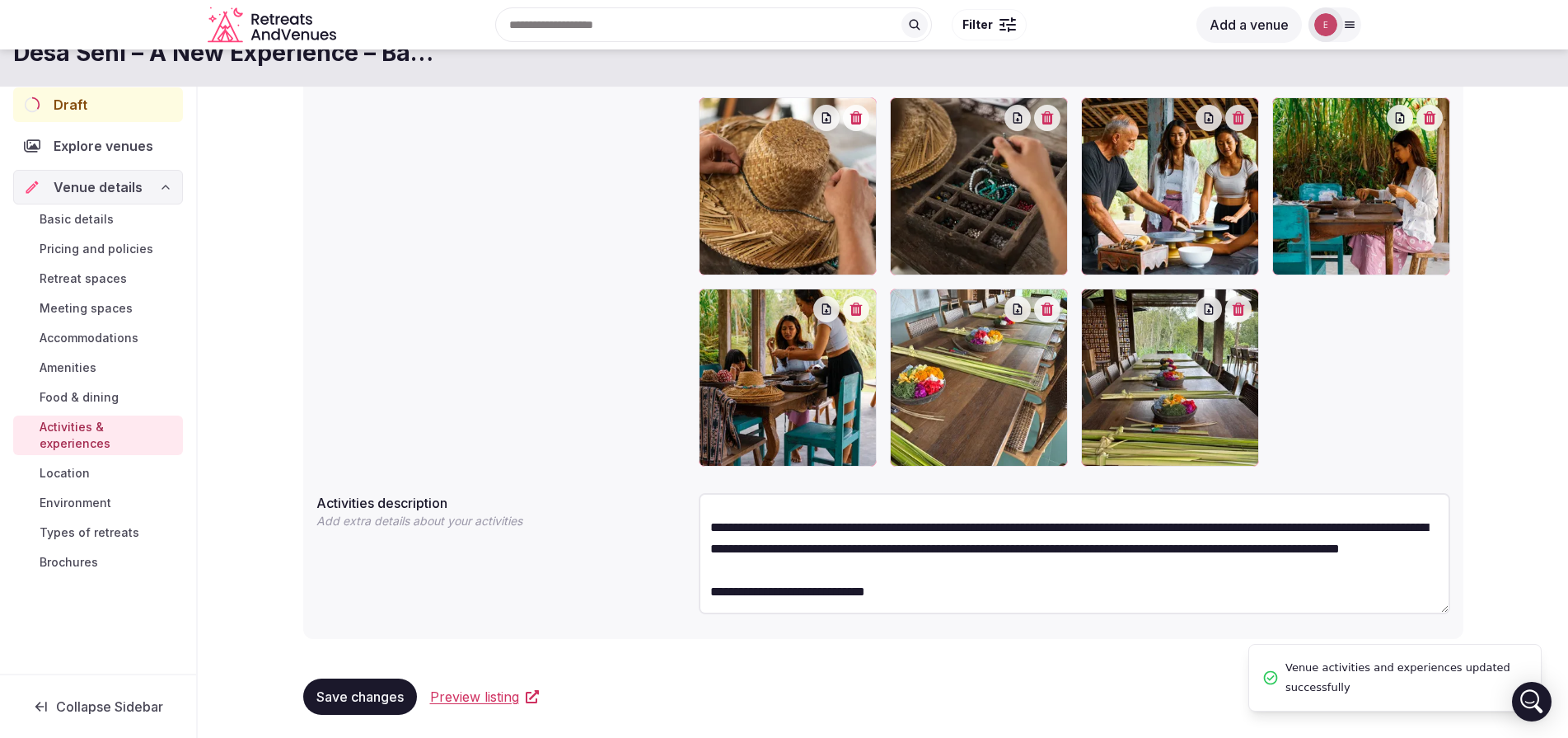
scroll to position [250, 0]
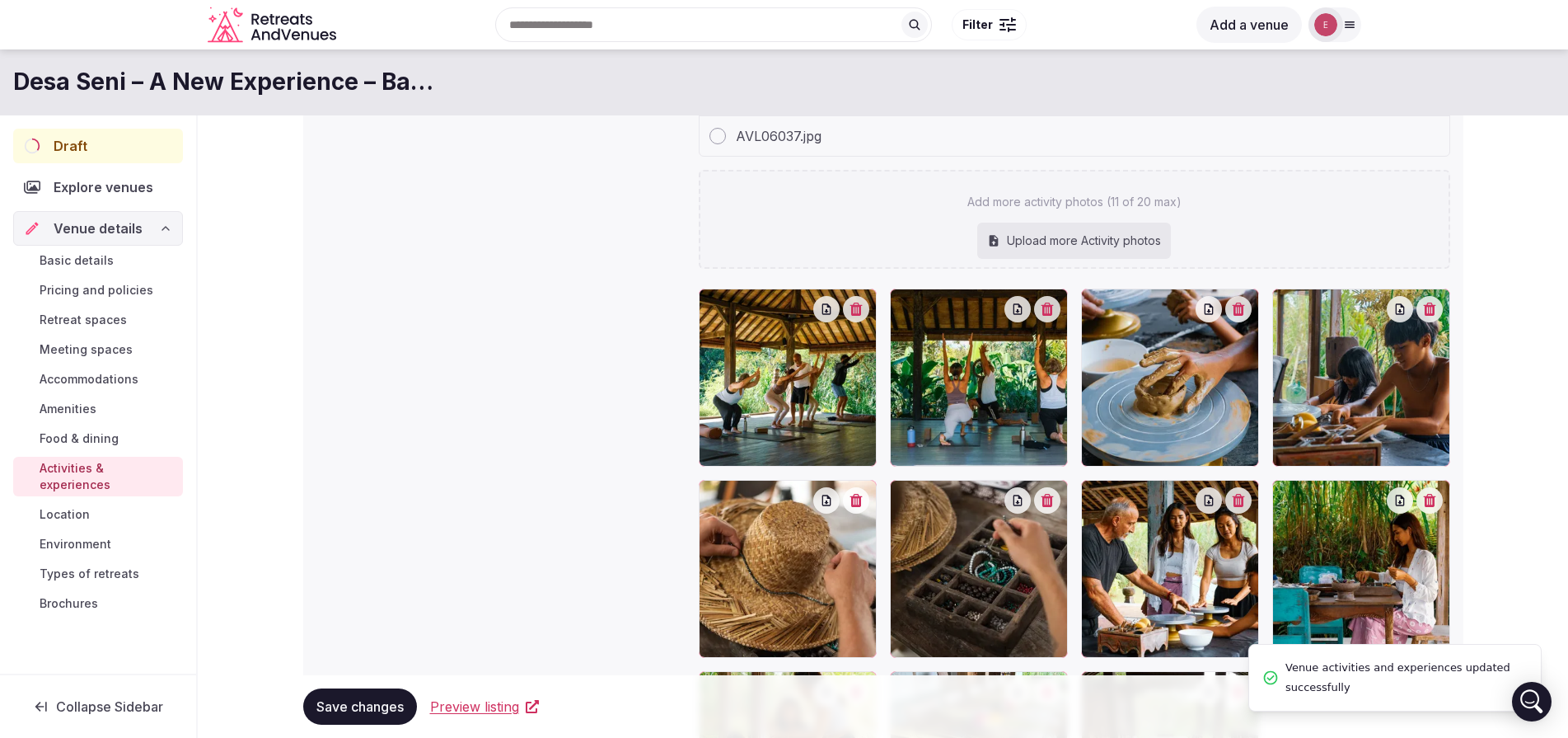
click at [96, 503] on link "Location" at bounding box center [98, 514] width 170 height 23
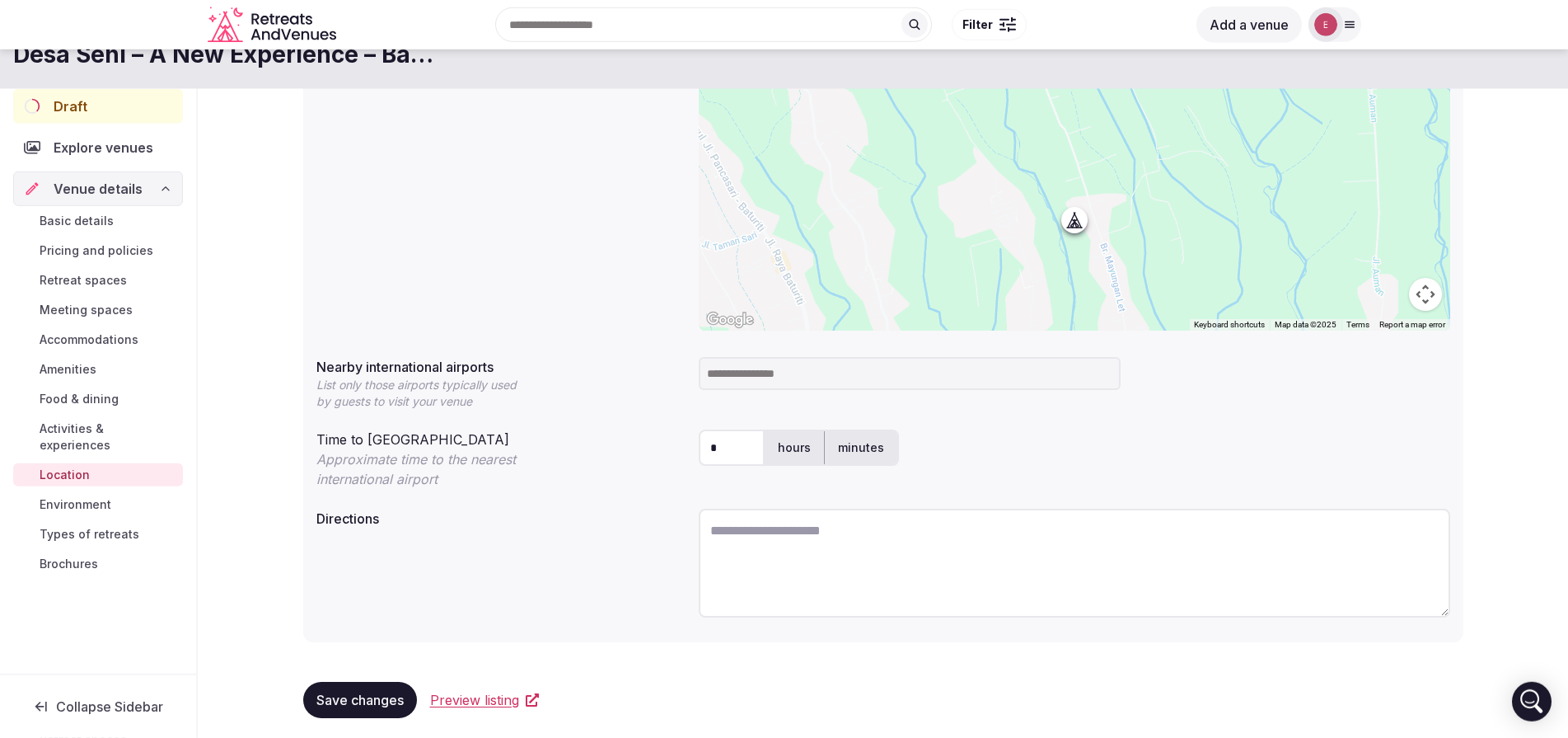
scroll to position [183, 0]
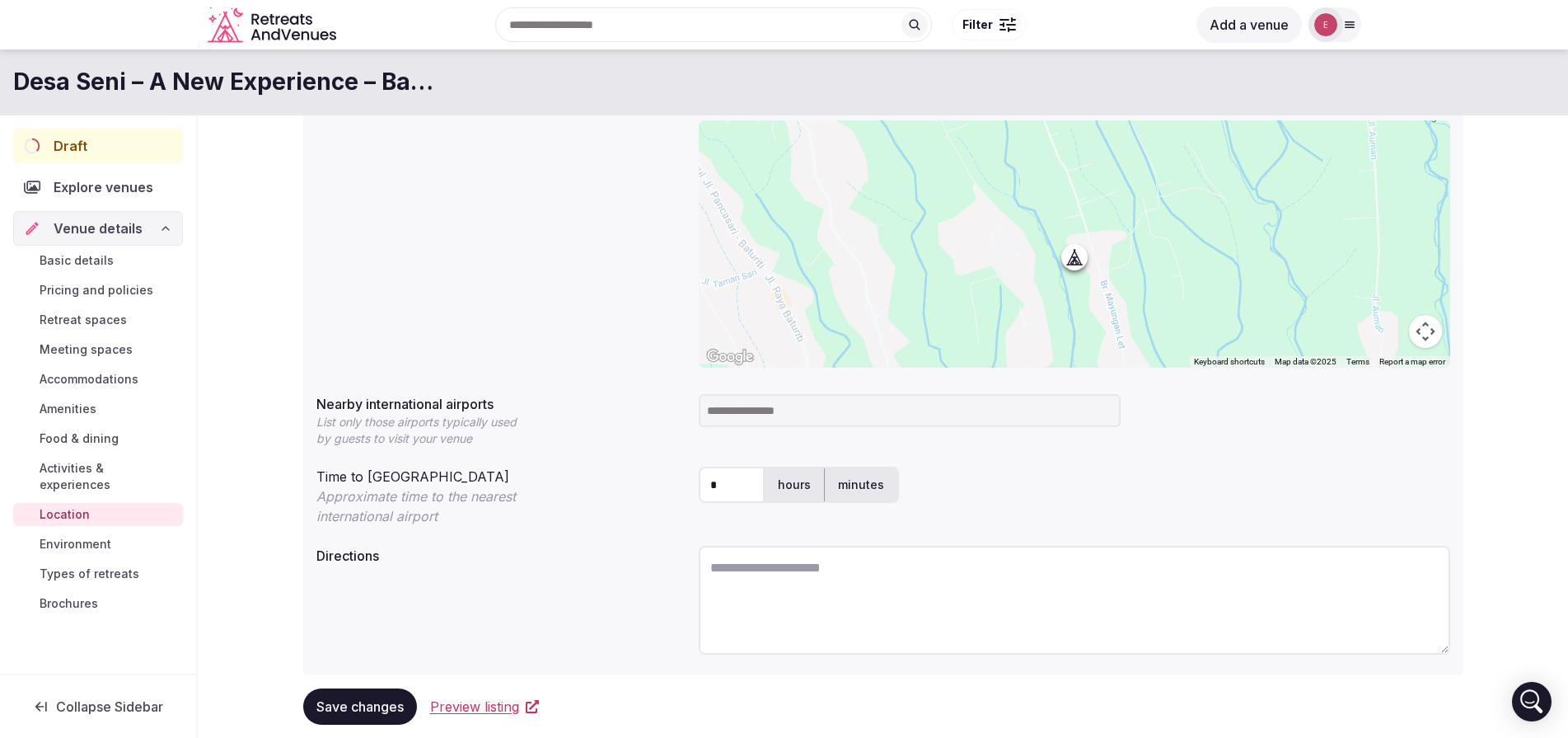
click at [765, 567] on textarea at bounding box center [1074, 600] width 752 height 109
paste textarea "**********"
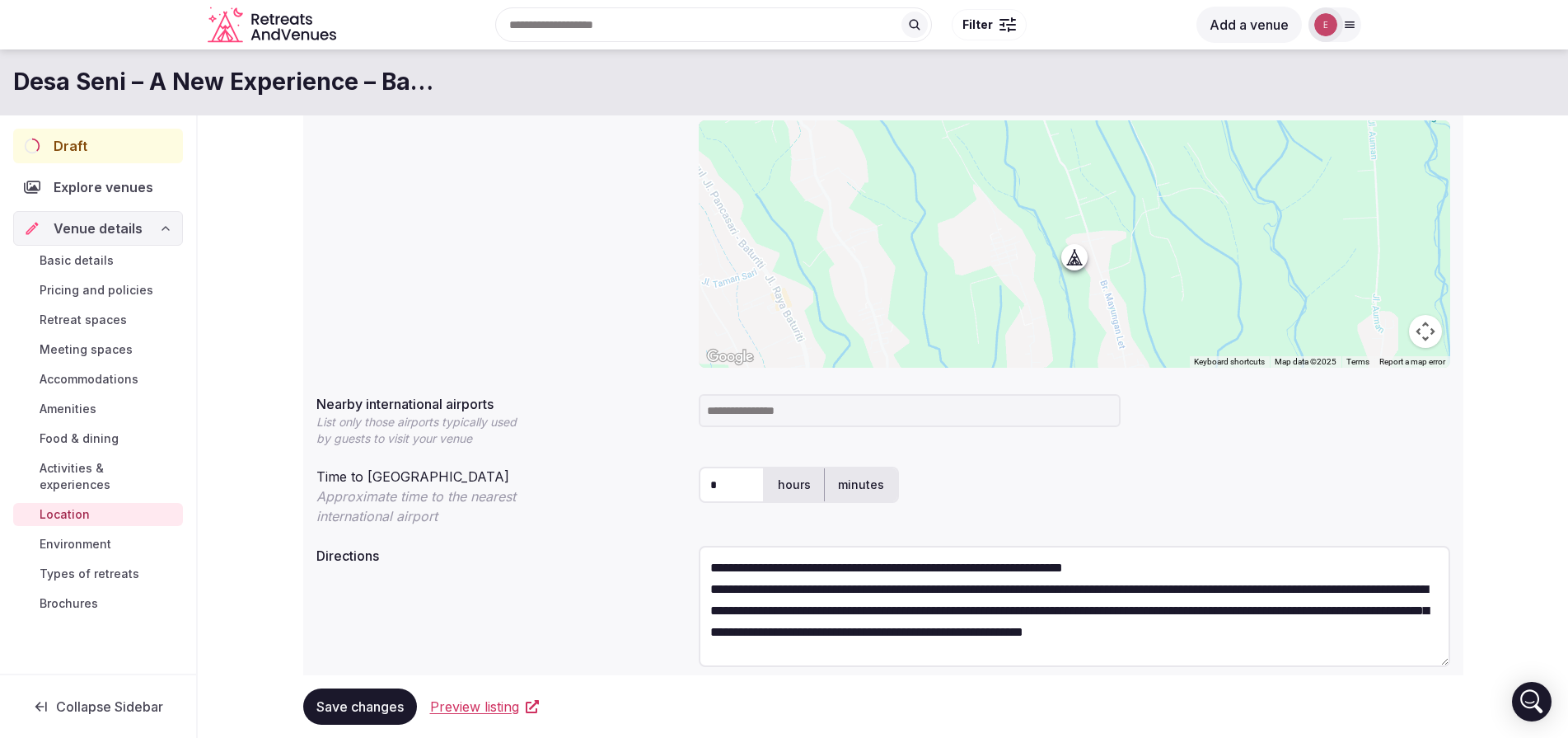
scroll to position [9, 0]
click at [1269, 623] on textarea "**********" at bounding box center [1074, 606] width 752 height 121
click at [1279, 624] on textarea "**********" at bounding box center [1074, 606] width 752 height 121
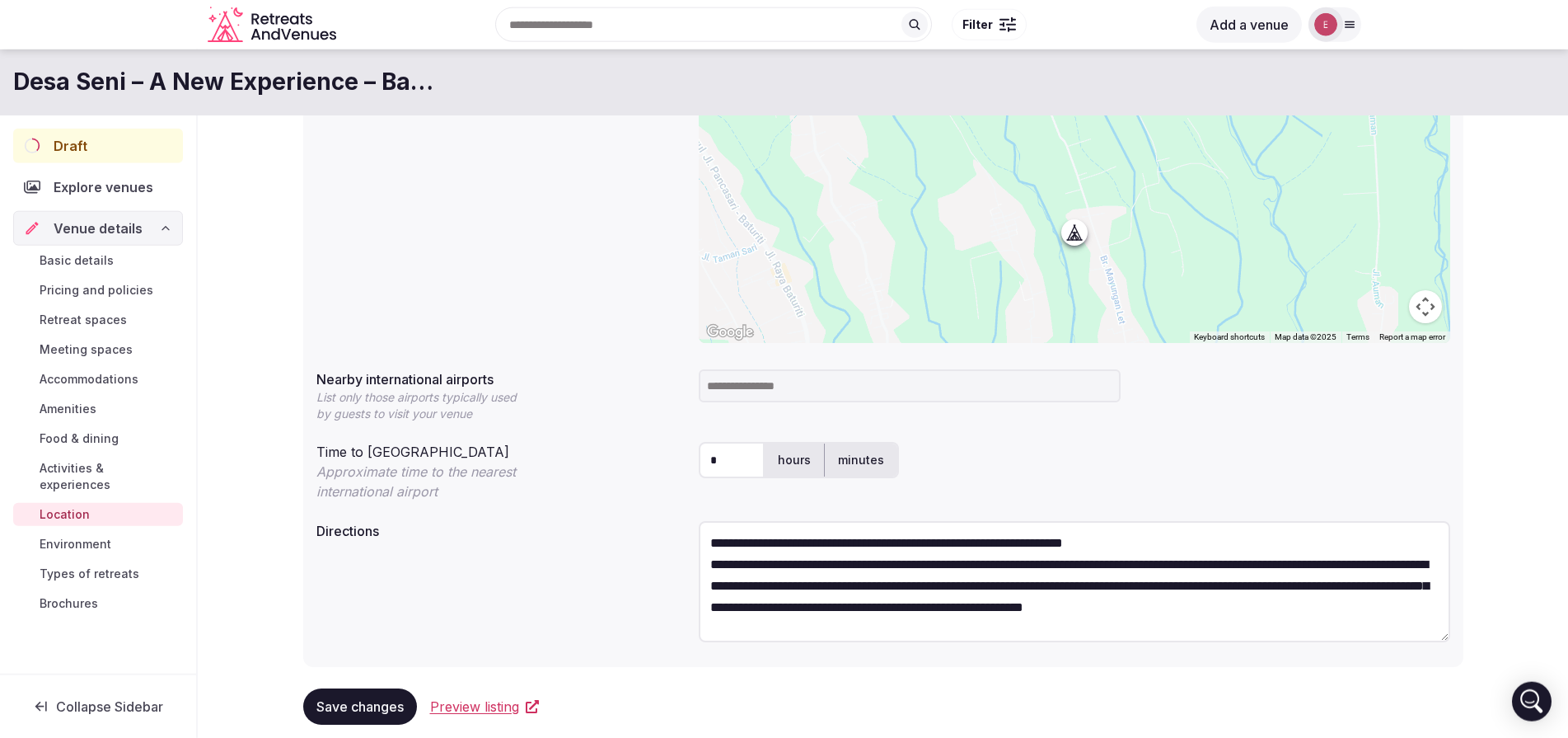
scroll to position [236, 0]
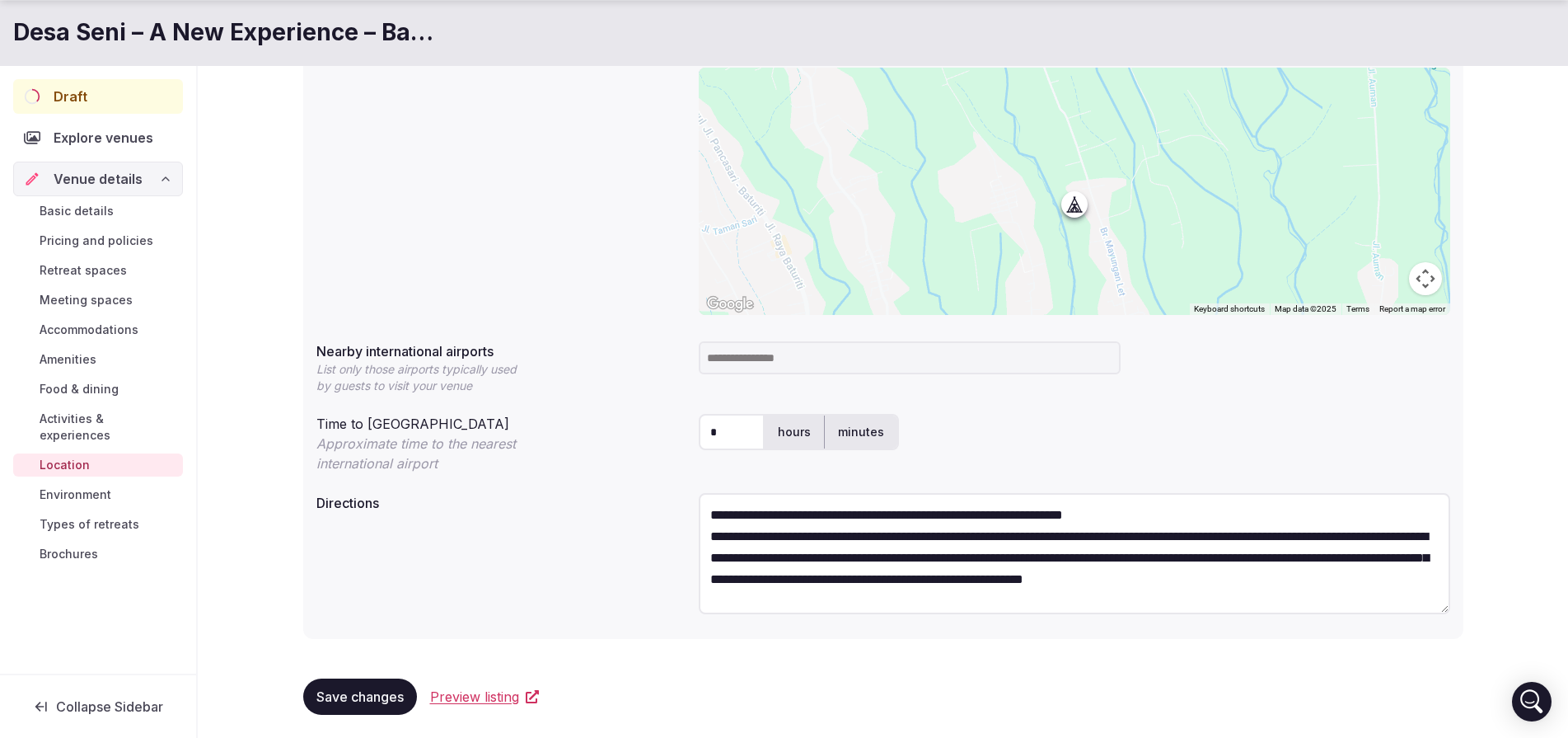
type textarea "**********"
click at [337, 694] on span "Save changes" at bounding box center [360, 696] width 87 height 17
click at [62, 486] on span "Environment" at bounding box center [75, 494] width 72 height 17
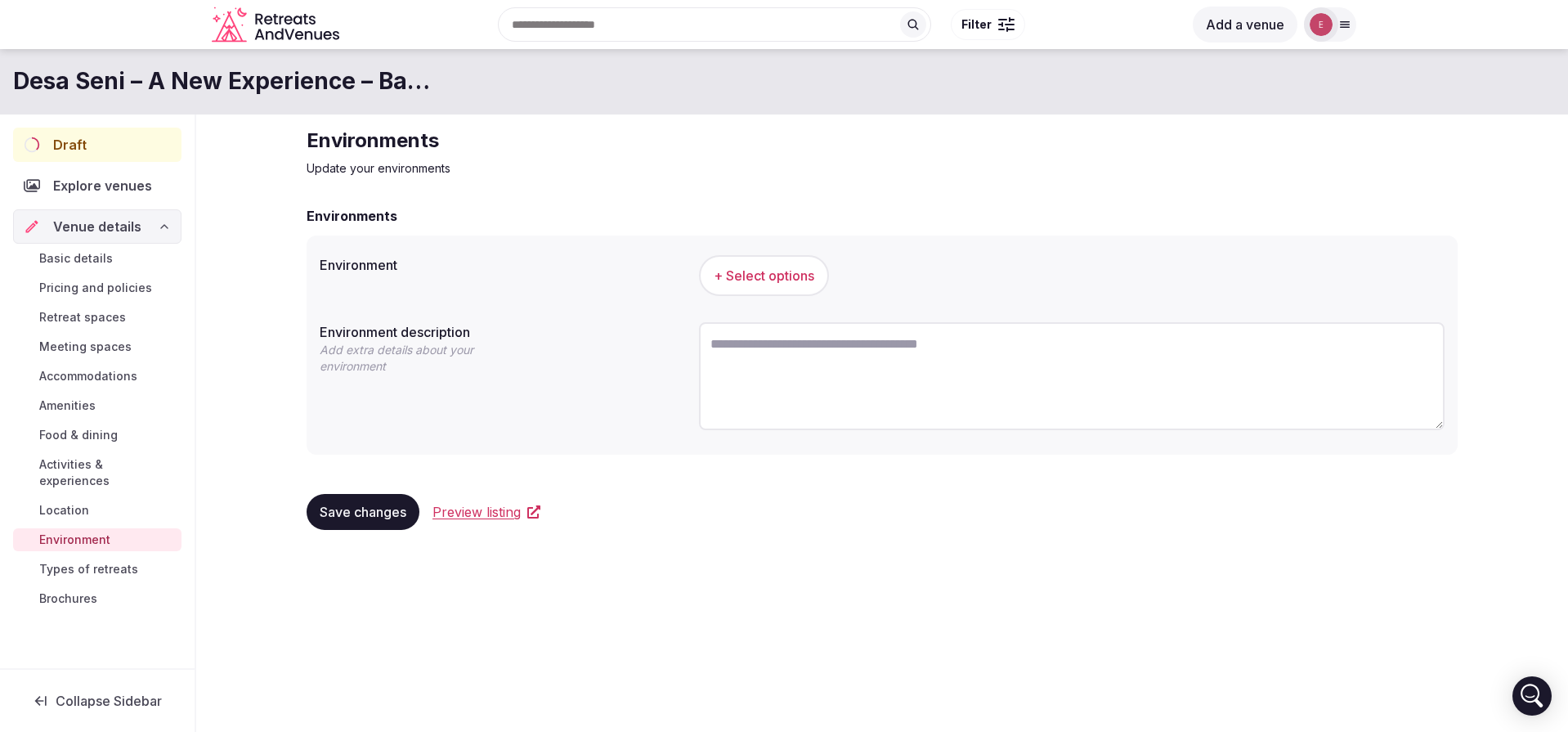
click at [782, 284] on span "+ Select options" at bounding box center [763, 276] width 100 height 18
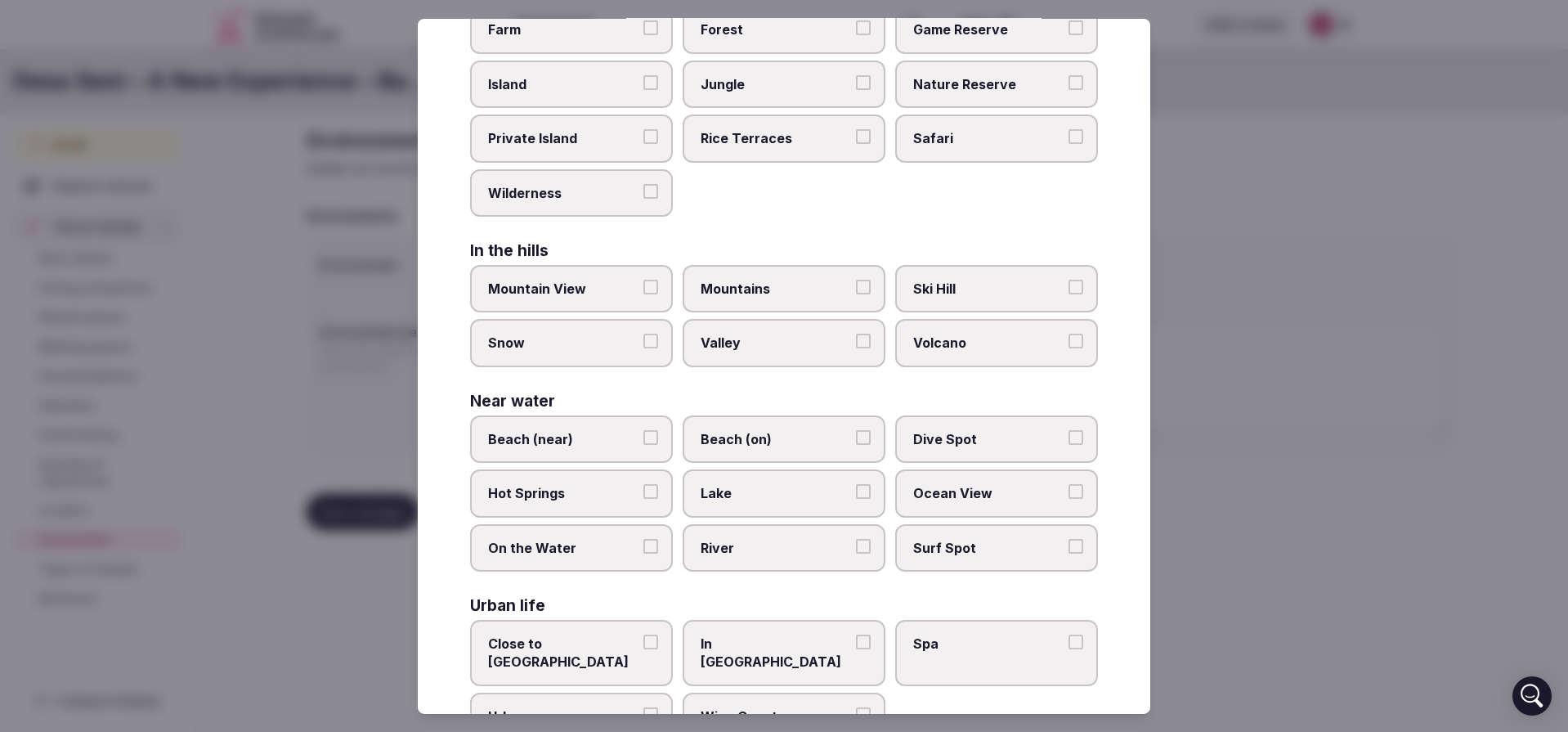
scroll to position [270, 0]
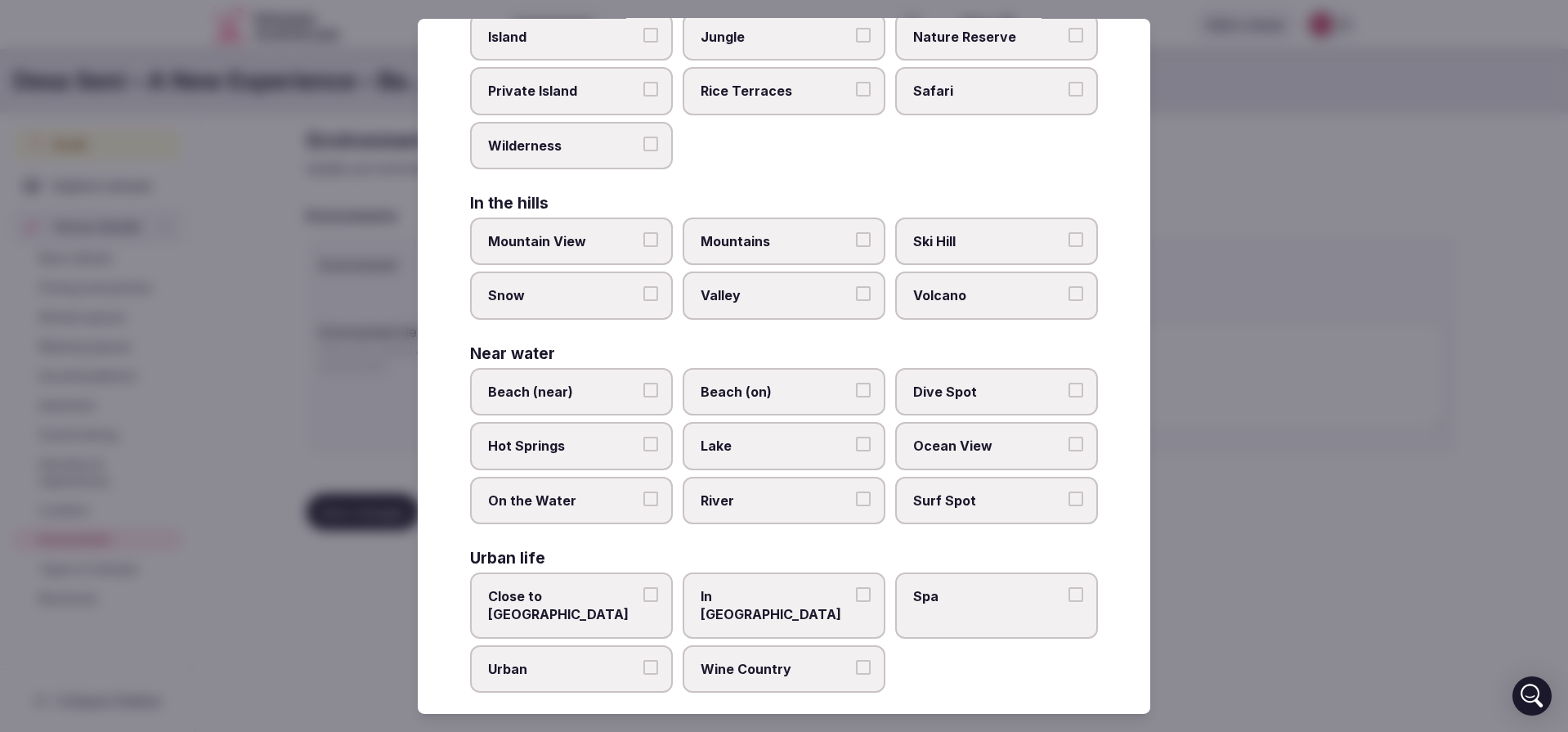
click at [856, 443] on button "Lake" at bounding box center [863, 443] width 15 height 15
click at [645, 446] on button "Hot Springs" at bounding box center [651, 443] width 15 height 15
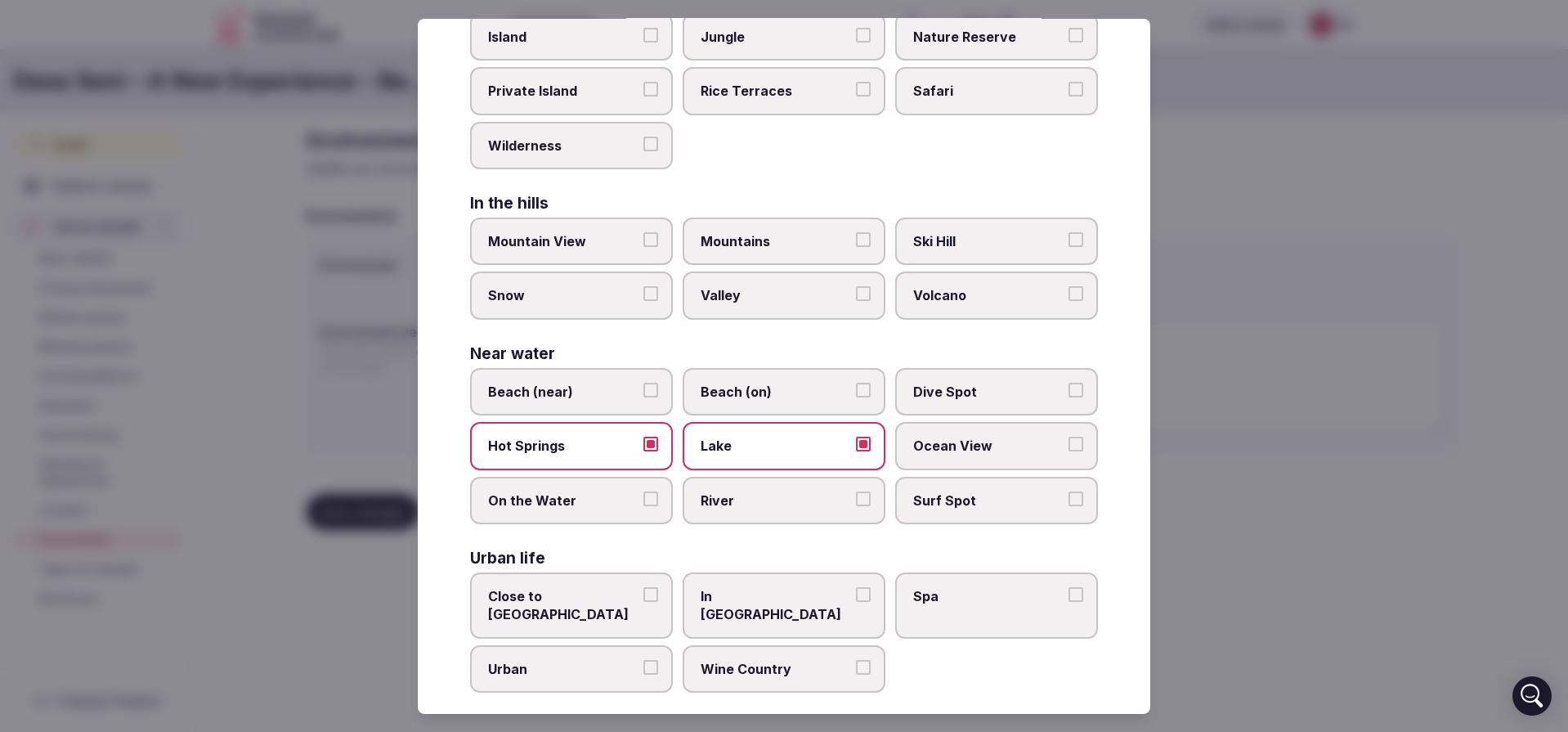
click at [1021, 599] on span "Spa" at bounding box center [987, 596] width 150 height 18
click at [1068, 599] on button "Spa" at bounding box center [1076, 595] width 15 height 15
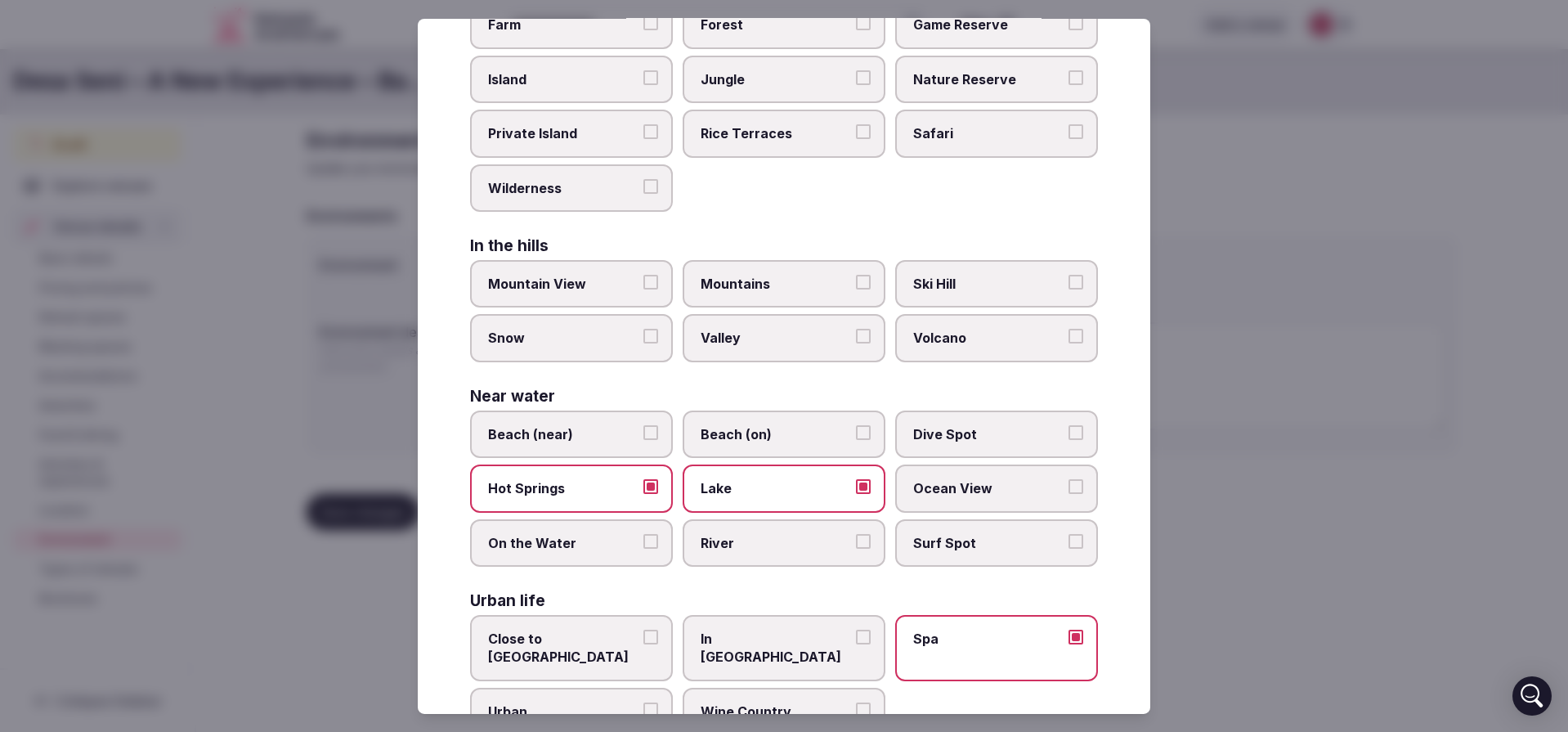
scroll to position [220, 0]
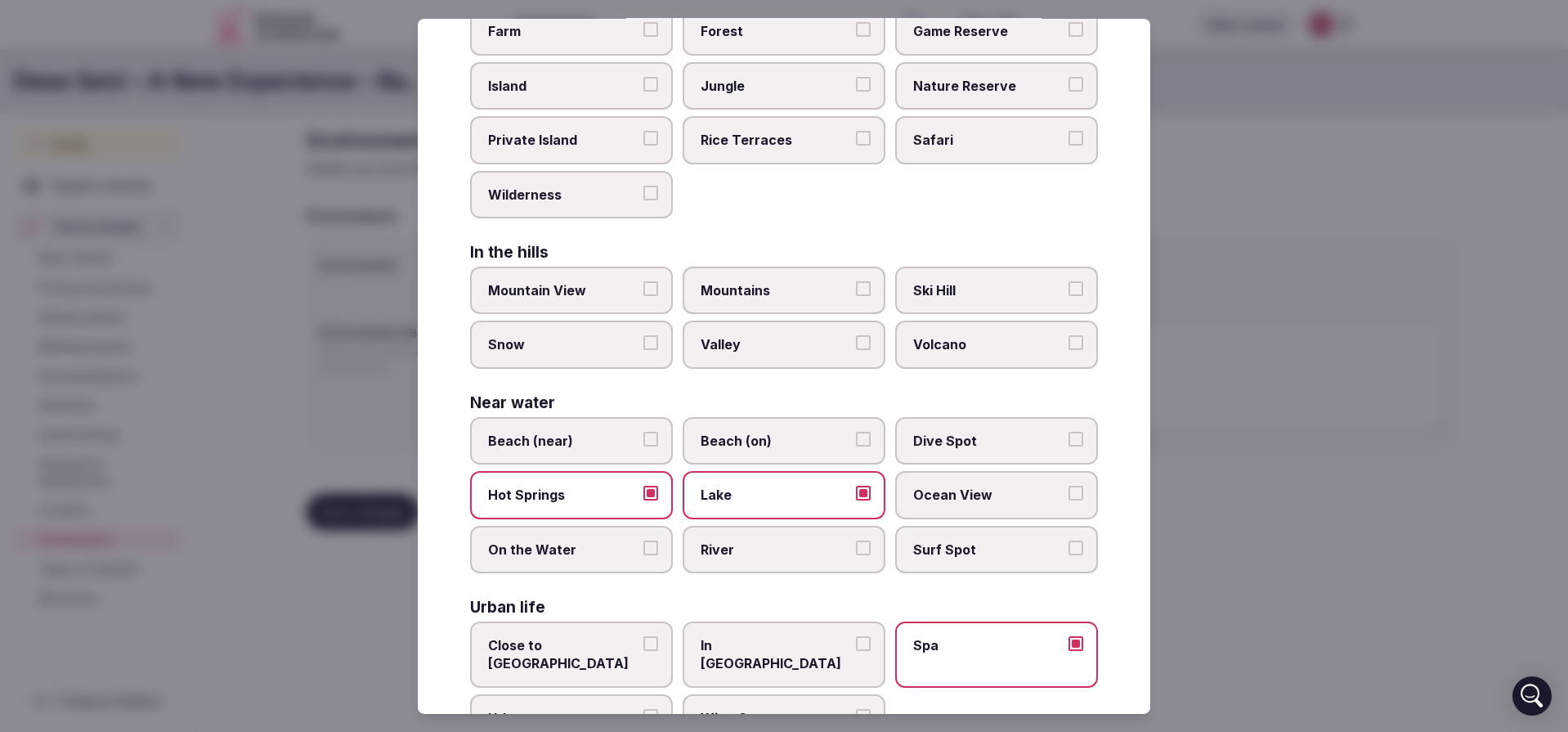
click at [796, 295] on span "Mountains" at bounding box center [775, 290] width 150 height 18
click at [855, 295] on button "Mountains" at bounding box center [863, 289] width 15 height 15
drag, startPoint x: 643, startPoint y: 285, endPoint x: 692, endPoint y: 277, distance: 49.6
click at [643, 285] on button "Mountain View" at bounding box center [651, 289] width 15 height 15
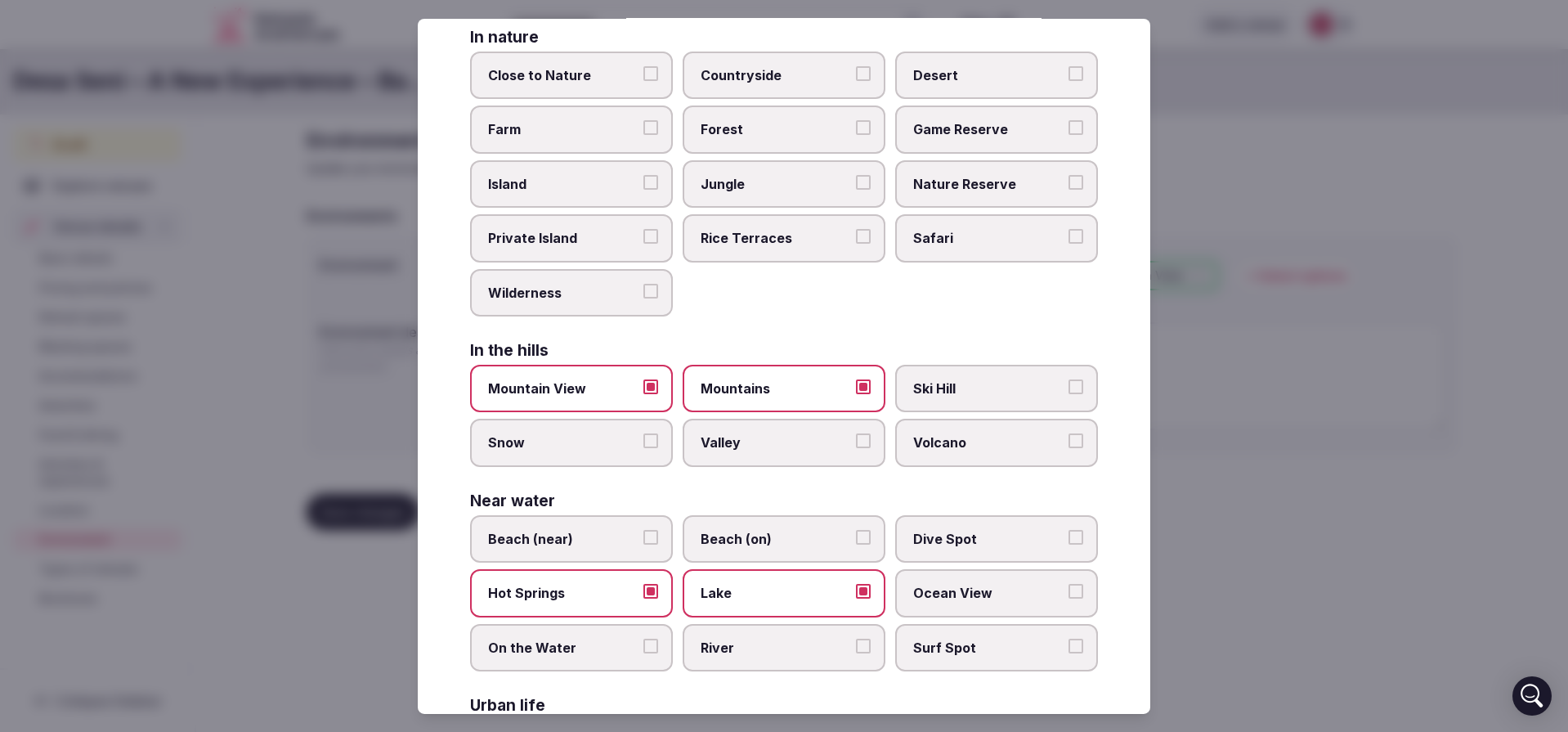
scroll to position [106, 0]
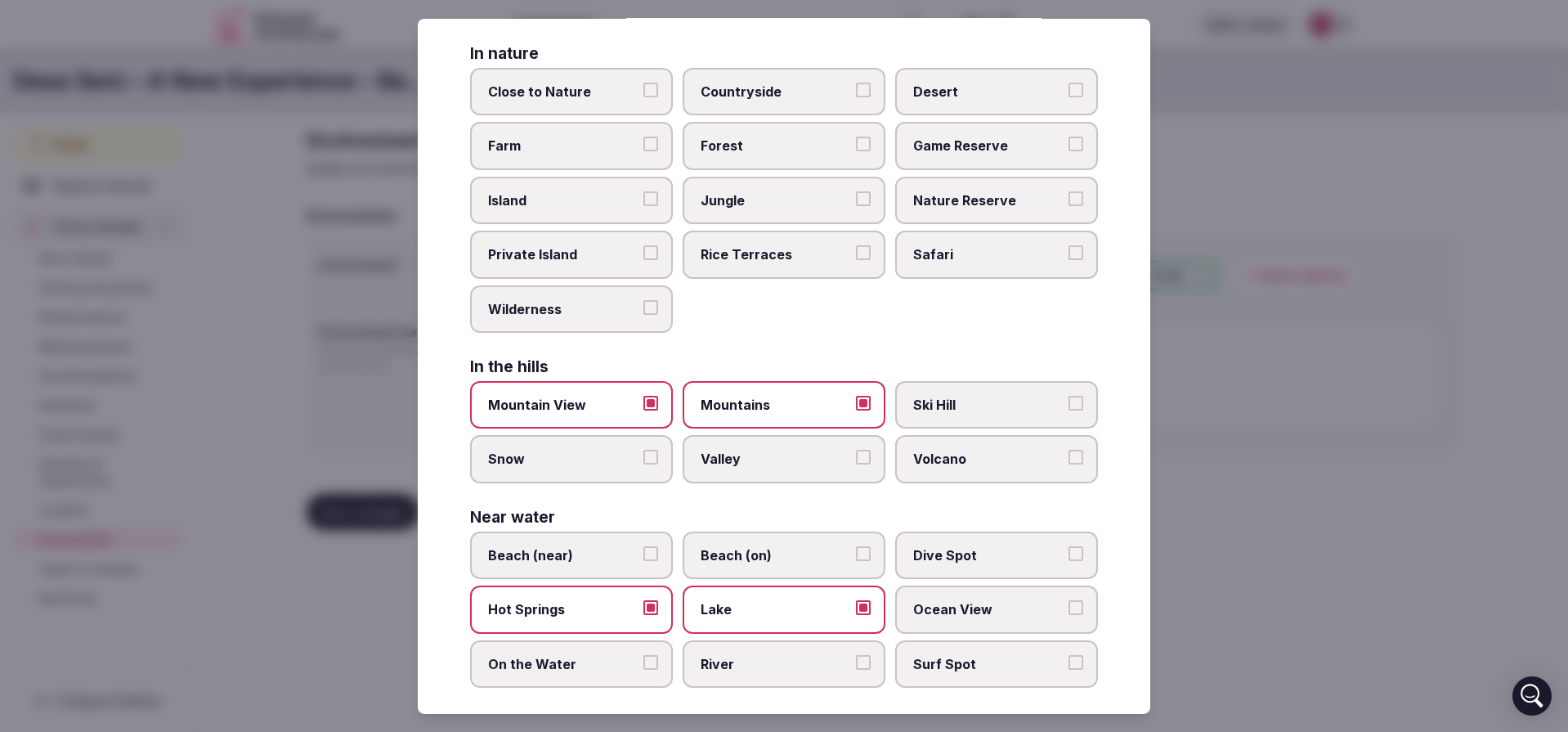
drag, startPoint x: 855, startPoint y: 199, endPoint x: 847, endPoint y: 164, distance: 35.9
click at [855, 195] on button "Jungle" at bounding box center [863, 198] width 15 height 15
click at [855, 148] on button "Forest" at bounding box center [863, 144] width 15 height 15
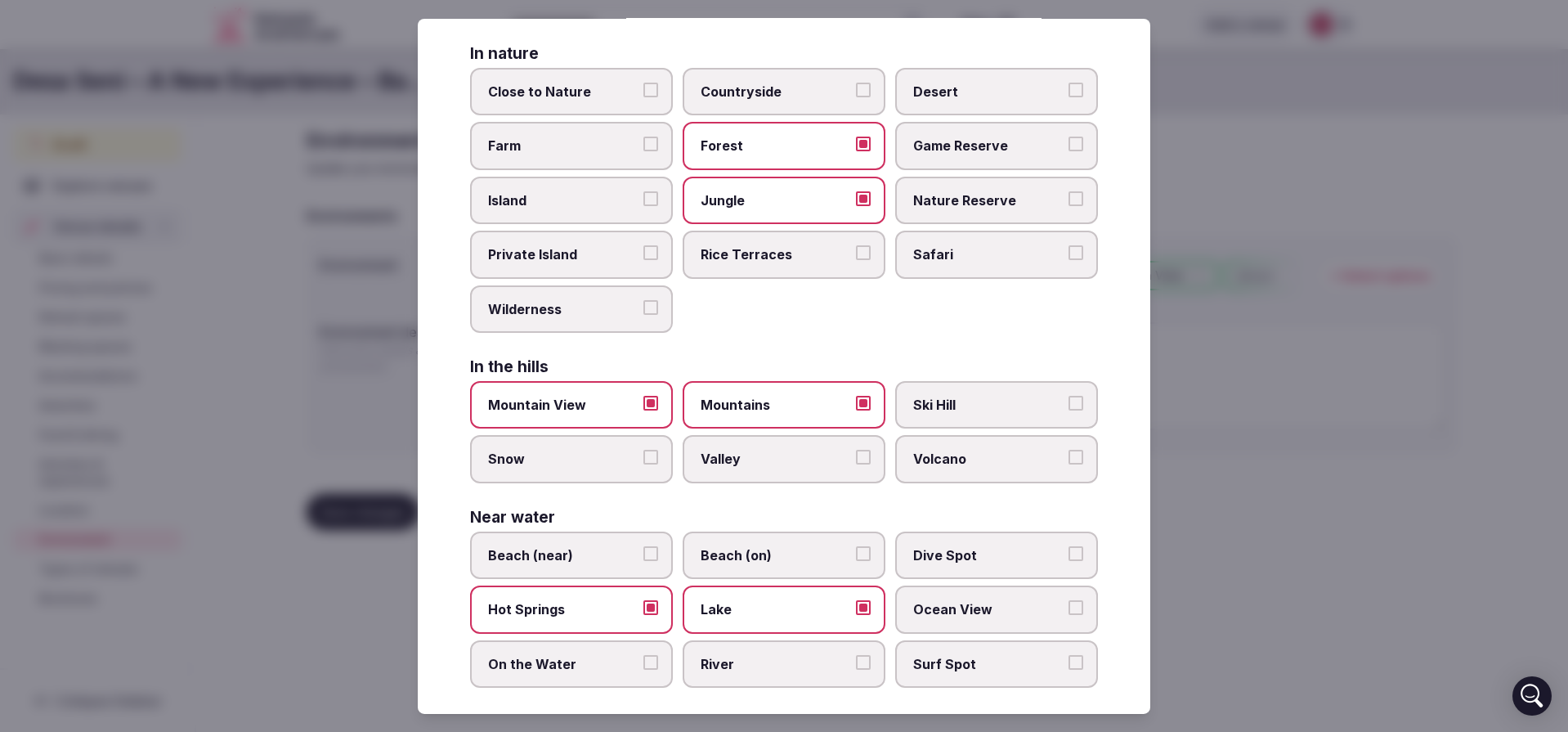
click at [653, 88] on button "Close to Nature" at bounding box center [651, 90] width 15 height 15
click at [831, 258] on span "Rice Terraces" at bounding box center [775, 254] width 150 height 18
click at [855, 258] on button "Rice Terraces" at bounding box center [863, 253] width 15 height 15
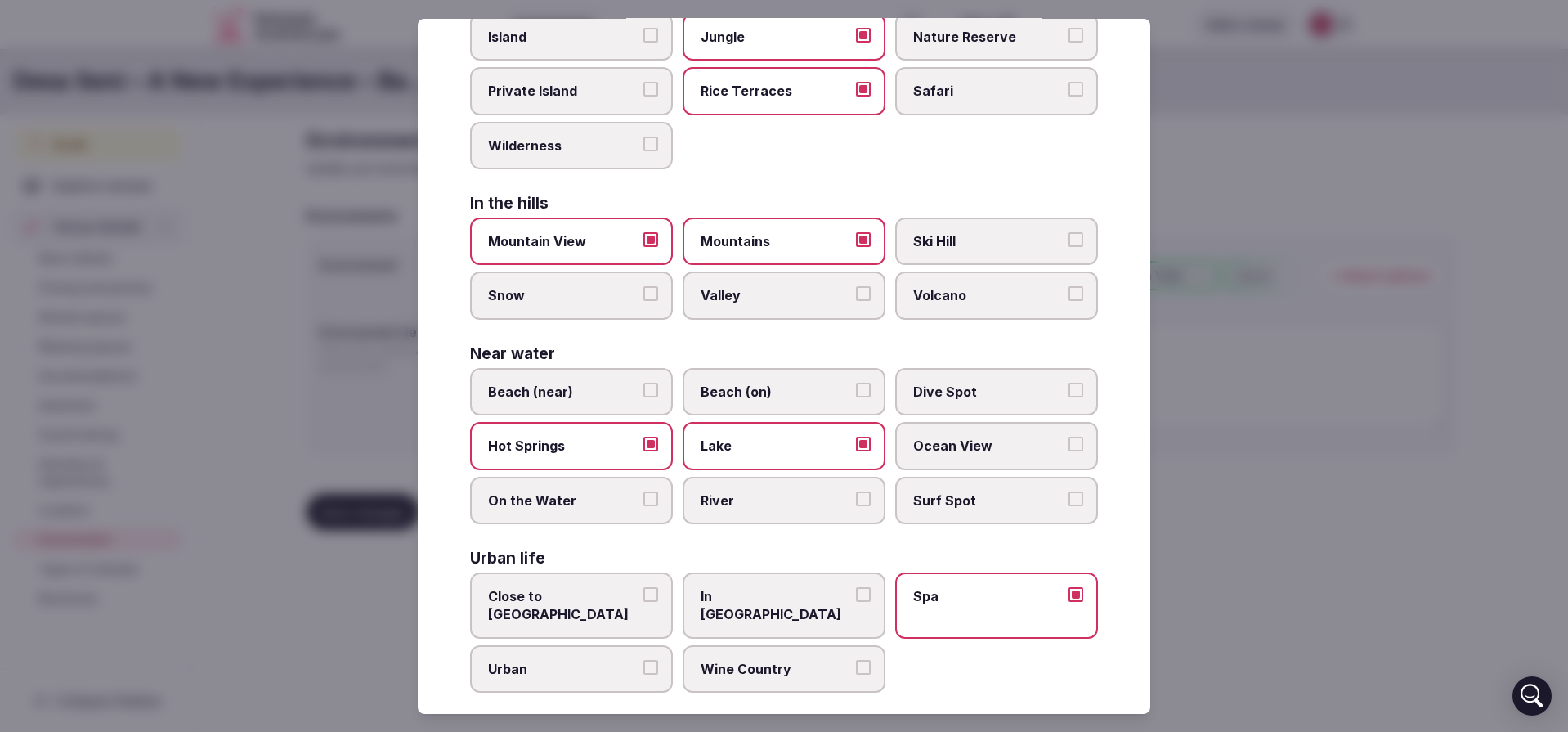
scroll to position [0, 0]
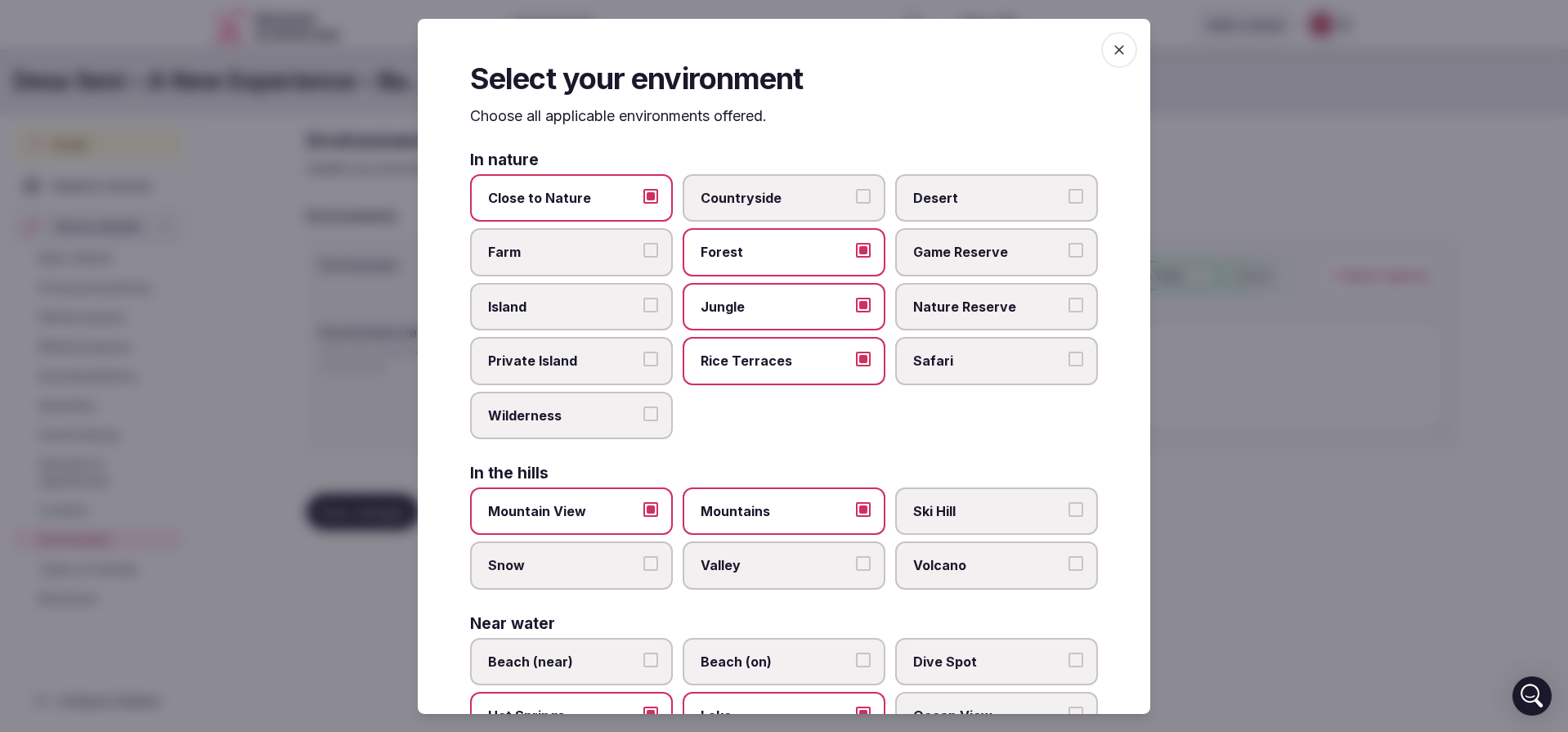
click at [1272, 198] on div at bounding box center [784, 366] width 1568 height 732
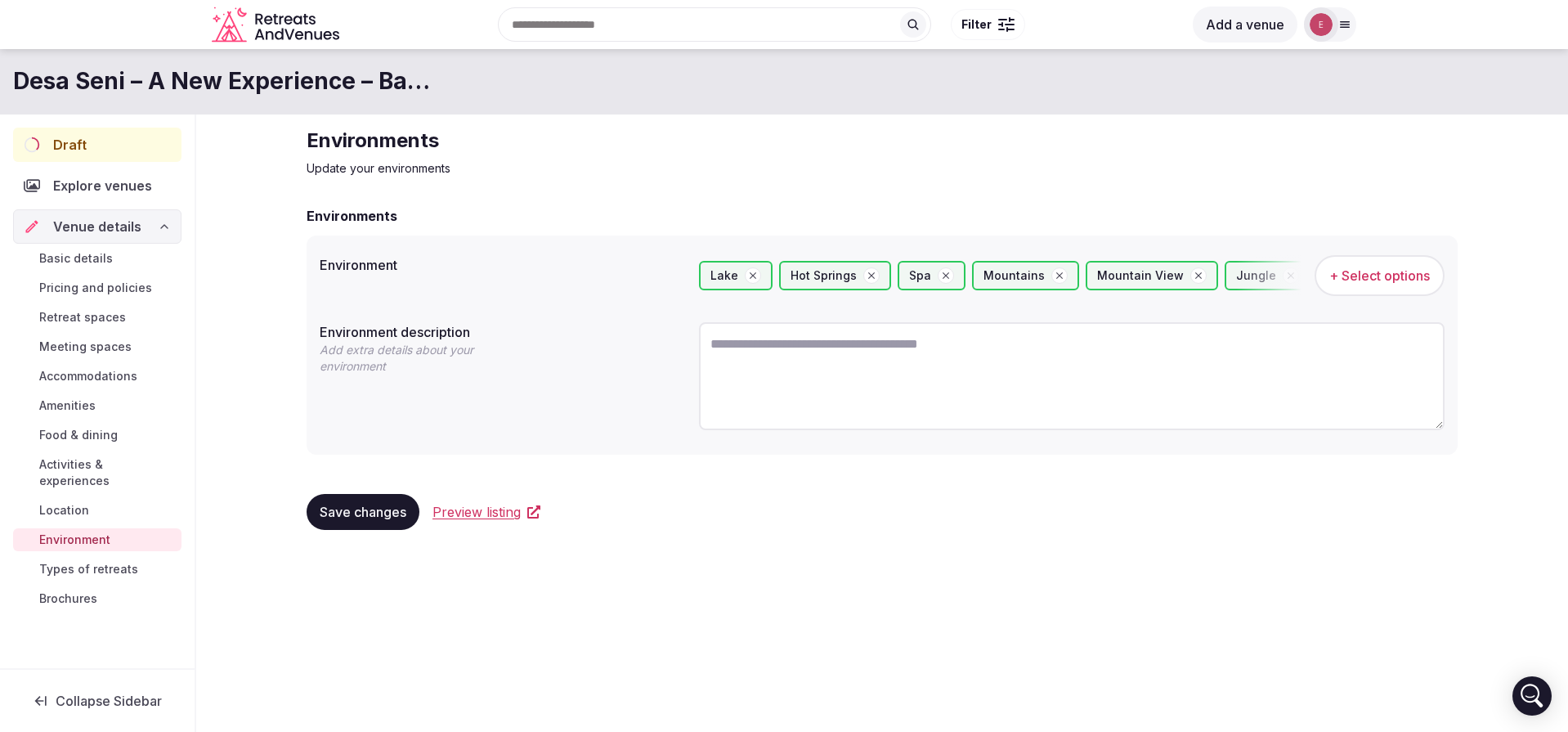
click at [371, 520] on span "Save changes" at bounding box center [363, 512] width 87 height 17
click at [47, 561] on span "Types of retreats" at bounding box center [88, 569] width 99 height 17
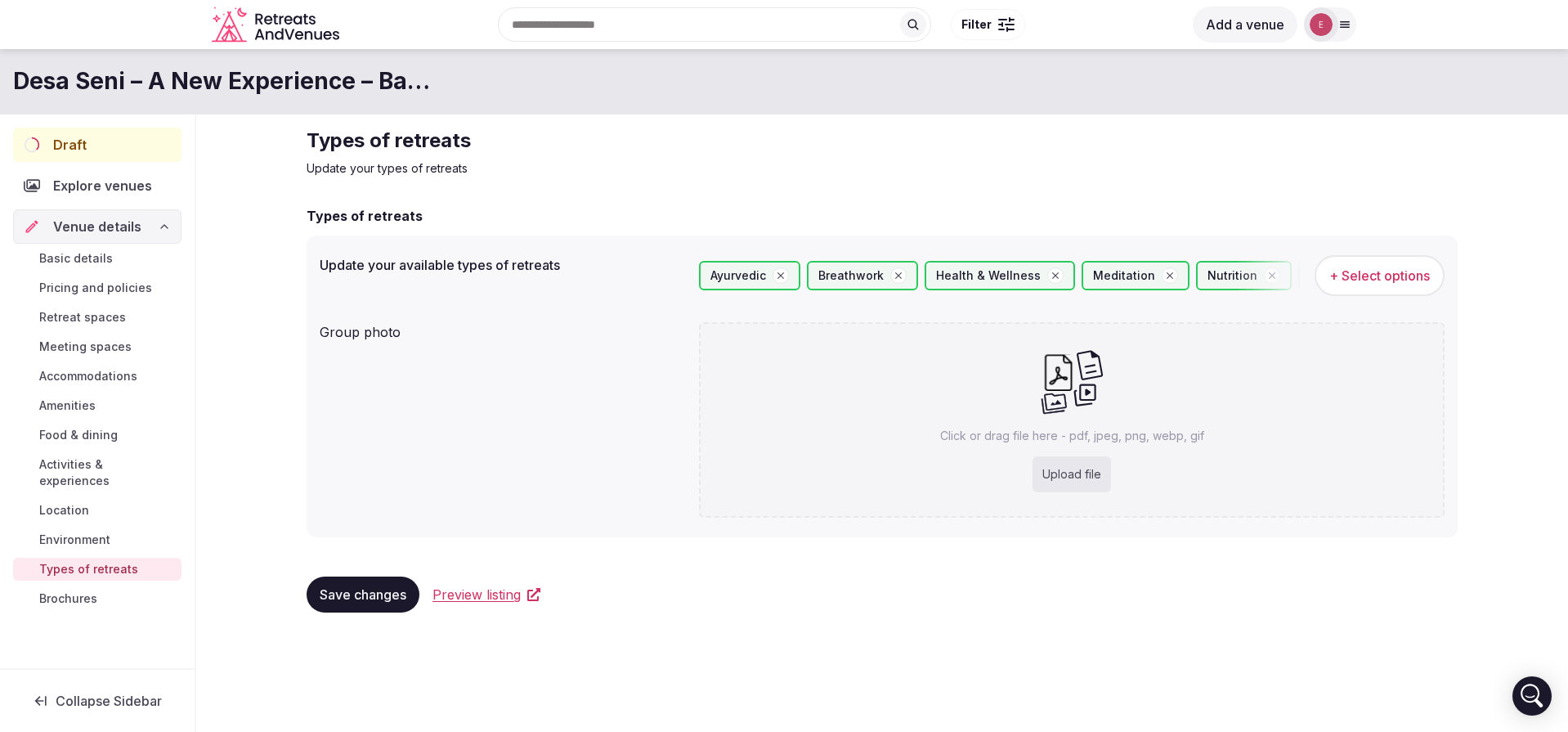
click at [86, 590] on span "Brochures" at bounding box center [68, 598] width 58 height 17
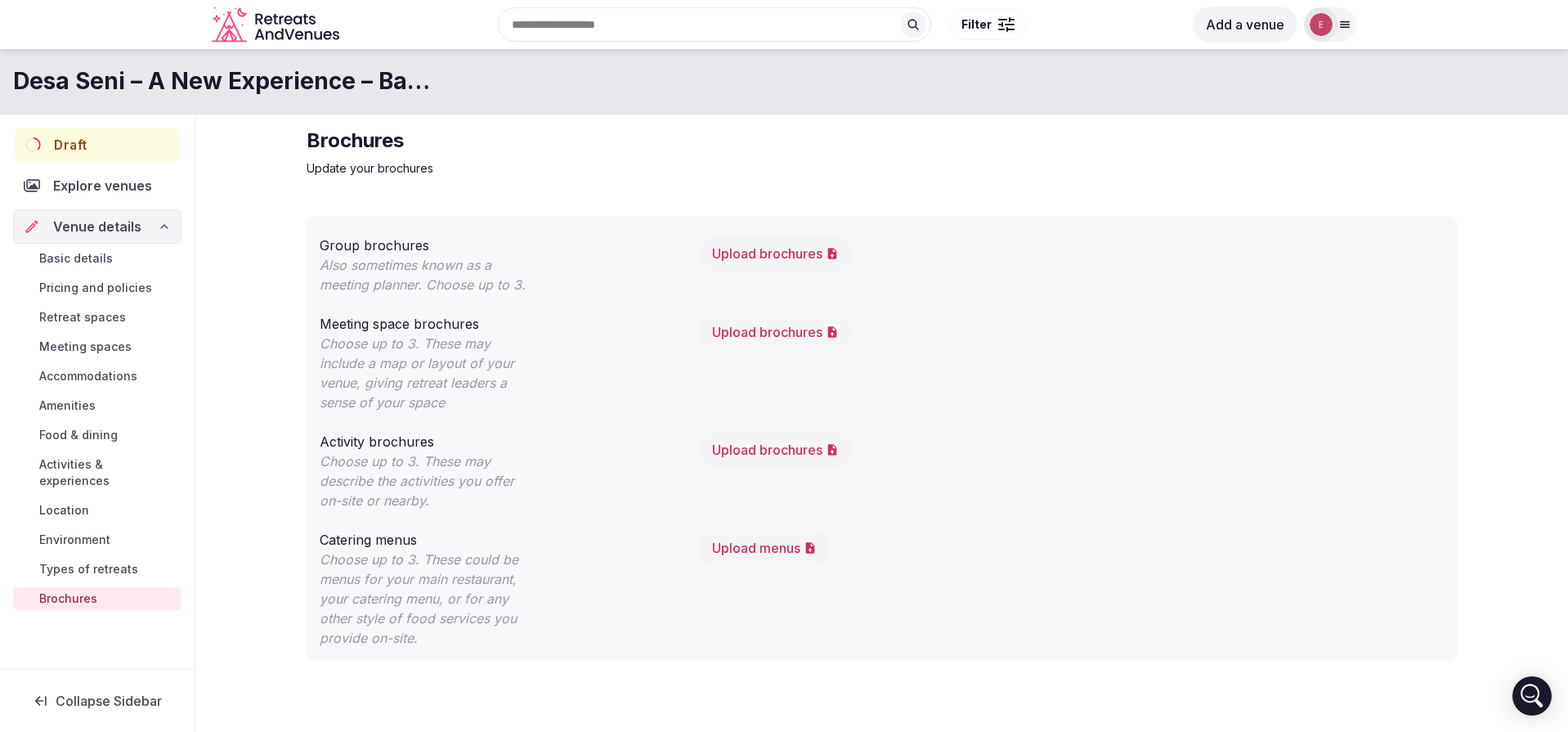
click at [61, 141] on span "Draft" at bounding box center [70, 144] width 32 height 19
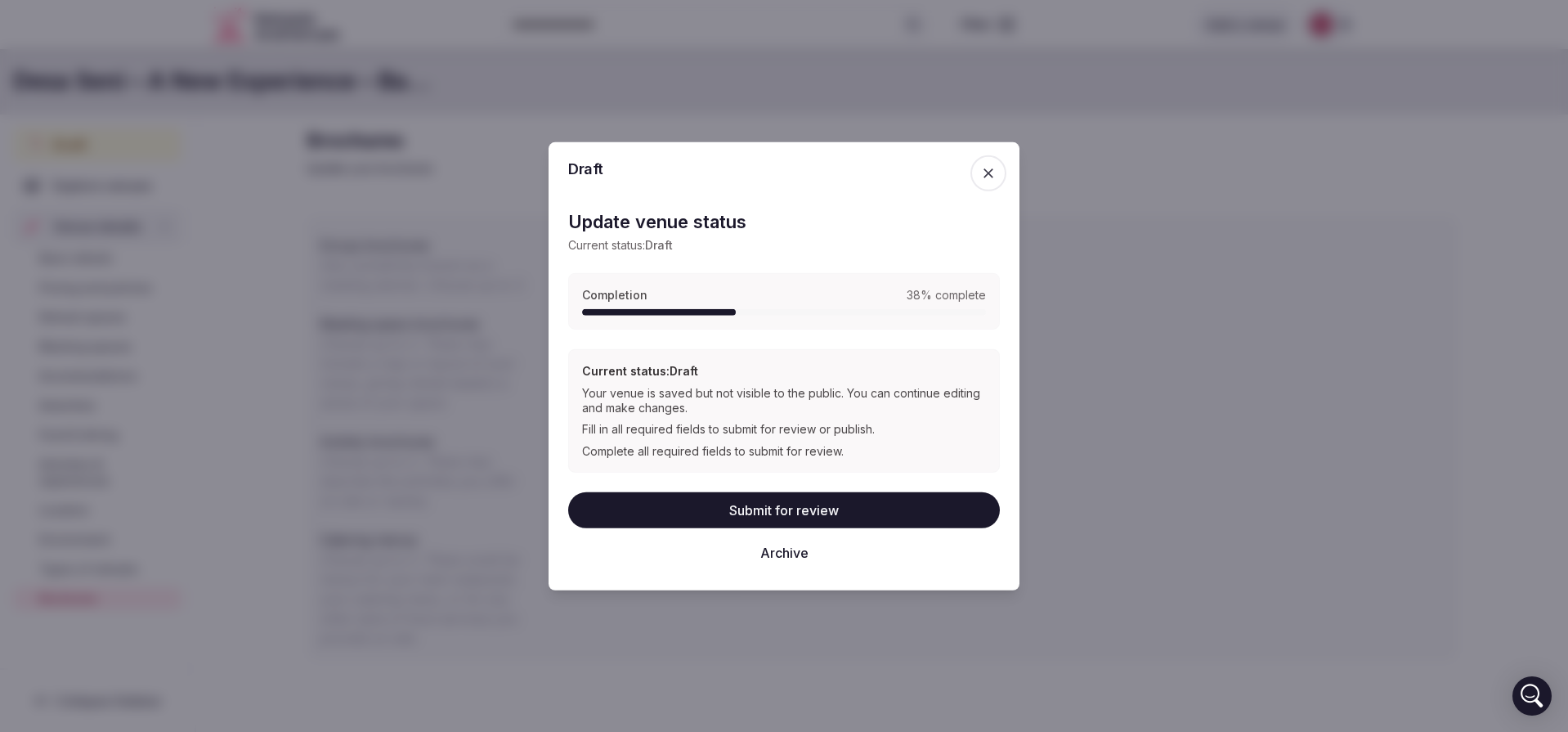
click at [835, 523] on button "Submit for review" at bounding box center [784, 510] width 431 height 36
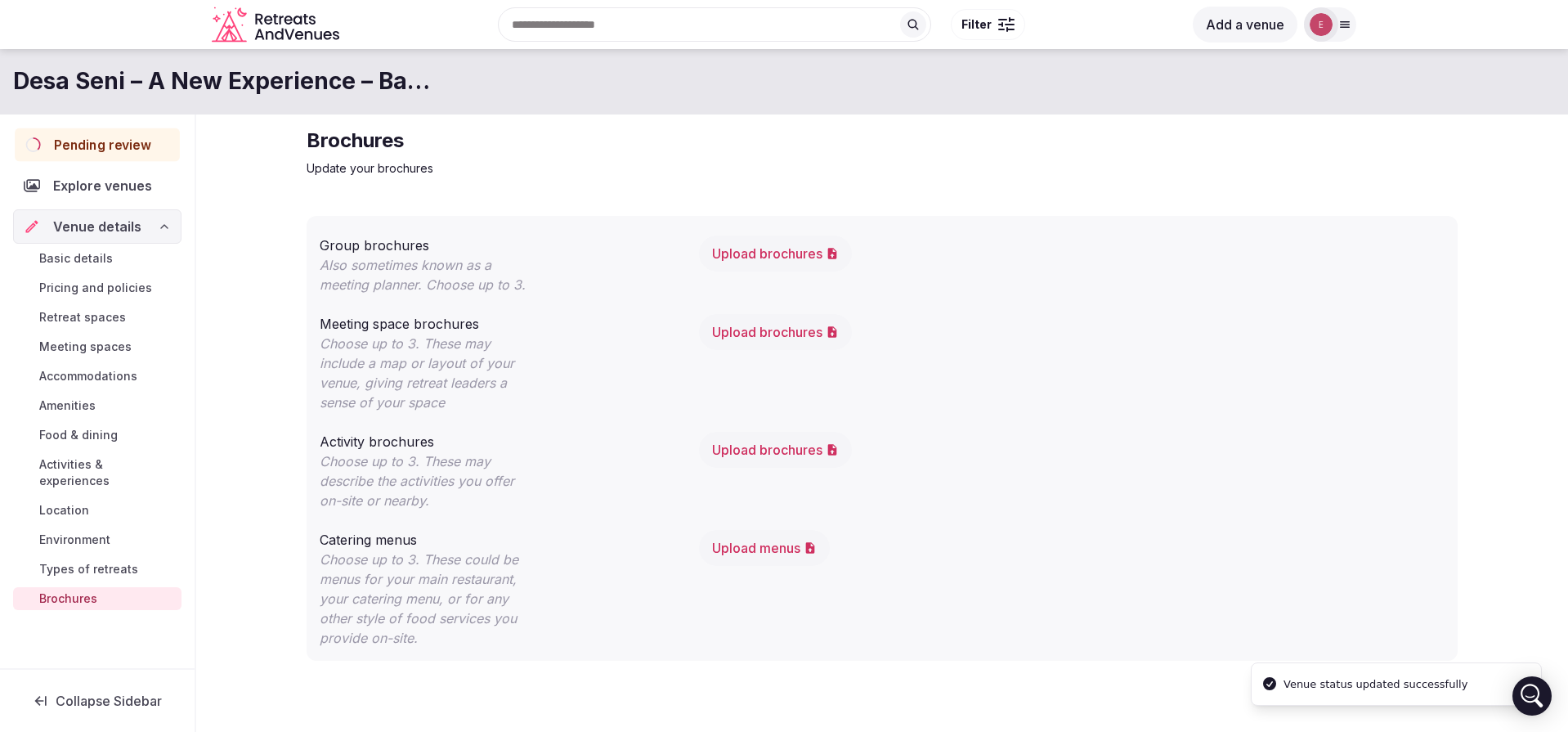
click at [115, 152] on span "Pending review" at bounding box center [103, 144] width 98 height 19
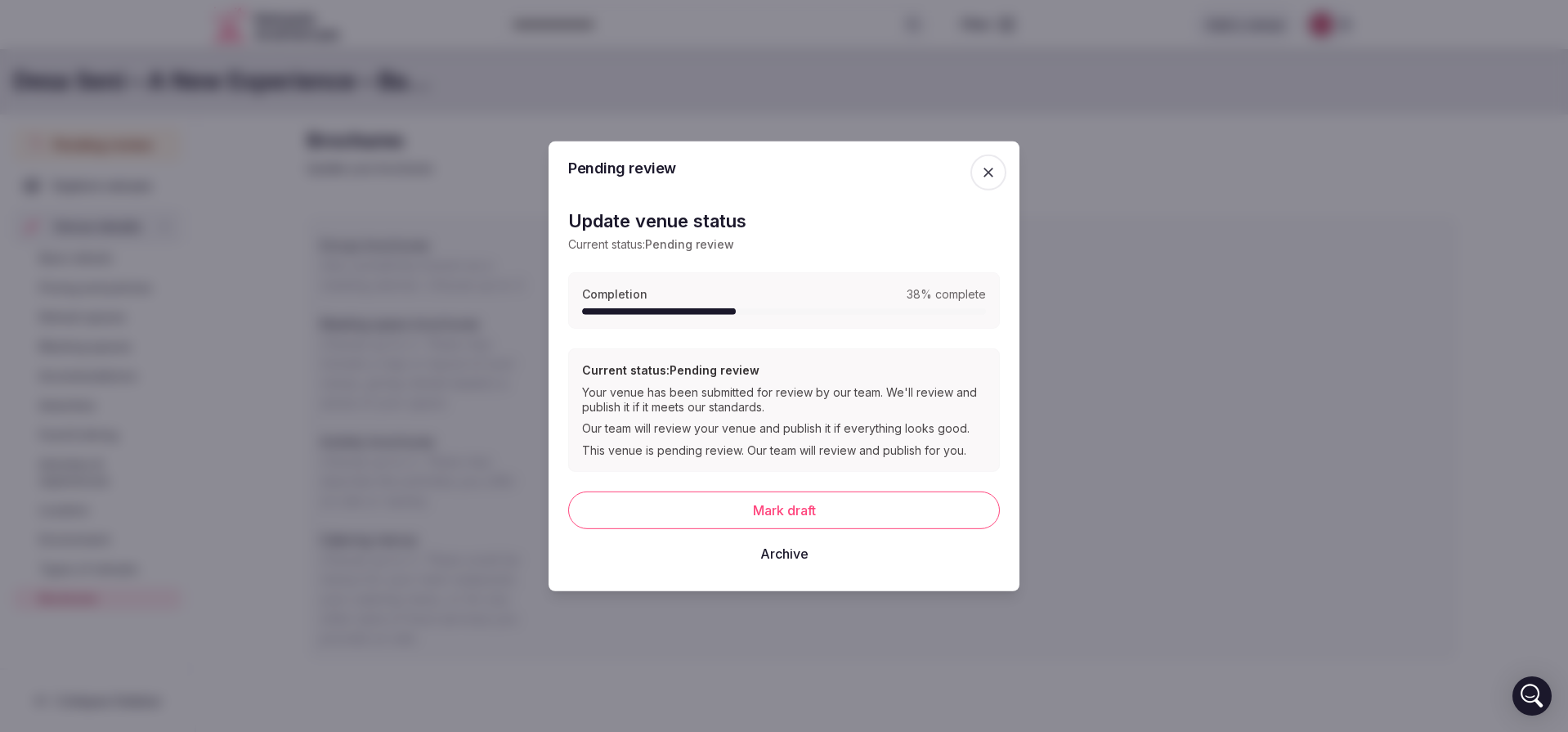
click at [977, 172] on span "button" at bounding box center [987, 171] width 36 height 36
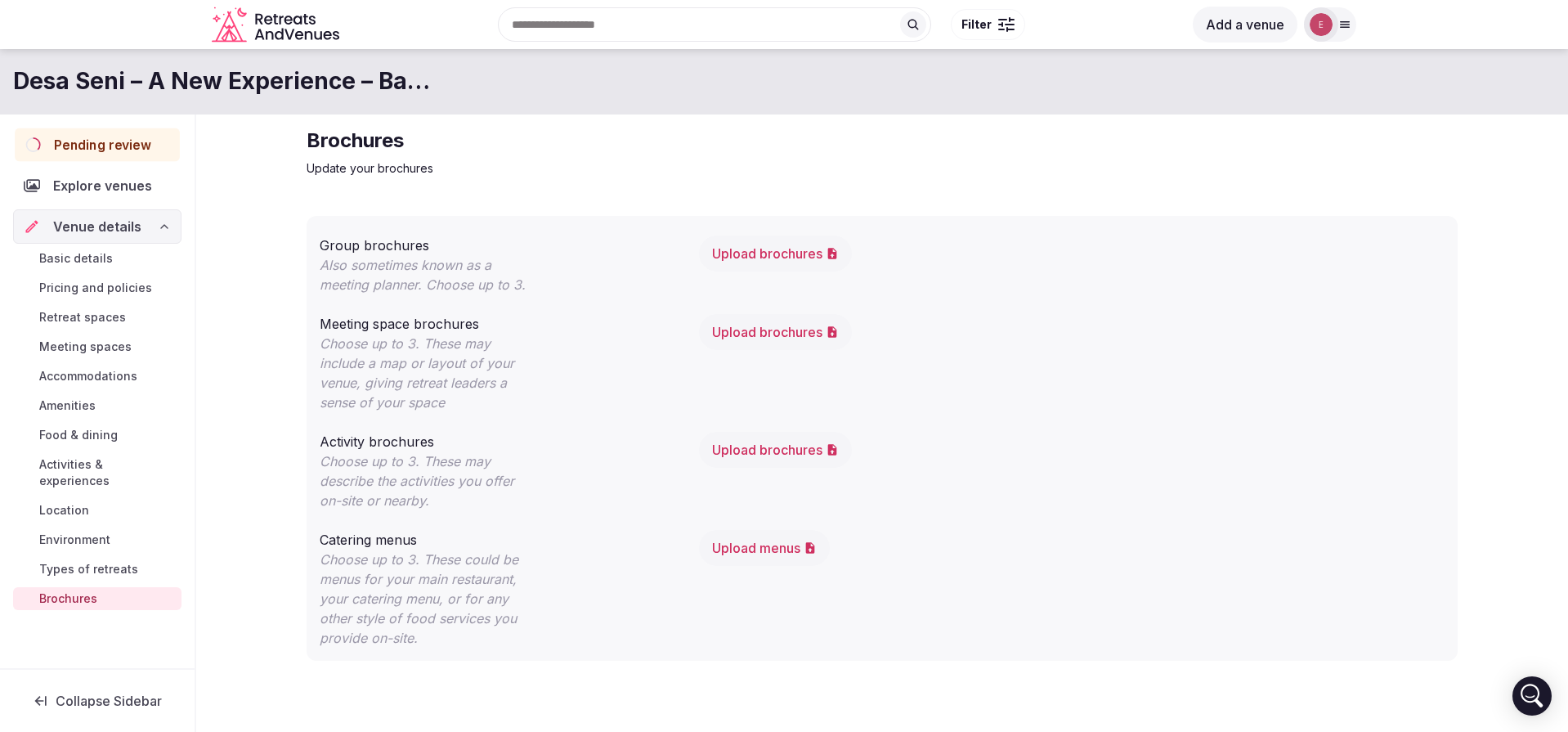
click at [127, 143] on span "Pending review" at bounding box center [103, 144] width 98 height 19
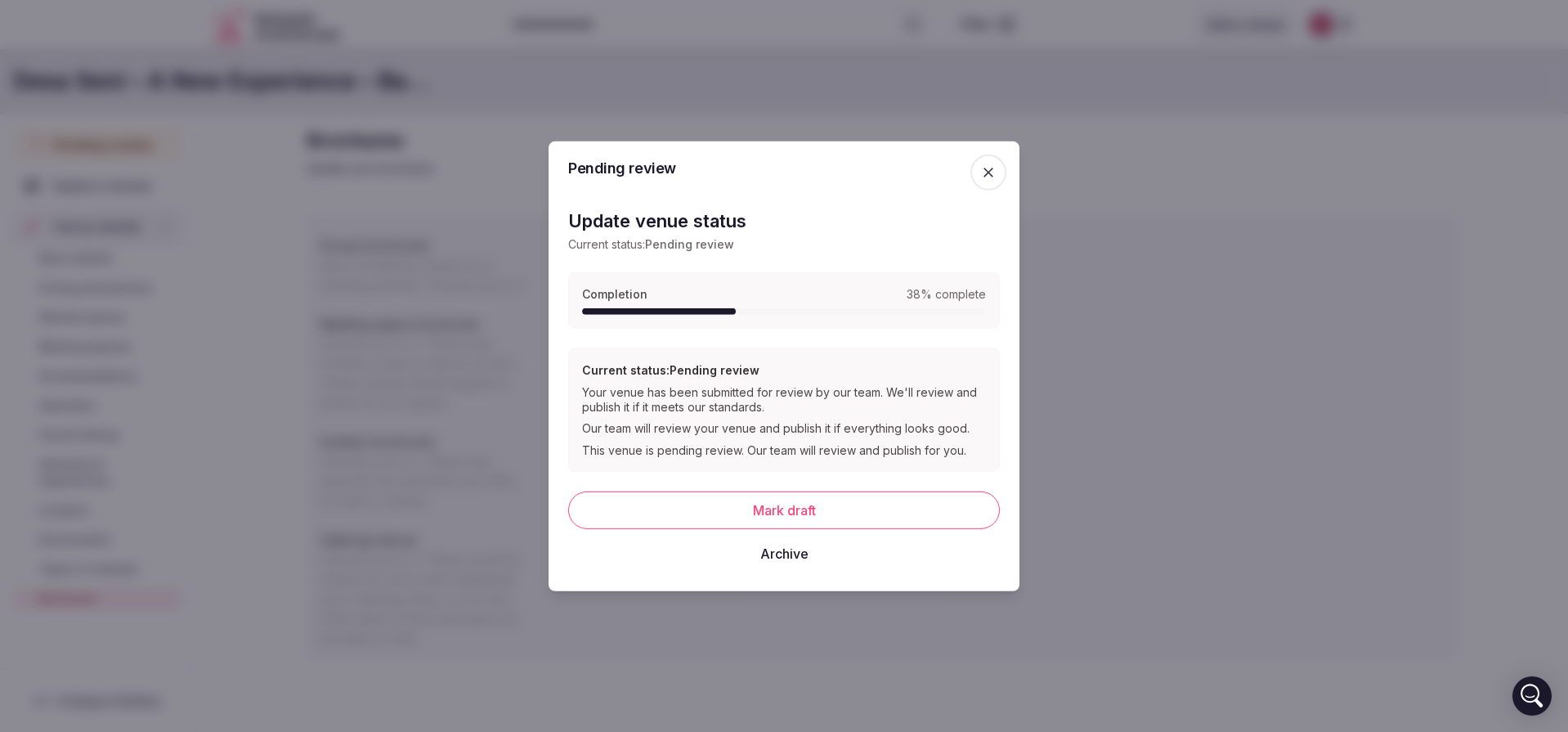
click at [811, 564] on button "Archive" at bounding box center [784, 553] width 431 height 36
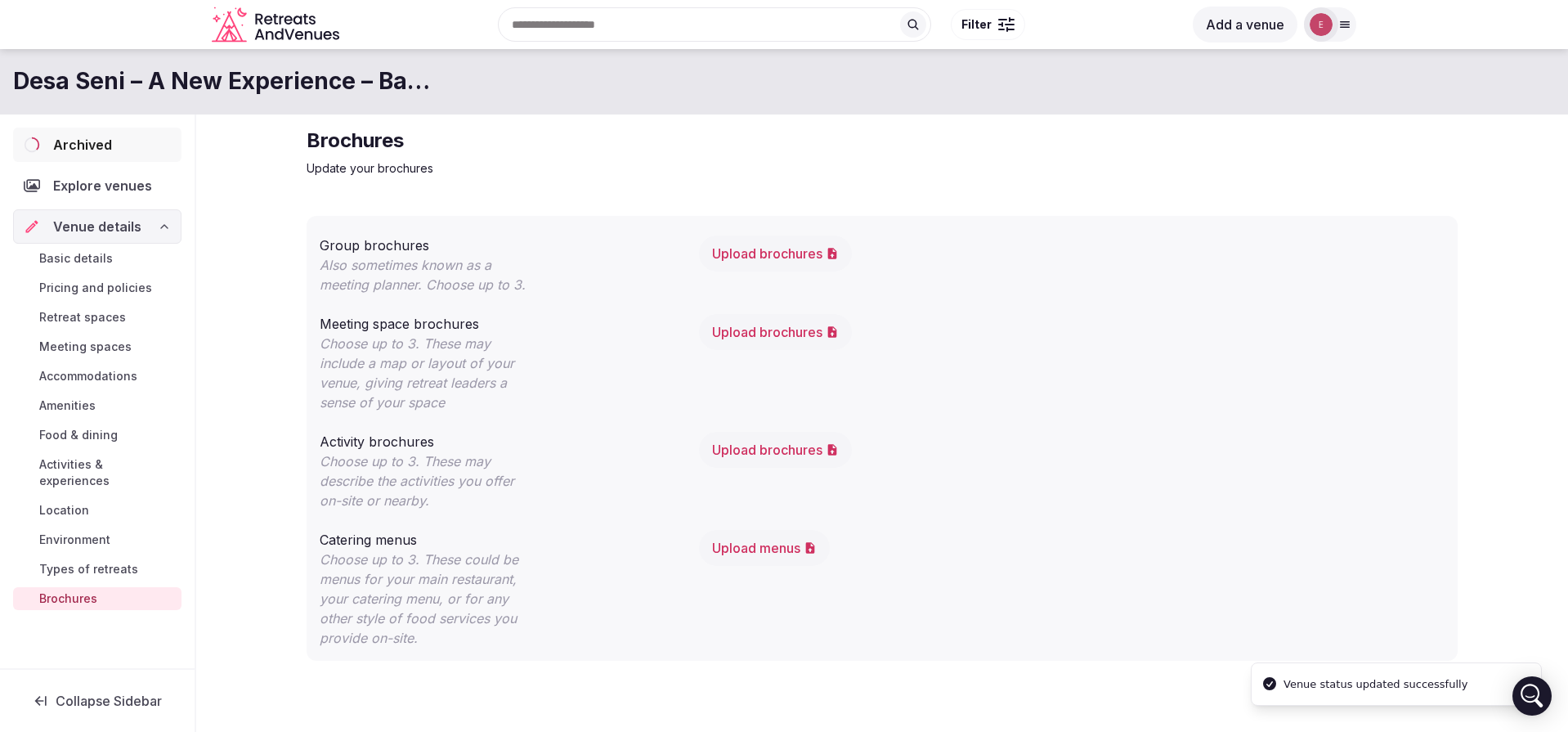
click at [106, 142] on span "Archived" at bounding box center [83, 144] width 59 height 19
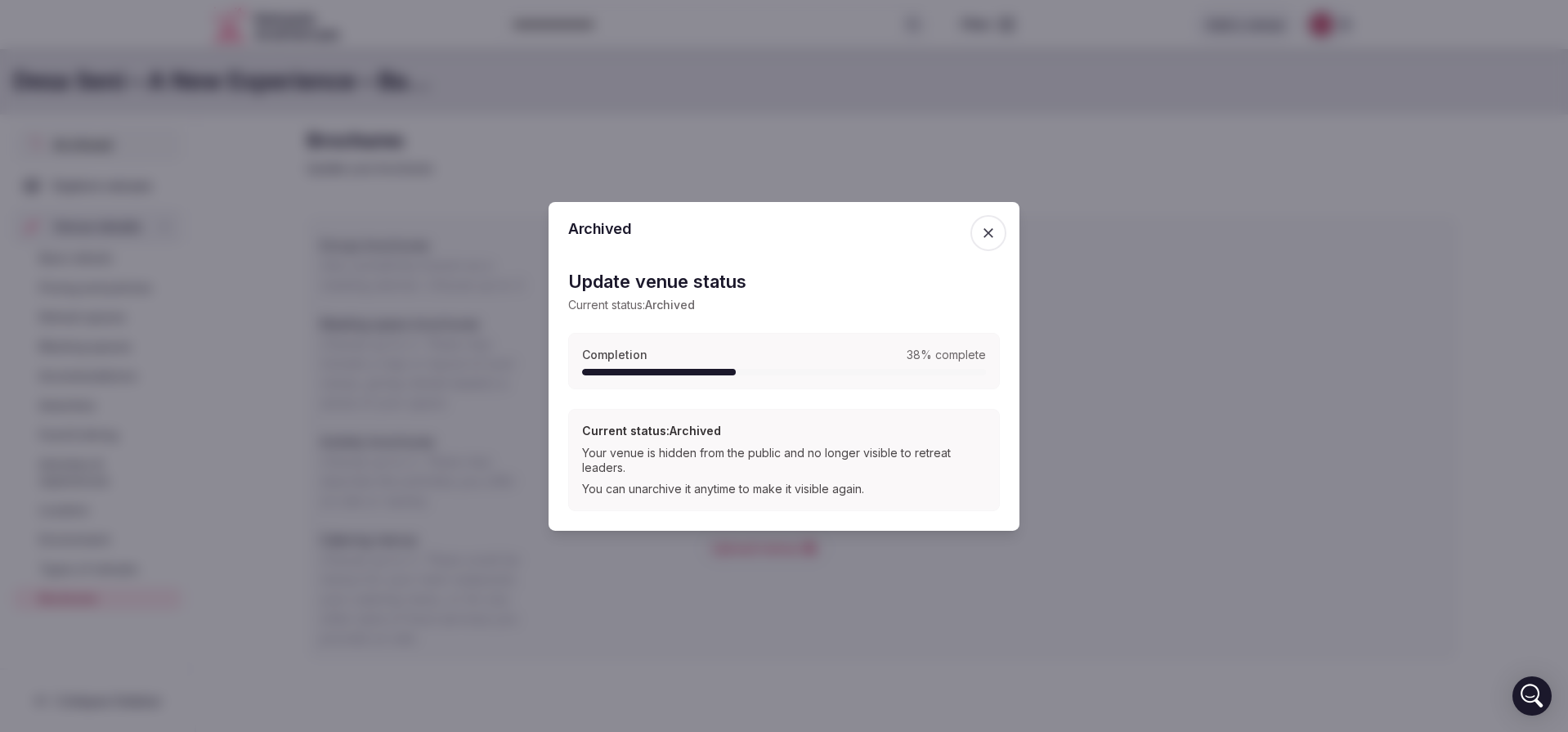
click at [659, 452] on div "Your venue is hidden from the public and no longer visible to retreat leaders." at bounding box center [784, 460] width 404 height 30
click at [987, 227] on span "button" at bounding box center [987, 231] width 36 height 36
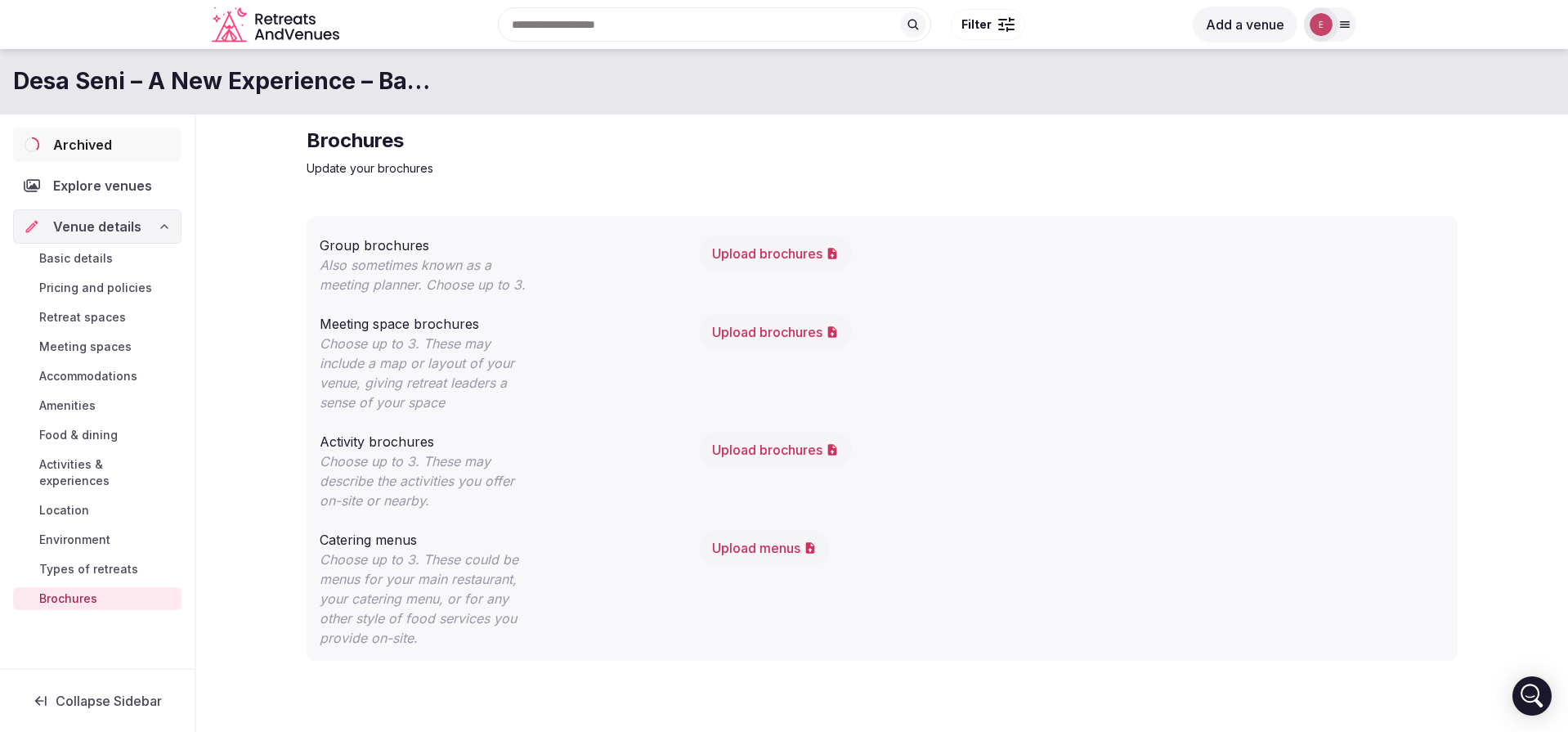
click at [107, 87] on h1 "Desa Seni – A New Experience – Baturiti" at bounding box center [222, 81] width 419 height 32
click at [38, 703] on icon at bounding box center [41, 701] width 17 height 17
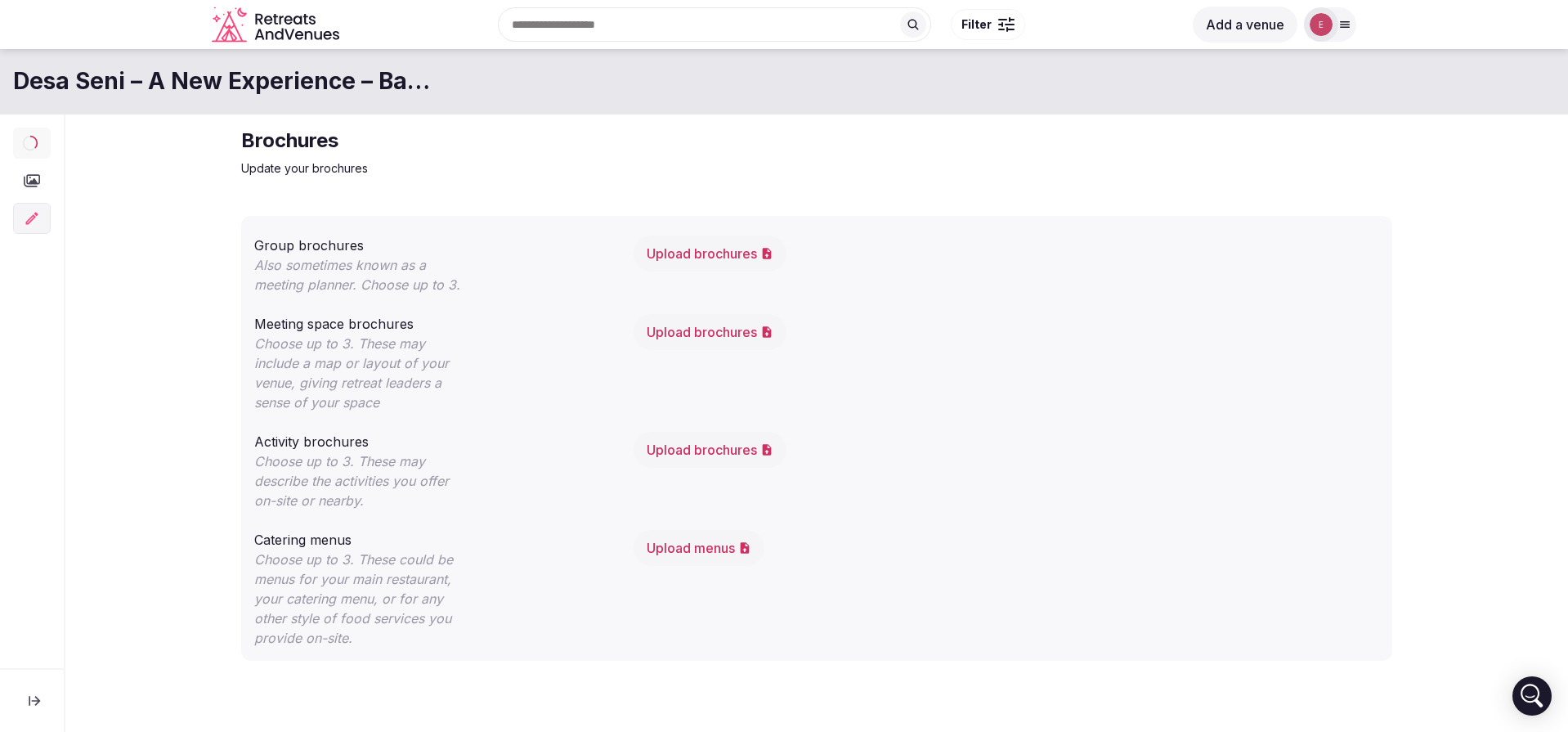
click at [725, 260] on button "Upload brochures" at bounding box center [710, 253] width 153 height 36
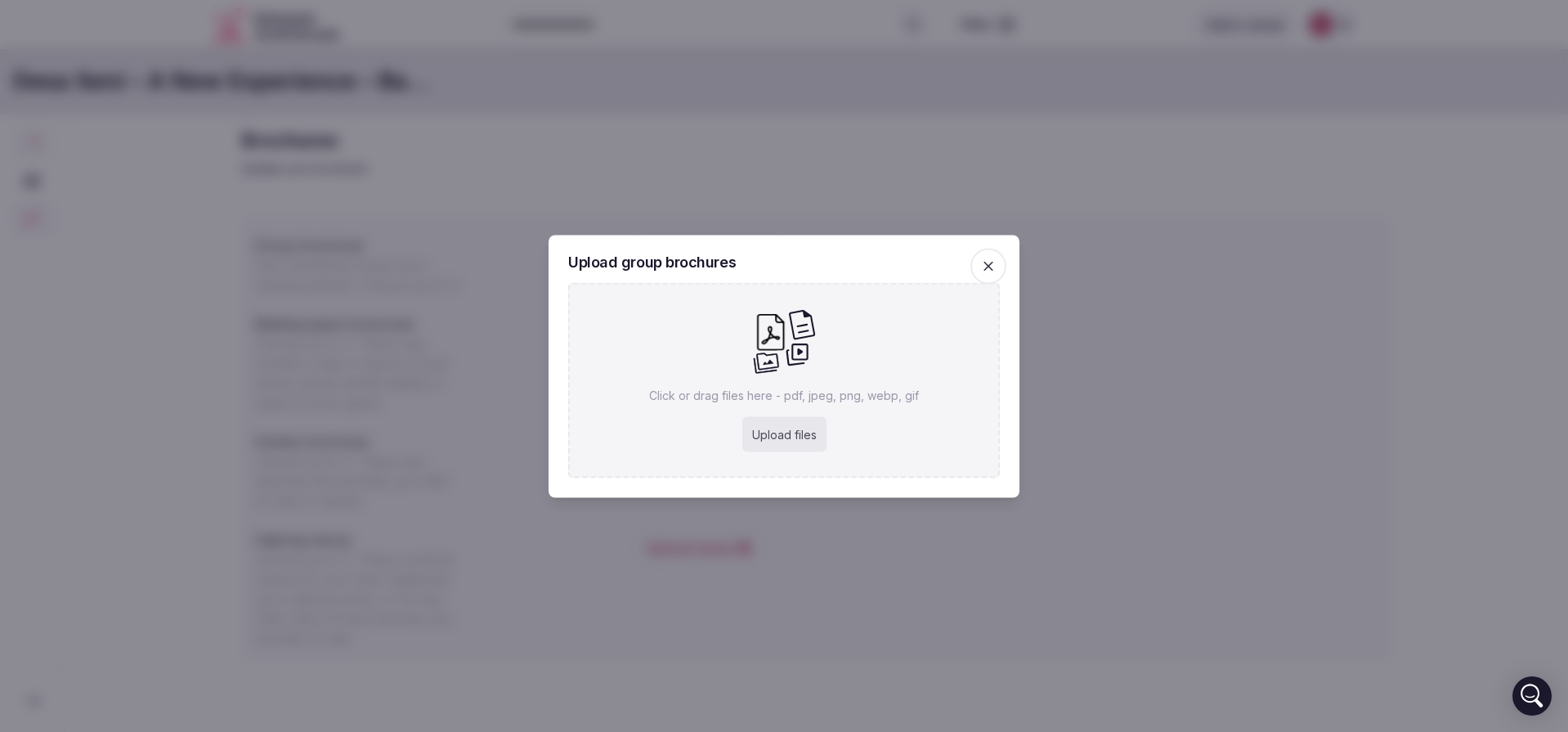
click at [993, 277] on span "button" at bounding box center [987, 266] width 36 height 36
